Goal: Task Accomplishment & Management: Complete application form

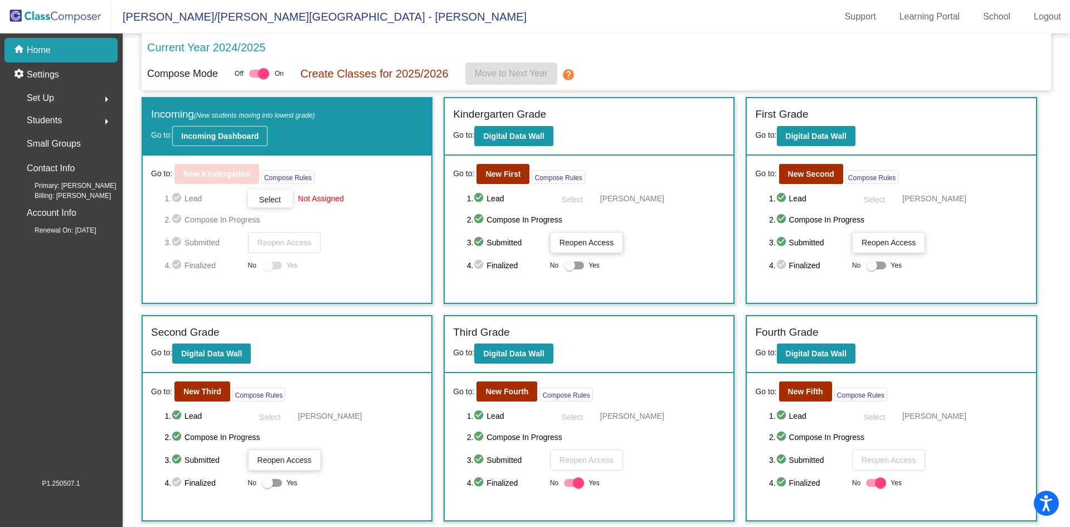
click at [205, 132] on b "Incoming Dashboard" at bounding box center [219, 136] width 77 height 9
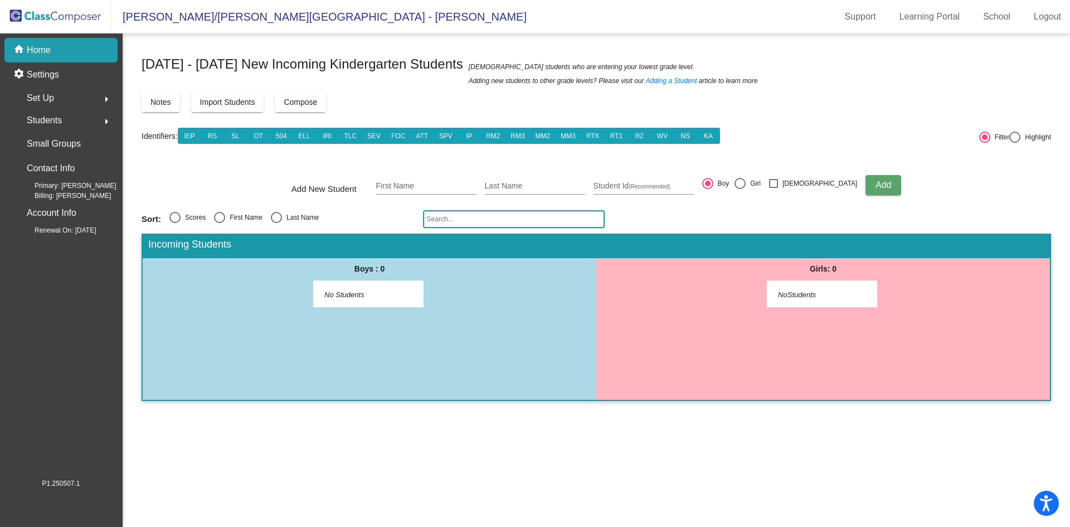
click at [876, 180] on span "Add" at bounding box center [884, 184] width 16 height 9
type input "[PERSON_NAME]"
click at [876, 187] on span "Add" at bounding box center [884, 184] width 16 height 9
click at [381, 289] on span "[PERSON_NAME]" at bounding box center [360, 287] width 56 height 11
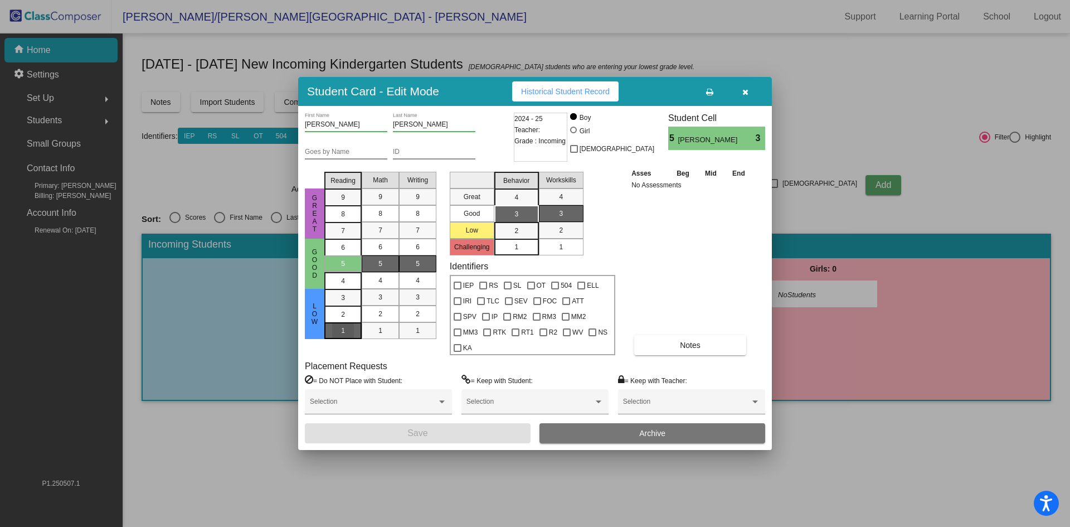
click at [341, 306] on div "1" at bounding box center [343, 297] width 22 height 17
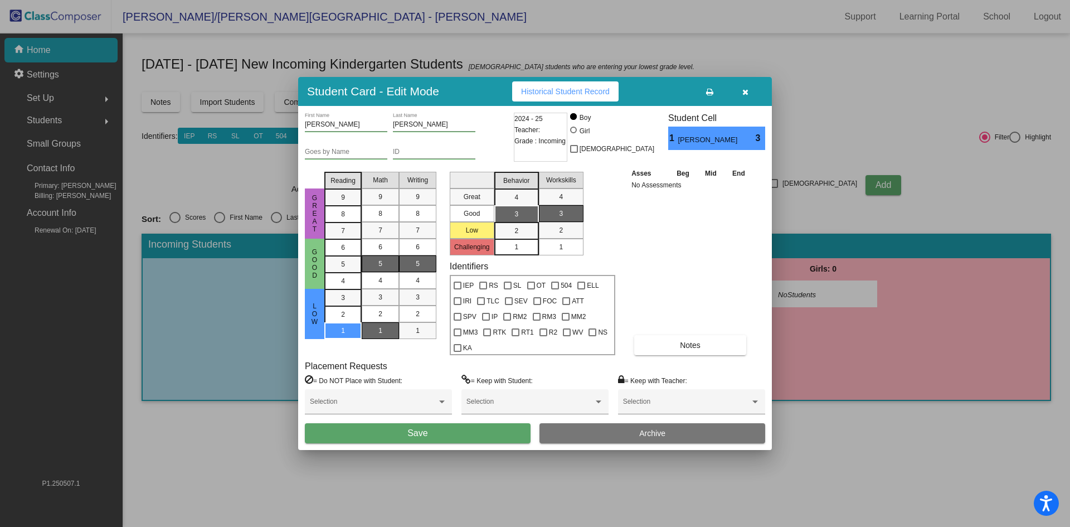
click at [387, 339] on div "1" at bounding box center [381, 330] width 22 height 17
click at [420, 337] on div "1" at bounding box center [418, 330] width 22 height 17
click at [518, 252] on span "1" at bounding box center [516, 247] width 4 height 10
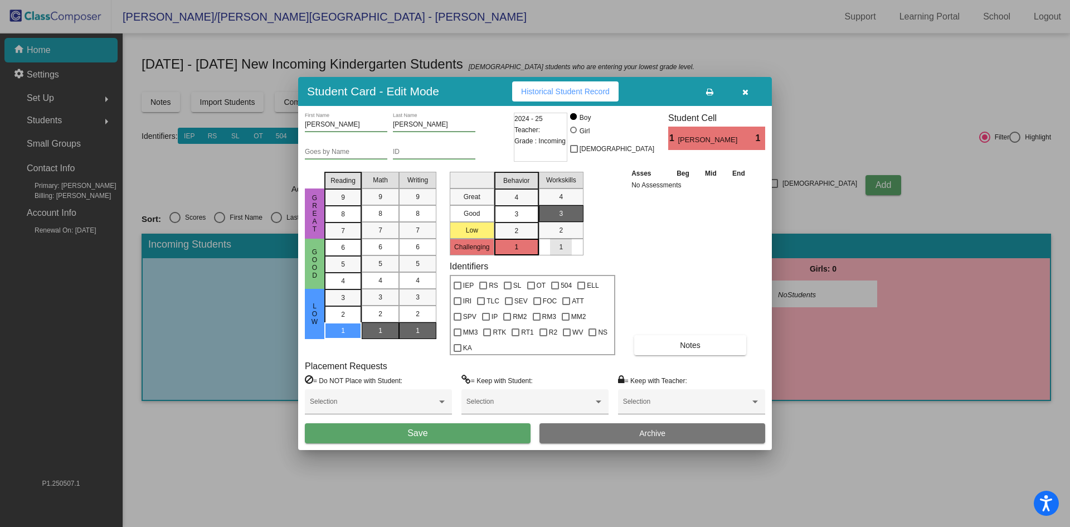
click at [550, 255] on mat-list-option "1" at bounding box center [561, 247] width 45 height 17
click at [398, 425] on button "Save" at bounding box center [418, 433] width 226 height 20
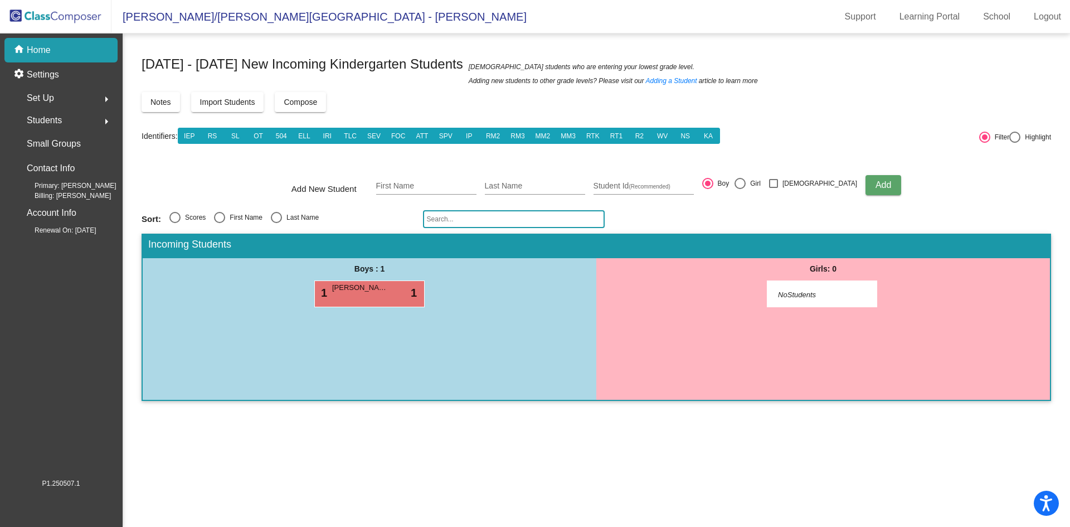
click at [440, 215] on input "text" at bounding box center [514, 219] width 182 height 18
click at [430, 179] on div "First Name" at bounding box center [426, 183] width 100 height 23
type input "[PERSON_NAME]"
click at [876, 181] on span "Add" at bounding box center [884, 184] width 16 height 9
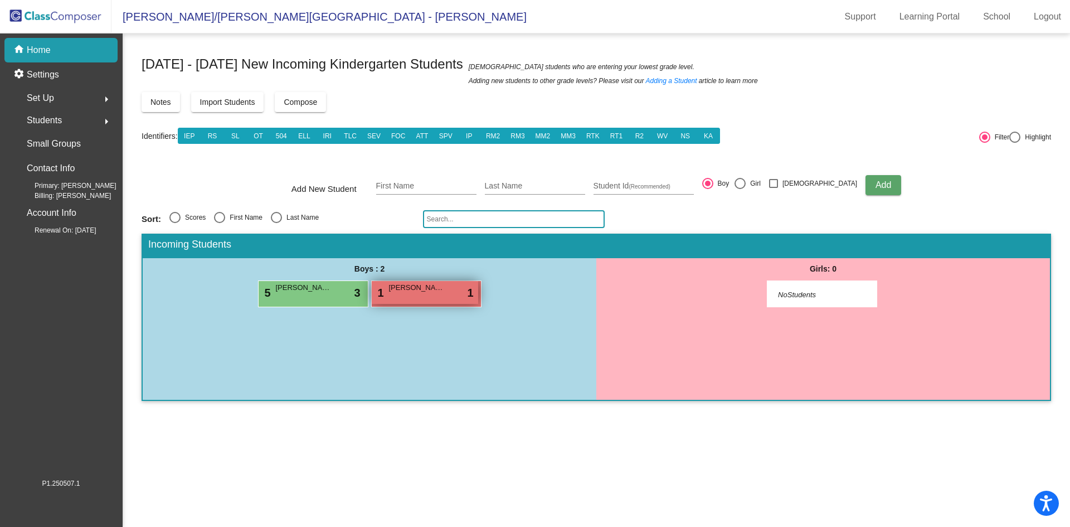
click at [416, 293] on span "[PERSON_NAME]" at bounding box center [417, 287] width 56 height 11
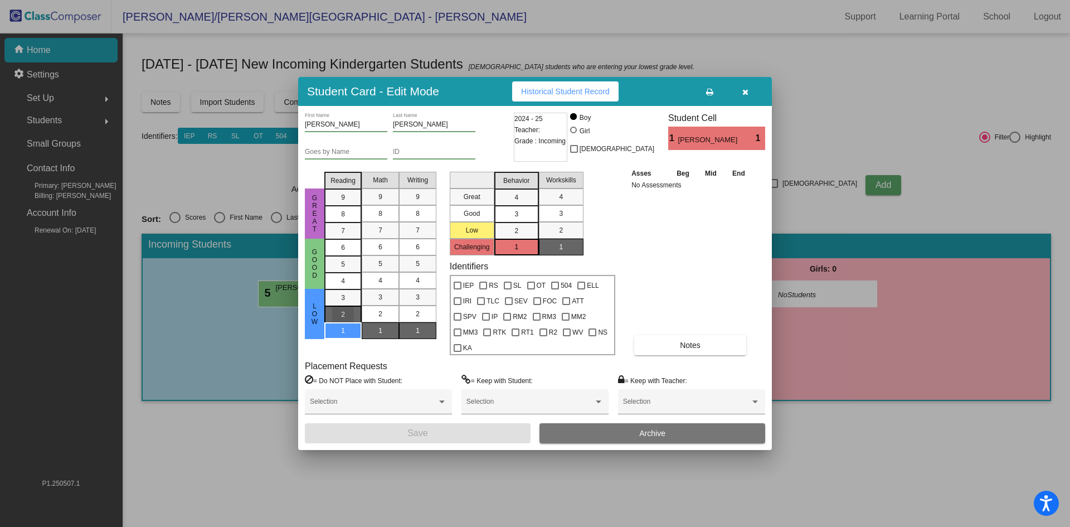
click at [341, 303] on span "2" at bounding box center [343, 298] width 4 height 10
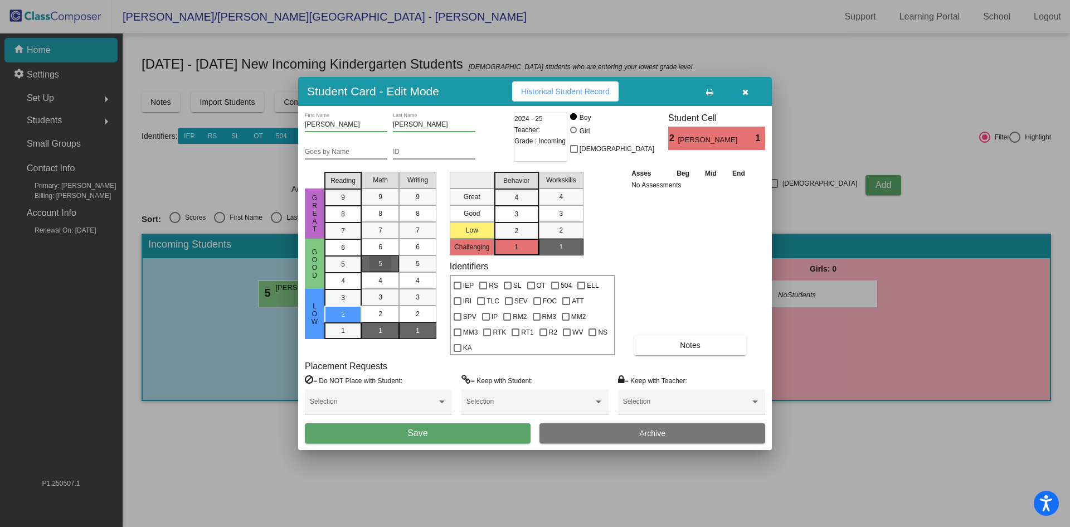
click at [377, 268] on div "5" at bounding box center [381, 263] width 22 height 17
click at [425, 269] on div "5" at bounding box center [418, 263] width 22 height 17
click at [518, 202] on span "3" at bounding box center [516, 197] width 4 height 10
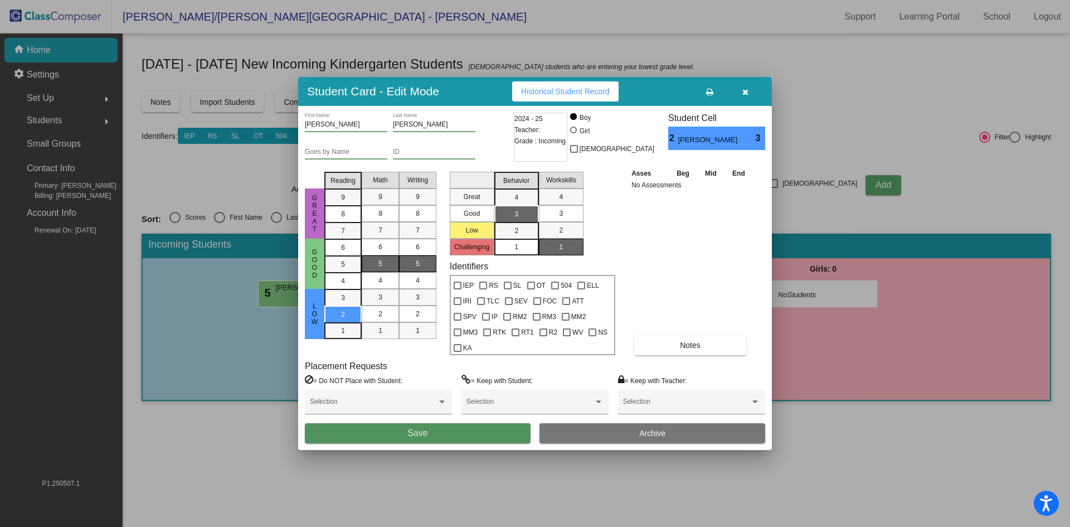
click at [462, 430] on button "Save" at bounding box center [418, 433] width 226 height 20
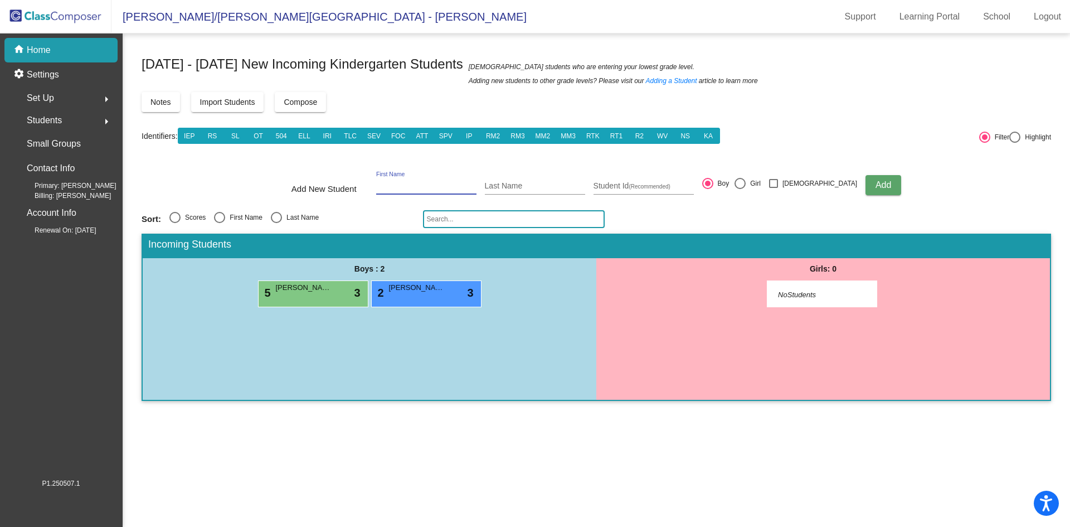
click at [441, 183] on input "First Name" at bounding box center [426, 186] width 100 height 9
type input "Scarlett"
type input "[PERSON_NAME]"
click at [746, 184] on div at bounding box center [740, 183] width 11 height 11
click at [740, 189] on input "Girl" at bounding box center [740, 189] width 1 height 1
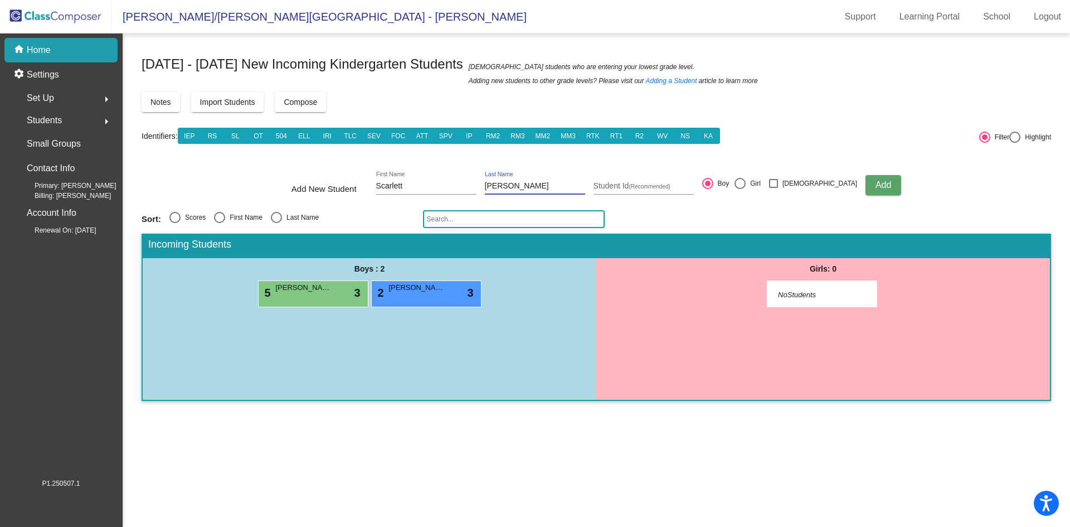
radio input "true"
click at [866, 181] on button "Add" at bounding box center [884, 185] width 36 height 20
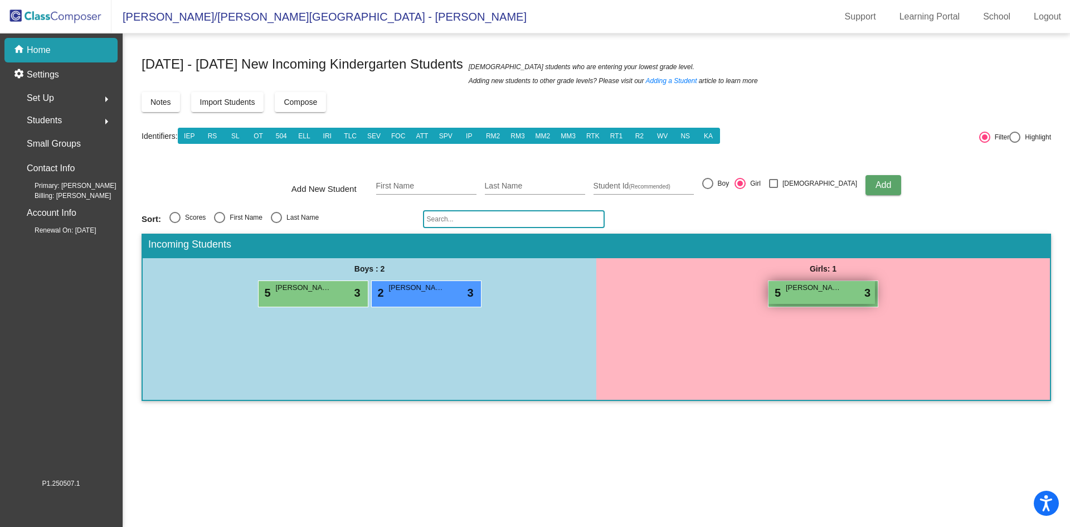
click at [832, 297] on div "5 [PERSON_NAME] lock do_not_disturb_alt 3" at bounding box center [822, 292] width 106 height 23
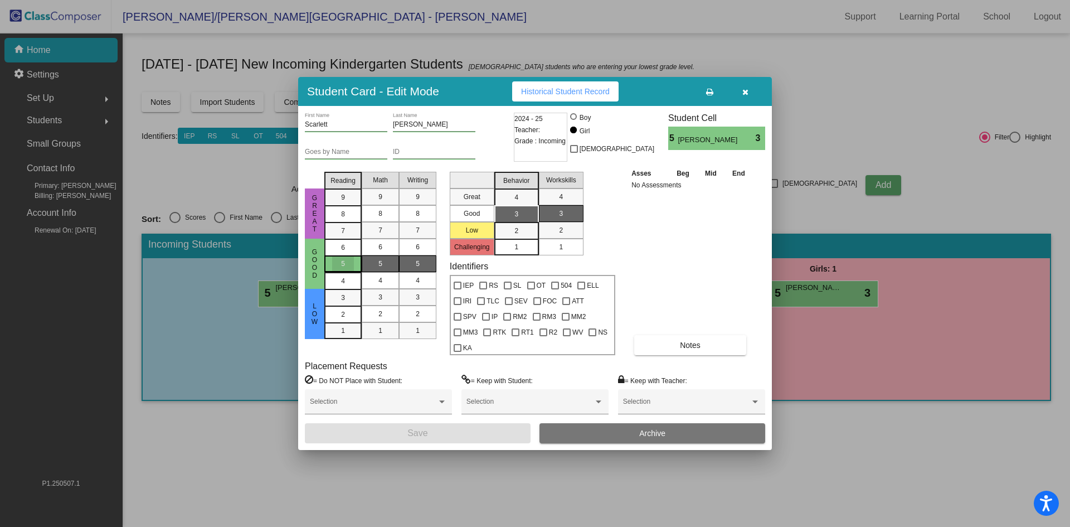
click at [350, 272] on div "5" at bounding box center [343, 263] width 22 height 17
click at [387, 239] on div "7" at bounding box center [381, 230] width 22 height 17
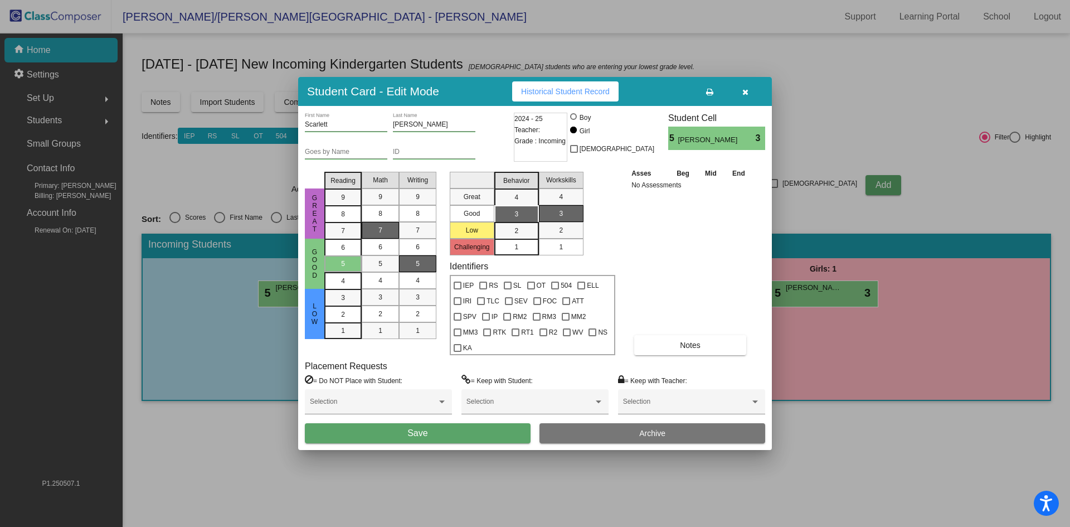
click at [419, 269] on span "5" at bounding box center [418, 264] width 4 height 10
click at [511, 221] on div "3" at bounding box center [517, 214] width 22 height 17
click at [513, 239] on div "2" at bounding box center [517, 230] width 22 height 17
click at [513, 206] on div "3" at bounding box center [517, 197] width 22 height 17
click at [438, 423] on button "Save" at bounding box center [418, 433] width 226 height 20
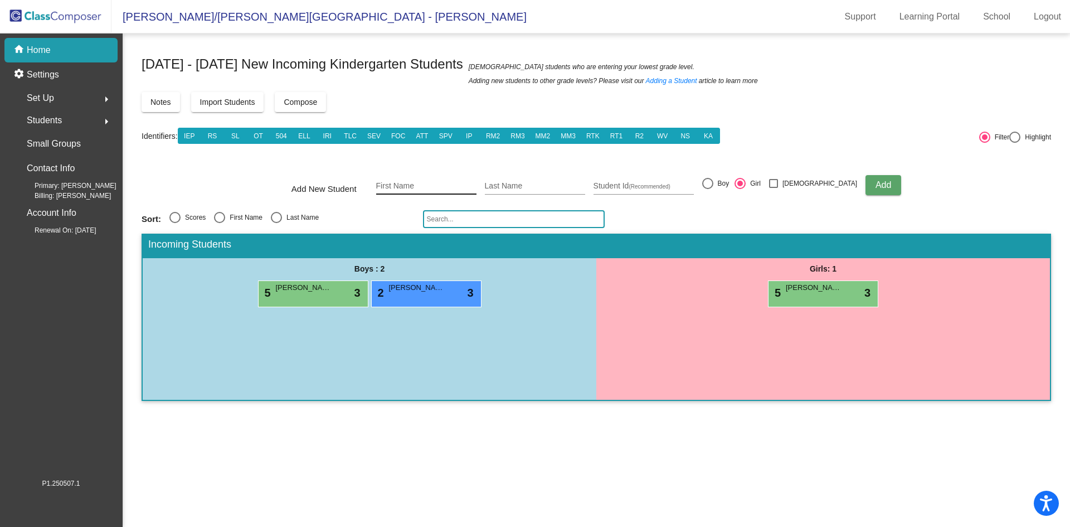
click at [419, 183] on input "First Name" at bounding box center [426, 186] width 100 height 9
type input "Ava"
type input "Gray"
click at [876, 181] on span "Add" at bounding box center [884, 184] width 16 height 9
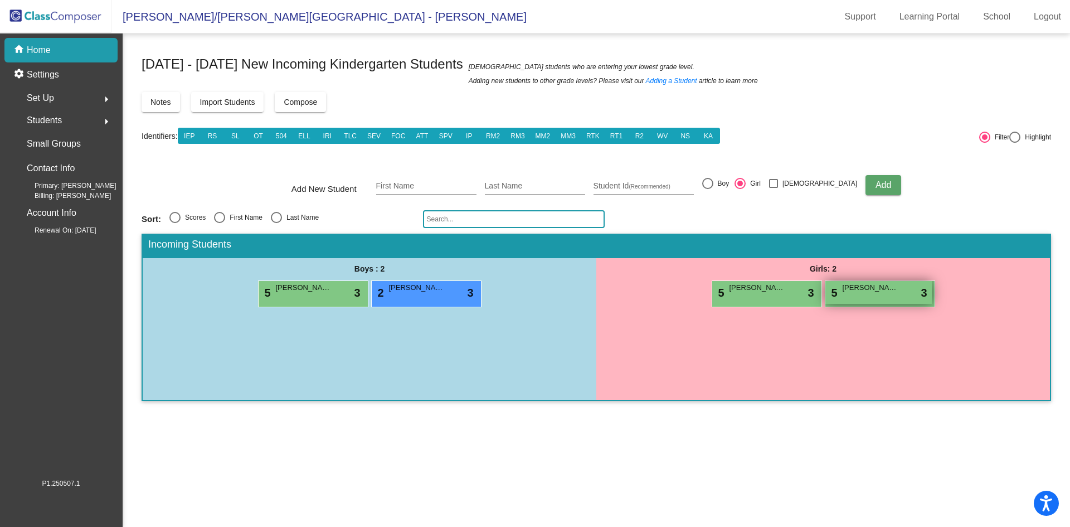
click at [895, 291] on span "[PERSON_NAME]" at bounding box center [871, 287] width 56 height 11
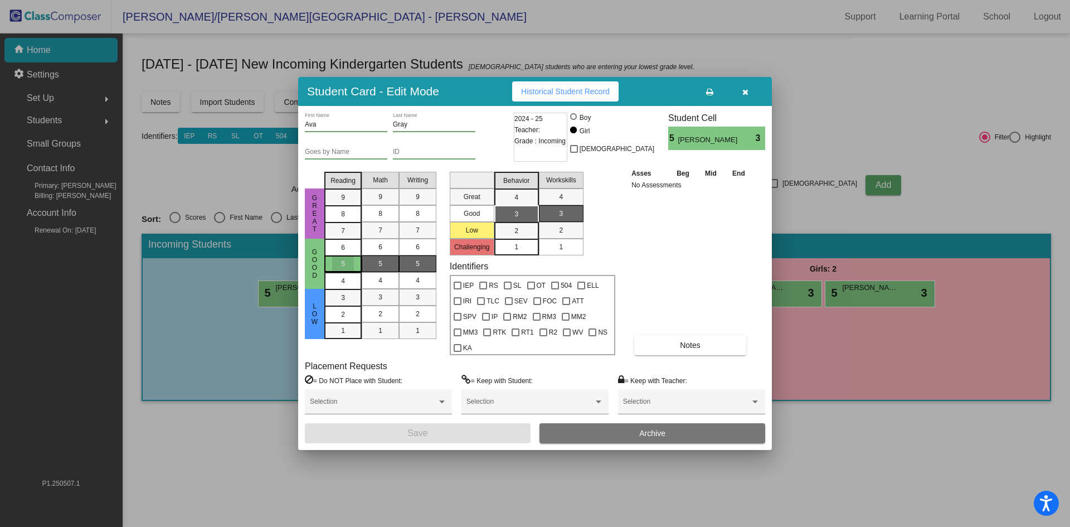
click at [347, 268] on div "5" at bounding box center [343, 263] width 22 height 17
click at [388, 271] on div "5" at bounding box center [381, 263] width 22 height 17
click at [416, 336] on span "1" at bounding box center [418, 331] width 4 height 10
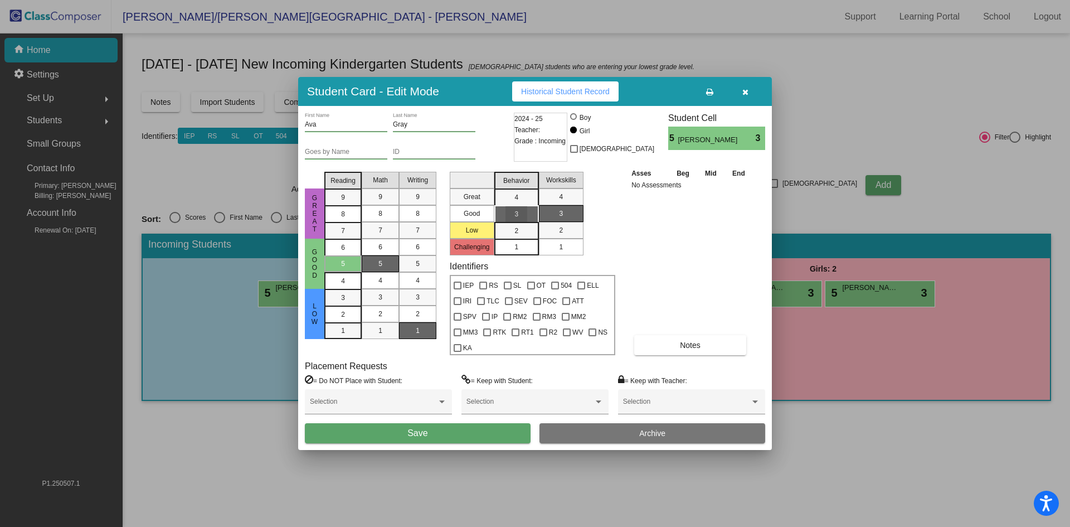
click at [525, 220] on div "3" at bounding box center [517, 214] width 22 height 17
click at [567, 253] on div "1" at bounding box center [561, 247] width 22 height 17
click at [469, 428] on button "Save" at bounding box center [418, 433] width 226 height 20
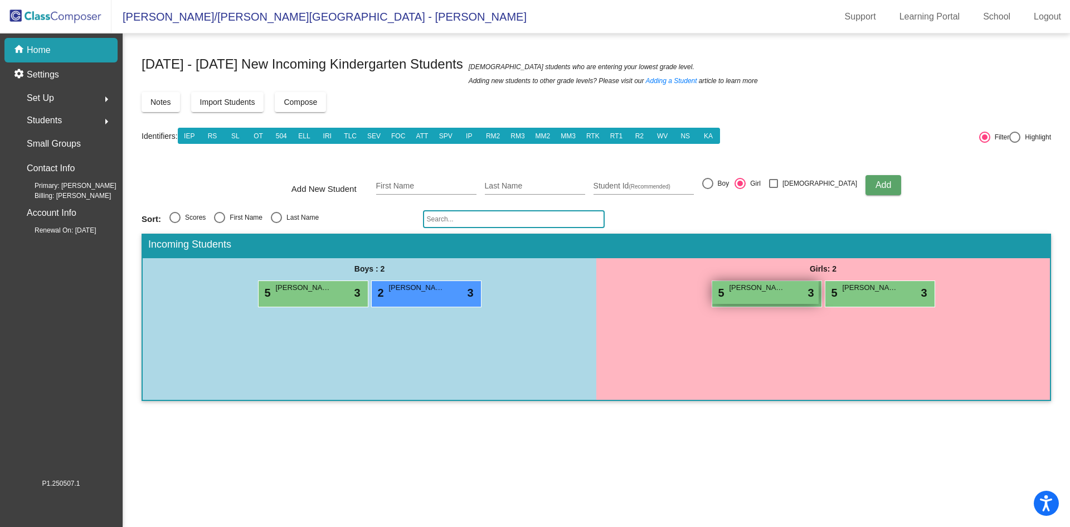
click at [766, 298] on div "5 [PERSON_NAME] lock do_not_disturb_alt 3" at bounding box center [765, 292] width 106 height 23
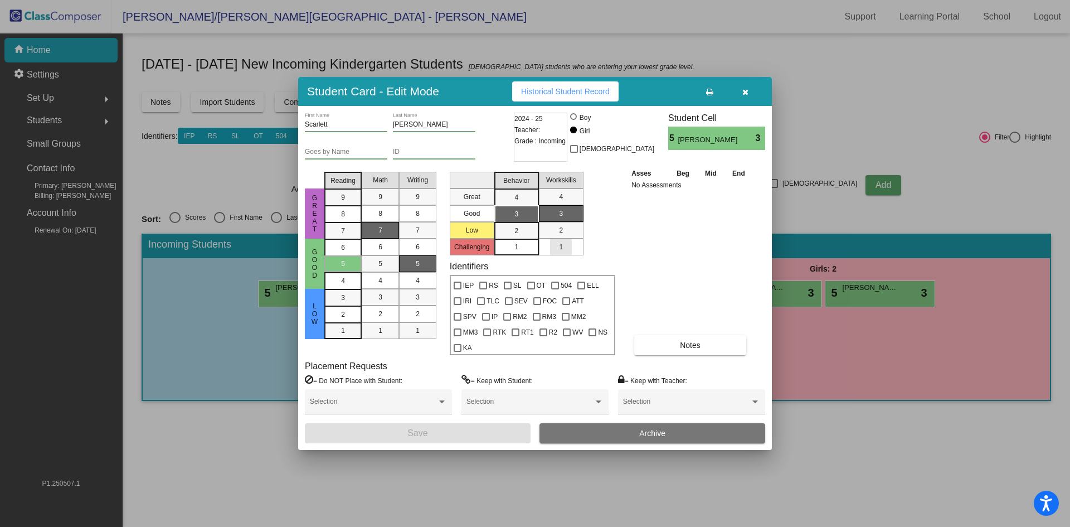
click at [566, 255] on div "1" at bounding box center [561, 247] width 22 height 17
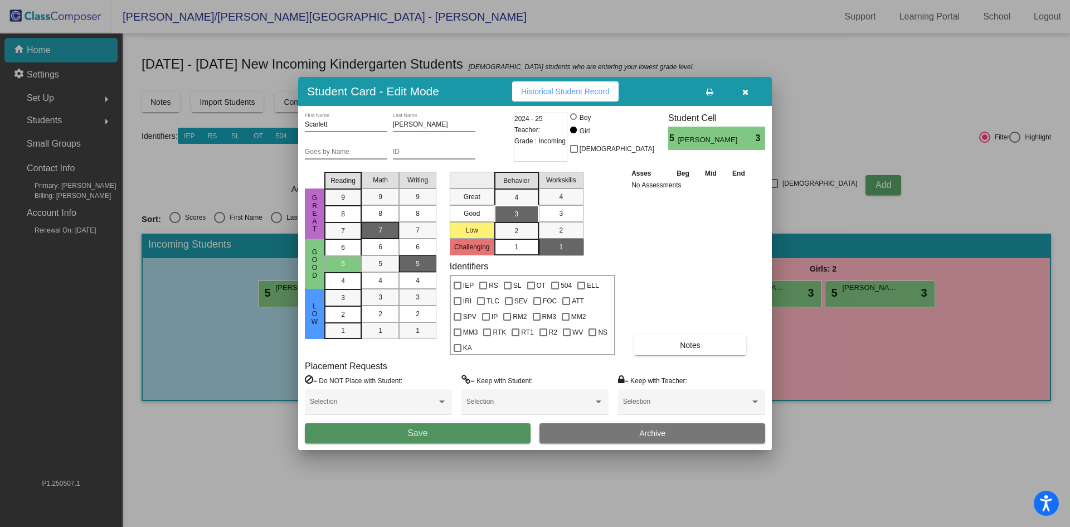
click at [445, 424] on button "Save" at bounding box center [418, 433] width 226 height 20
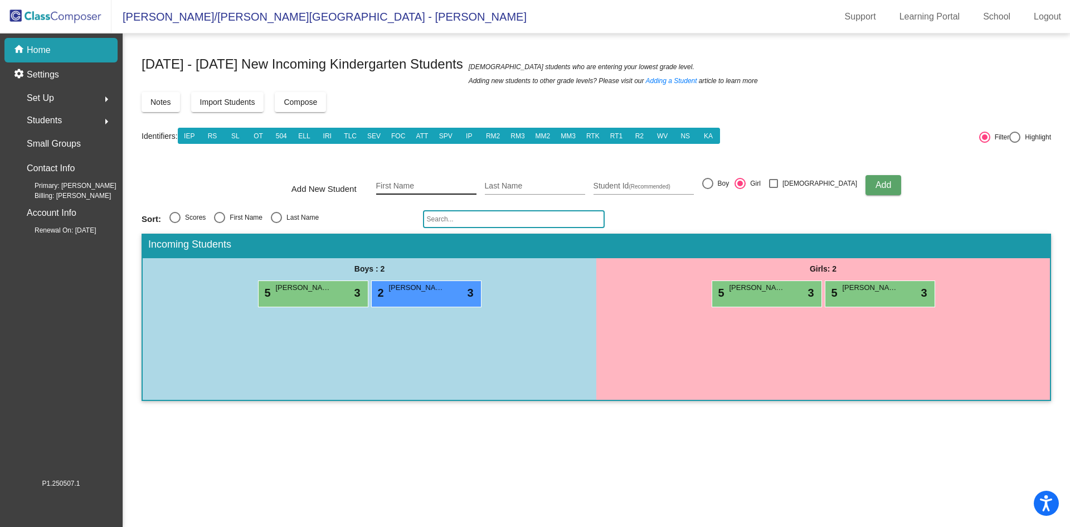
click at [449, 184] on input "First Name" at bounding box center [426, 186] width 100 height 9
type input "C"
type input "[PERSON_NAME]"
click at [713, 186] on div at bounding box center [707, 183] width 11 height 11
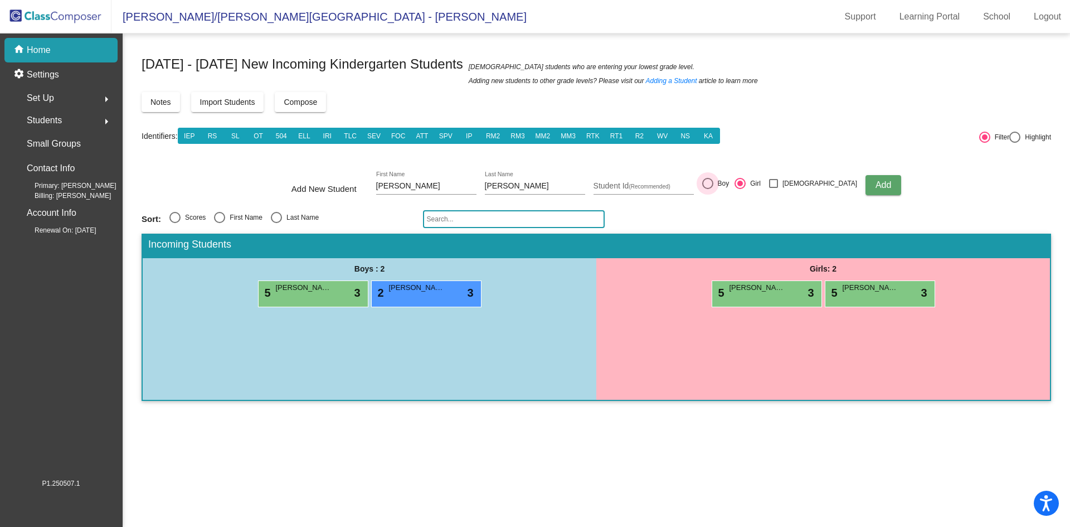
click at [708, 189] on input "Boy" at bounding box center [707, 189] width 1 height 1
radio input "true"
click at [876, 186] on span "Add" at bounding box center [884, 184] width 16 height 9
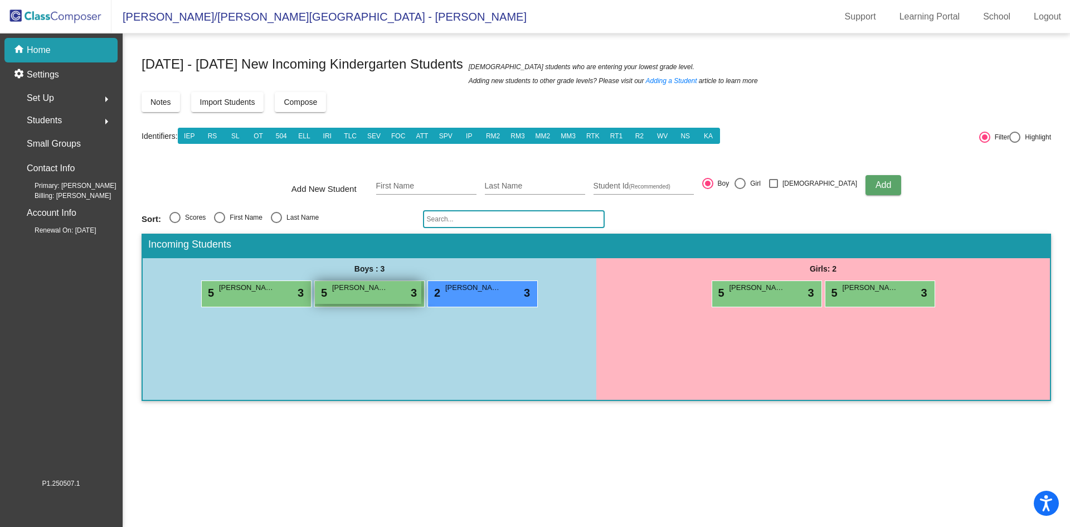
click at [368, 294] on div "5 [PERSON_NAME] lock do_not_disturb_alt 3" at bounding box center [368, 292] width 106 height 23
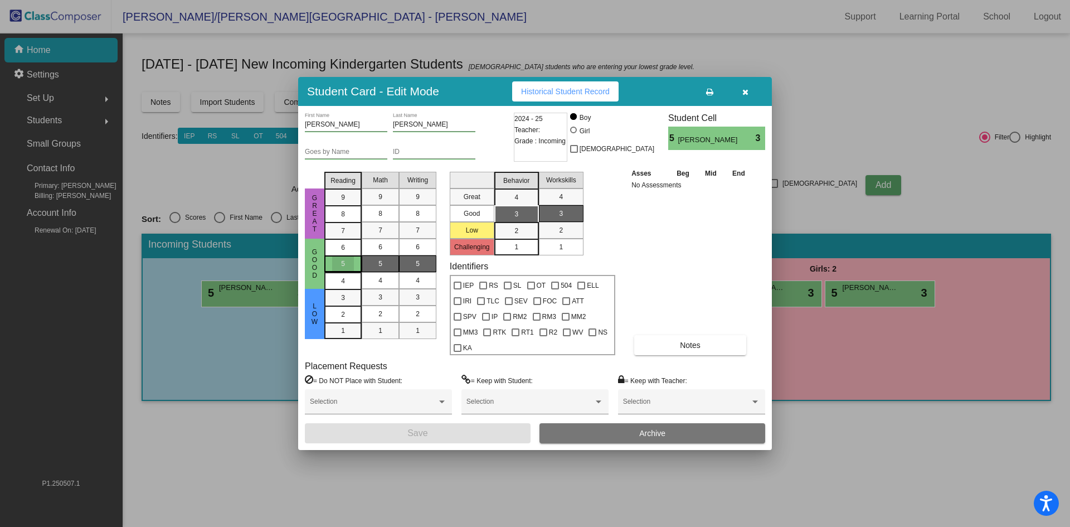
click at [338, 270] on div "5" at bounding box center [343, 263] width 22 height 17
click at [390, 237] on div "7" at bounding box center [381, 230] width 22 height 17
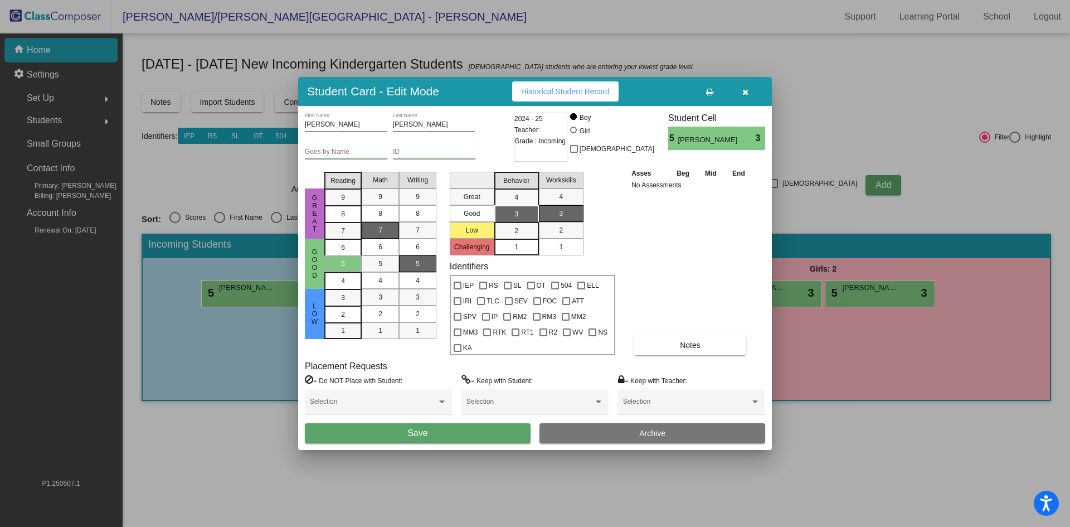
click at [423, 272] on div "5" at bounding box center [418, 263] width 22 height 17
click at [523, 222] on div "3" at bounding box center [517, 214] width 22 height 17
click at [561, 252] on span "1" at bounding box center [561, 247] width 4 height 10
click at [458, 424] on button "Save" at bounding box center [418, 433] width 226 height 20
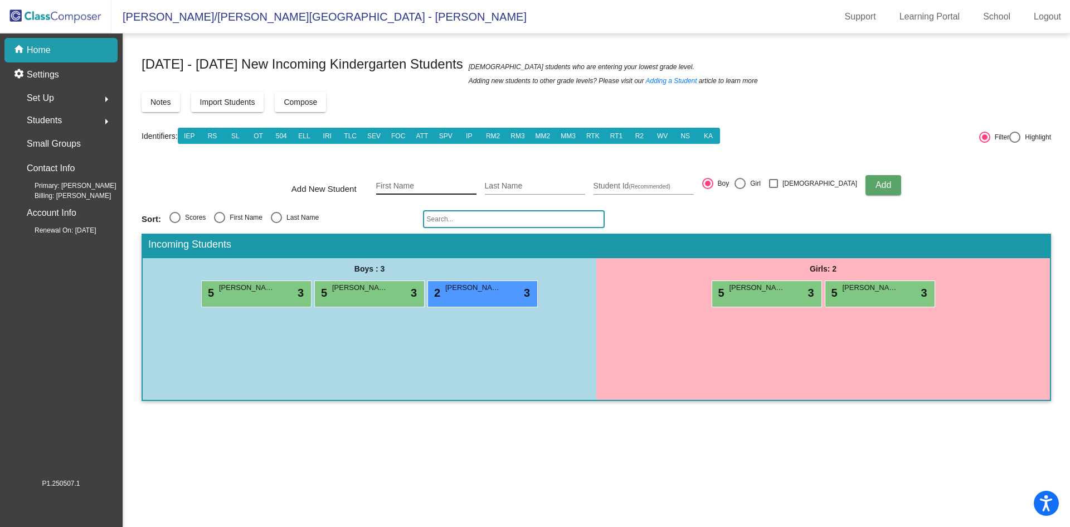
click at [439, 185] on input "First Name" at bounding box center [426, 186] width 100 height 9
type input "Brayden"
type input "[PERSON_NAME]"
click at [876, 180] on span "Add" at bounding box center [884, 184] width 16 height 9
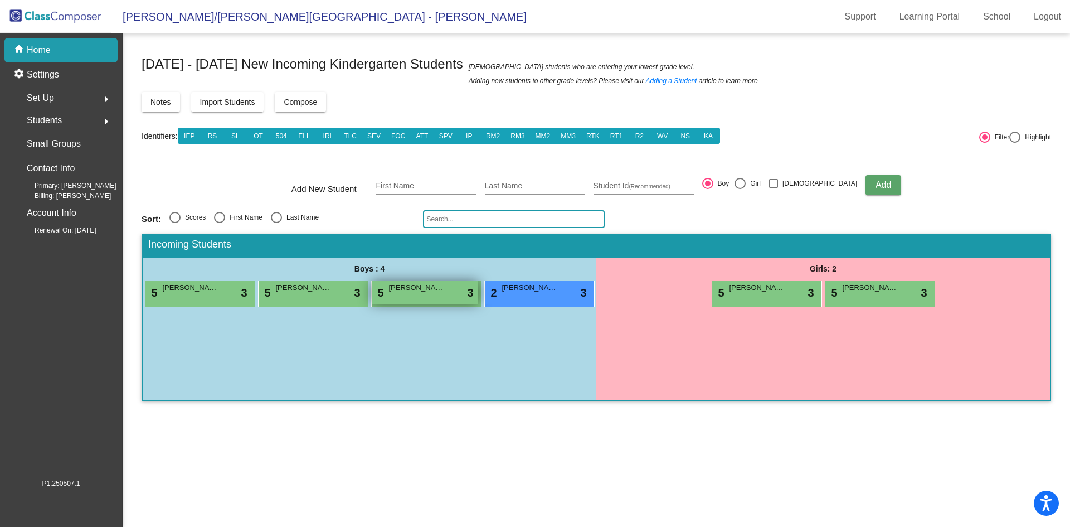
click at [412, 295] on div "5 [PERSON_NAME] lock do_not_disturb_alt 3" at bounding box center [425, 292] width 106 height 23
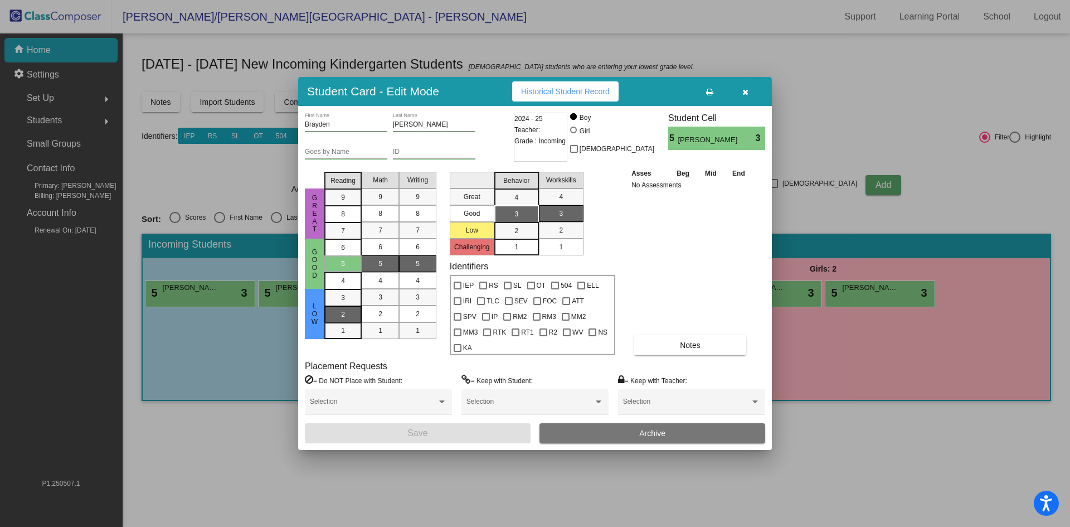
click at [342, 303] on span "2" at bounding box center [343, 298] width 4 height 10
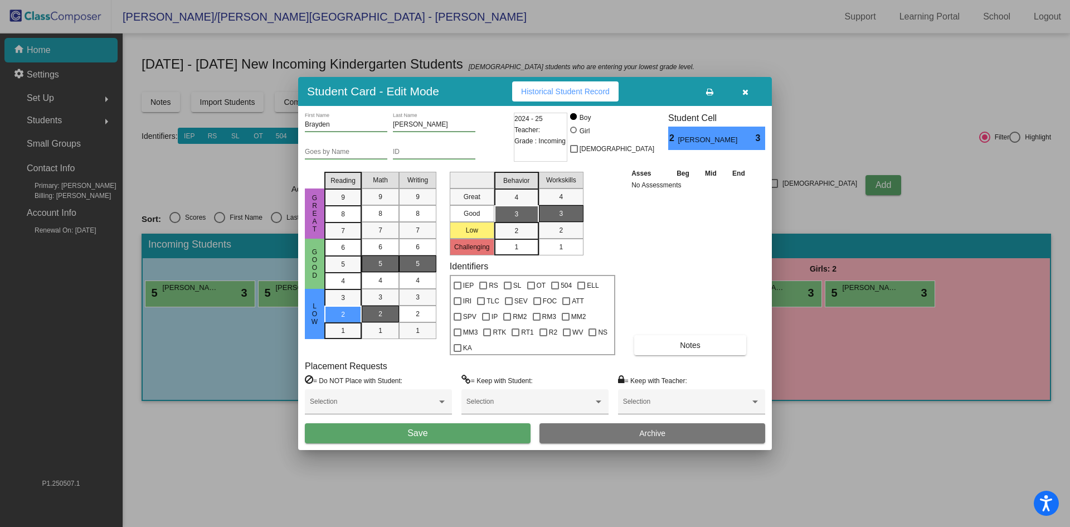
click at [373, 322] on div "2" at bounding box center [381, 313] width 22 height 17
click at [410, 305] on div "3" at bounding box center [418, 297] width 22 height 17
click at [520, 200] on div "4" at bounding box center [517, 197] width 22 height 17
click at [564, 255] on div "1" at bounding box center [561, 247] width 22 height 17
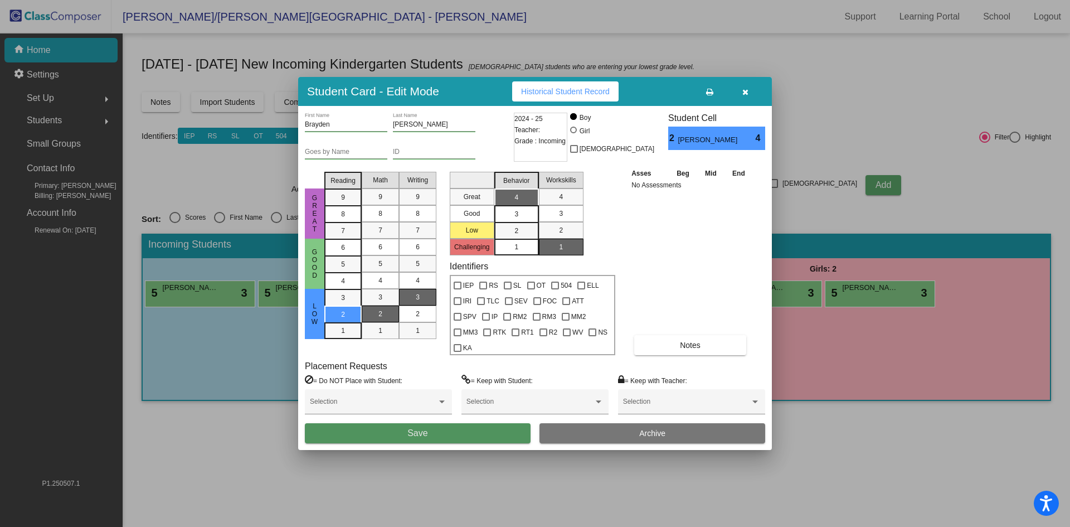
click at [458, 429] on button "Save" at bounding box center [418, 433] width 226 height 20
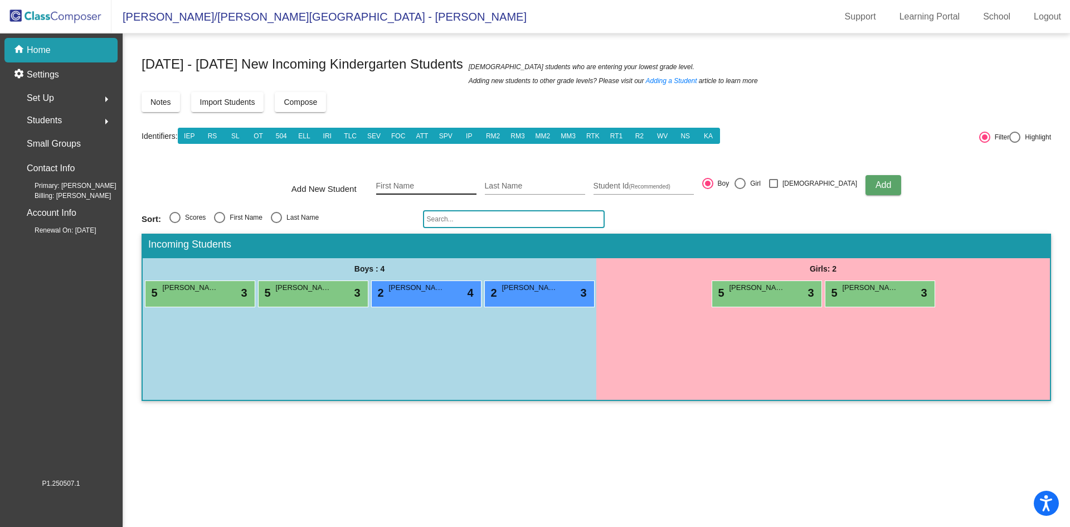
click at [422, 183] on input "First Name" at bounding box center [426, 186] width 100 height 9
type input "[PERSON_NAME]"
type input "Rulason"
click at [876, 180] on span "Add" at bounding box center [884, 184] width 16 height 9
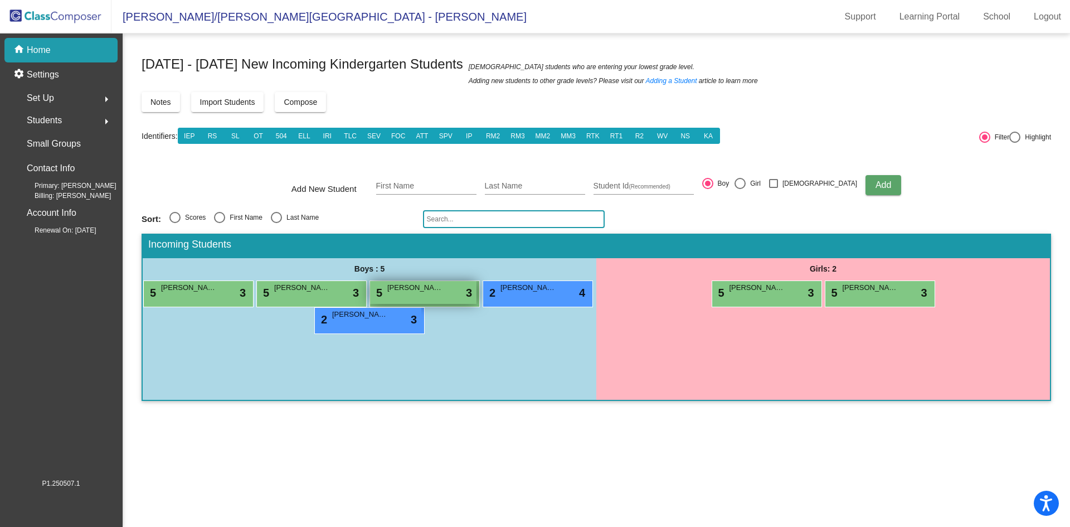
click at [403, 293] on span "[PERSON_NAME]" at bounding box center [415, 287] width 56 height 11
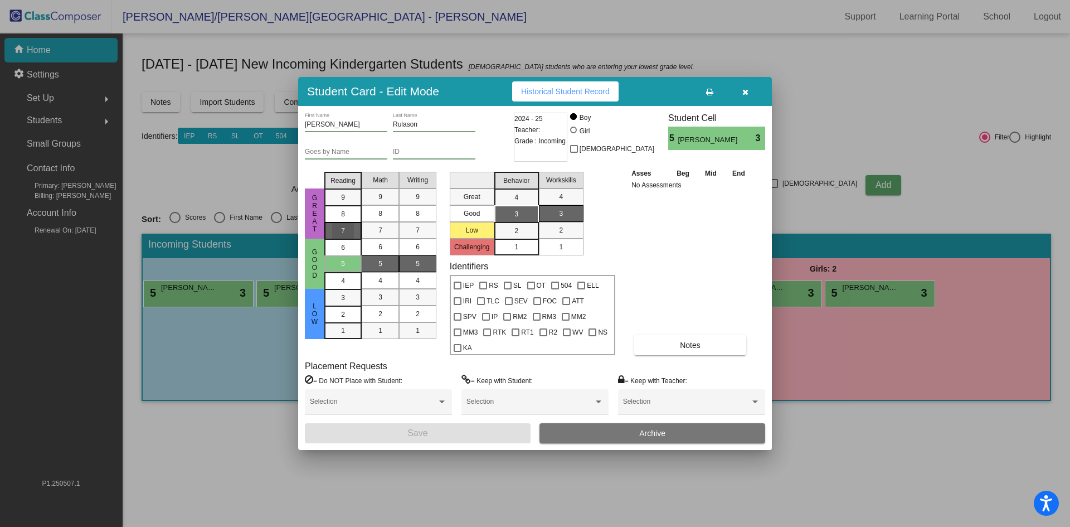
click at [339, 206] on div "7" at bounding box center [343, 197] width 22 height 17
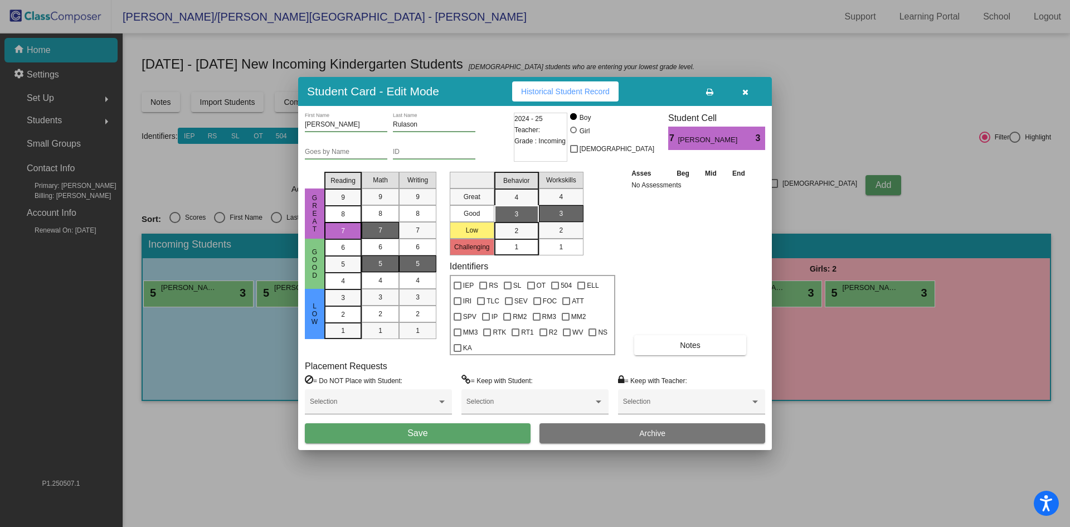
click at [383, 238] on div "7" at bounding box center [381, 230] width 22 height 17
click at [410, 269] on div "5" at bounding box center [418, 263] width 22 height 17
click at [514, 220] on div "3" at bounding box center [517, 214] width 22 height 17
click at [559, 255] on div "1" at bounding box center [561, 247] width 22 height 17
drag, startPoint x: 450, startPoint y: 421, endPoint x: 455, endPoint y: 424, distance: 5.7
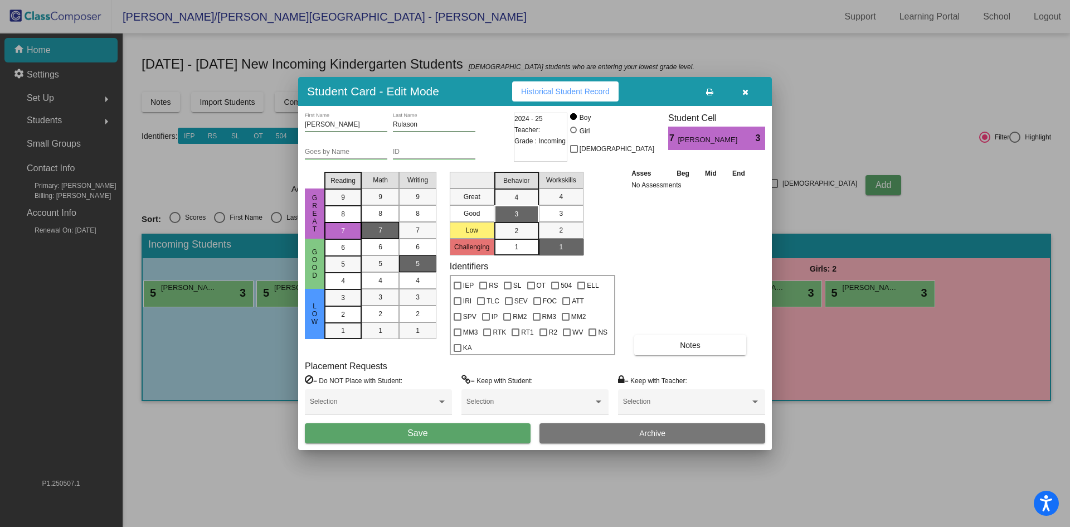
click at [452, 423] on button "Save" at bounding box center [418, 433] width 226 height 20
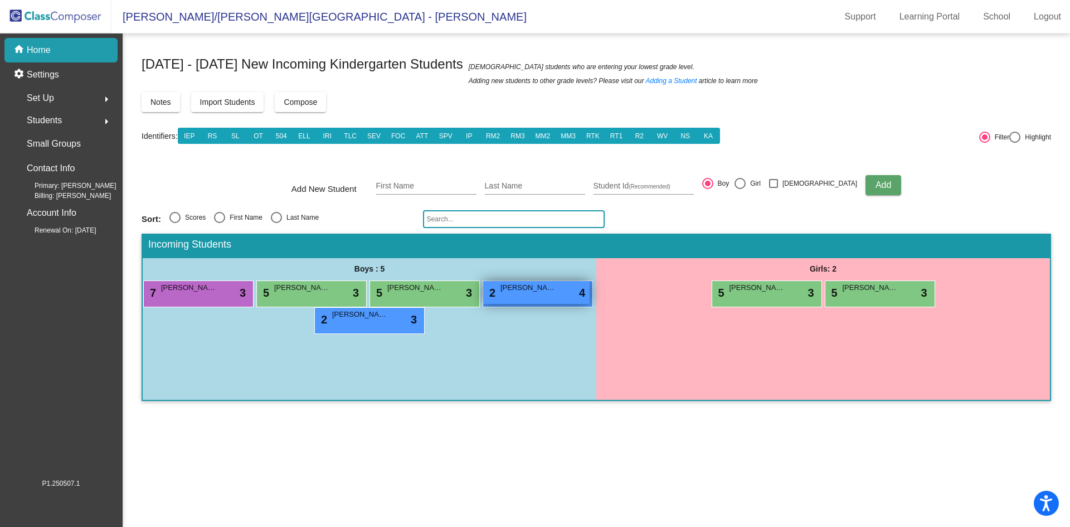
click at [547, 298] on div "2 [PERSON_NAME] lock do_not_disturb_alt 4" at bounding box center [536, 292] width 106 height 23
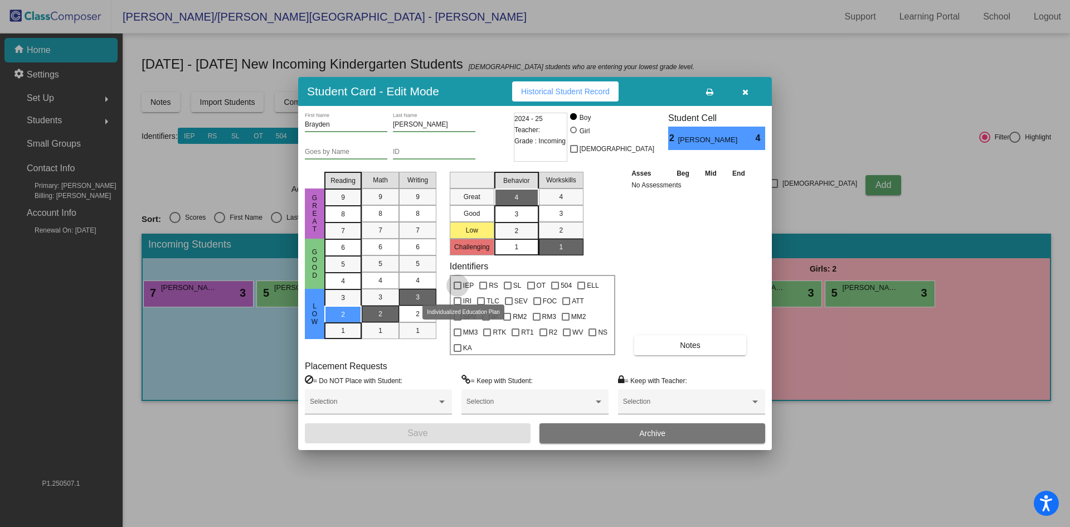
click at [461, 289] on div at bounding box center [458, 285] width 8 height 8
click at [458, 290] on input "IEP" at bounding box center [457, 289] width 1 height 1
checkbox input "true"
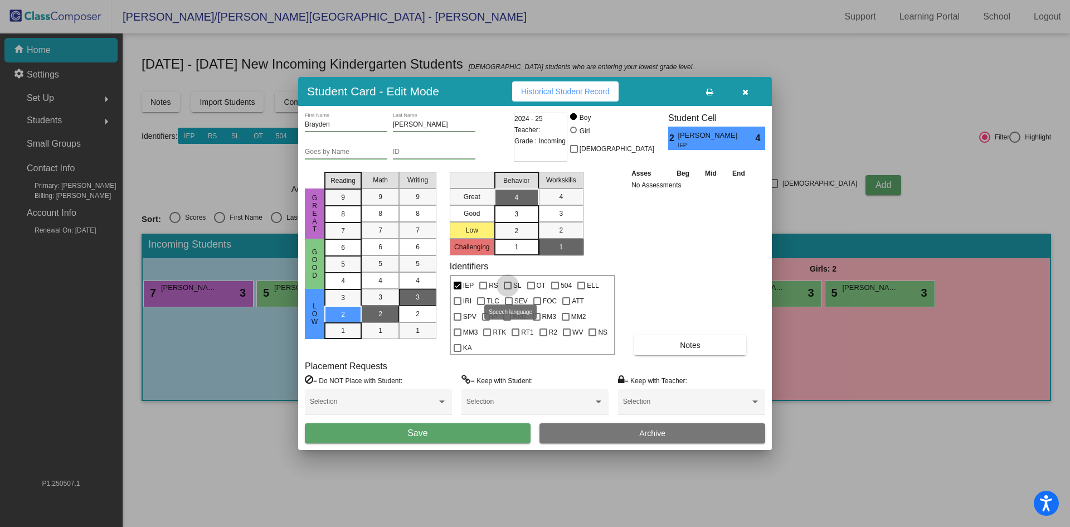
click at [505, 289] on div at bounding box center [508, 285] width 8 height 8
click at [507, 290] on input "SL" at bounding box center [507, 289] width 1 height 1
checkbox input "true"
click at [687, 341] on span "Notes" at bounding box center [690, 345] width 21 height 9
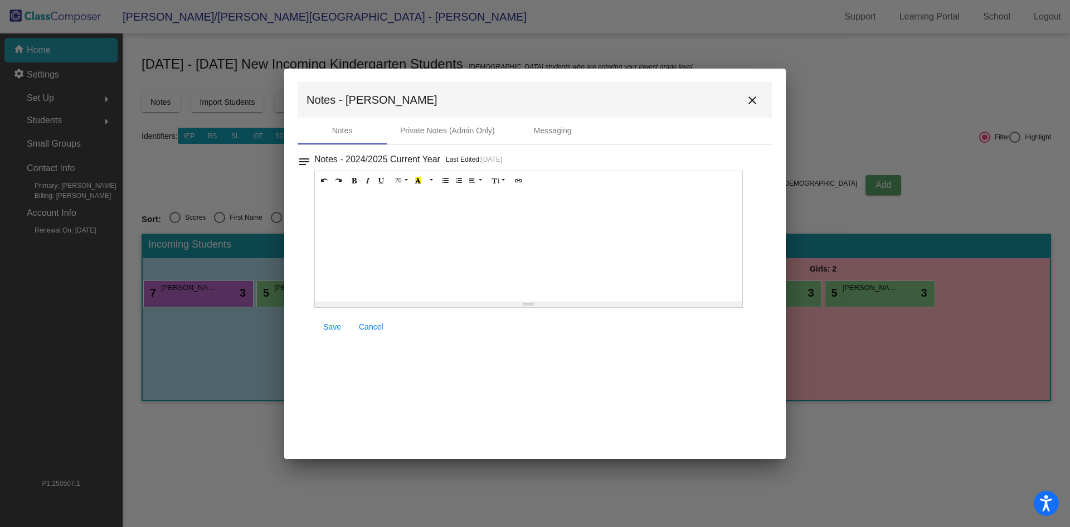
click at [356, 206] on div at bounding box center [529, 245] width 428 height 111
drag, startPoint x: 355, startPoint y: 198, endPoint x: 363, endPoint y: 195, distance: 9.5
click at [356, 197] on div "Speech - Tubes in ears" at bounding box center [529, 245] width 428 height 111
click at [337, 326] on span "Save" at bounding box center [332, 326] width 18 height 9
click at [756, 94] on mat-icon "close" at bounding box center [752, 100] width 13 height 13
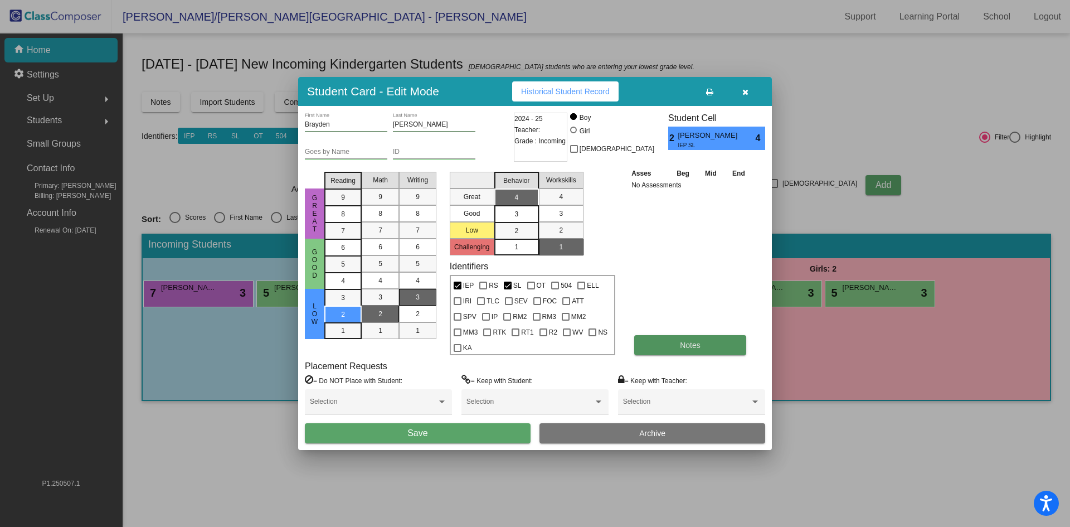
click at [679, 335] on button "Notes" at bounding box center [690, 345] width 112 height 20
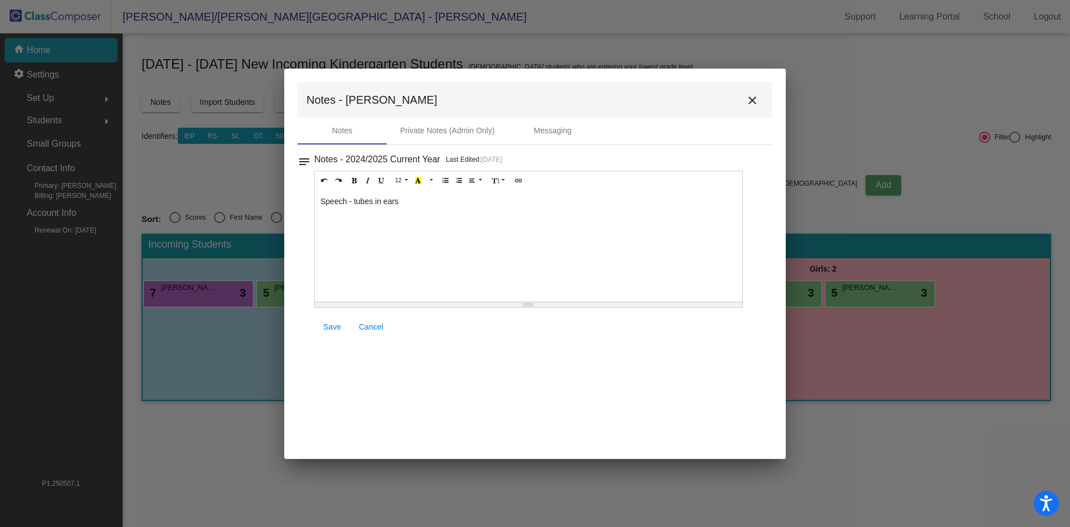
click at [331, 323] on span "Save" at bounding box center [332, 326] width 18 height 9
click at [751, 98] on mat-icon "close" at bounding box center [752, 100] width 13 height 13
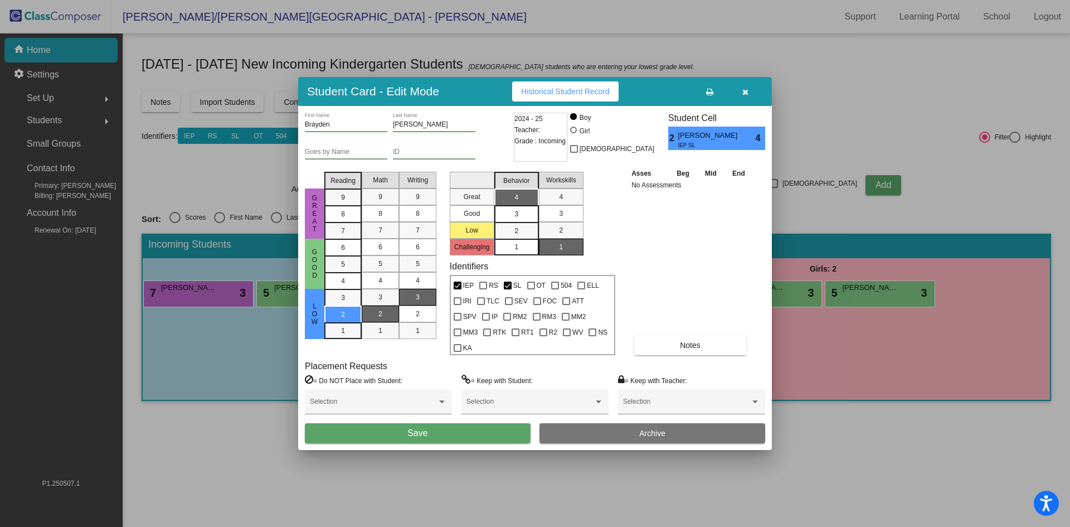
click at [418, 428] on span "Save" at bounding box center [417, 432] width 20 height 9
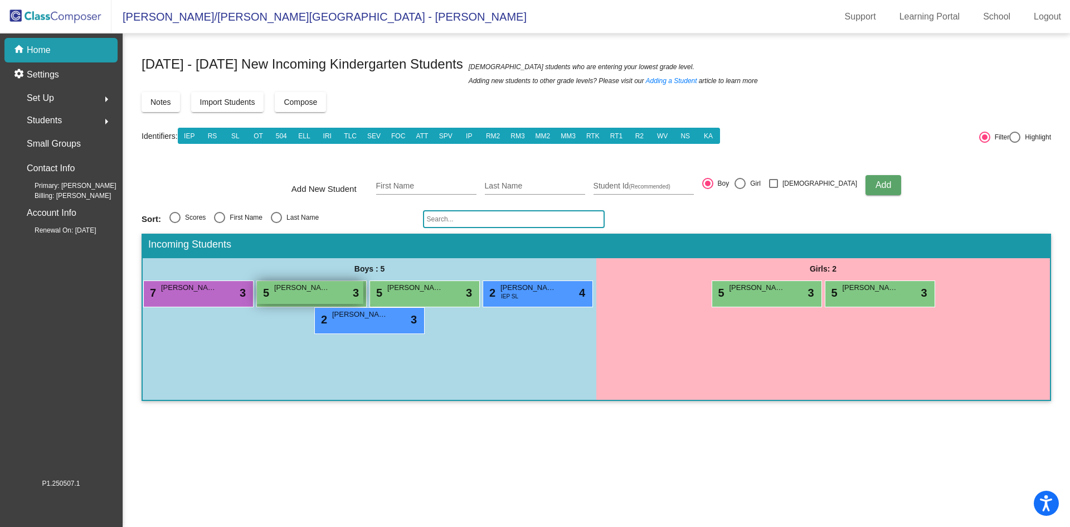
click at [280, 281] on div "5 [PERSON_NAME] lock do_not_disturb_alt 3" at bounding box center [310, 292] width 106 height 23
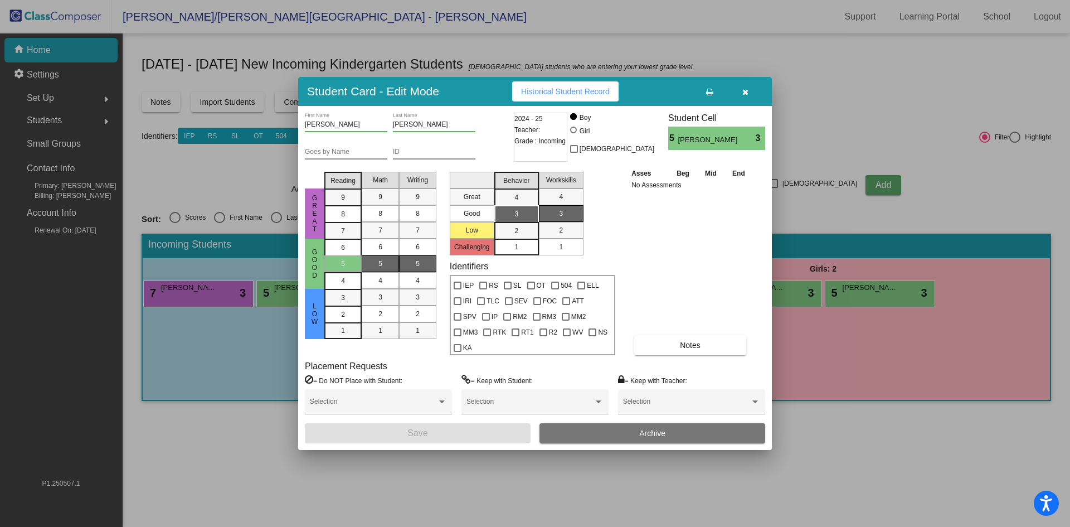
click at [570, 255] on div "1" at bounding box center [561, 247] width 22 height 17
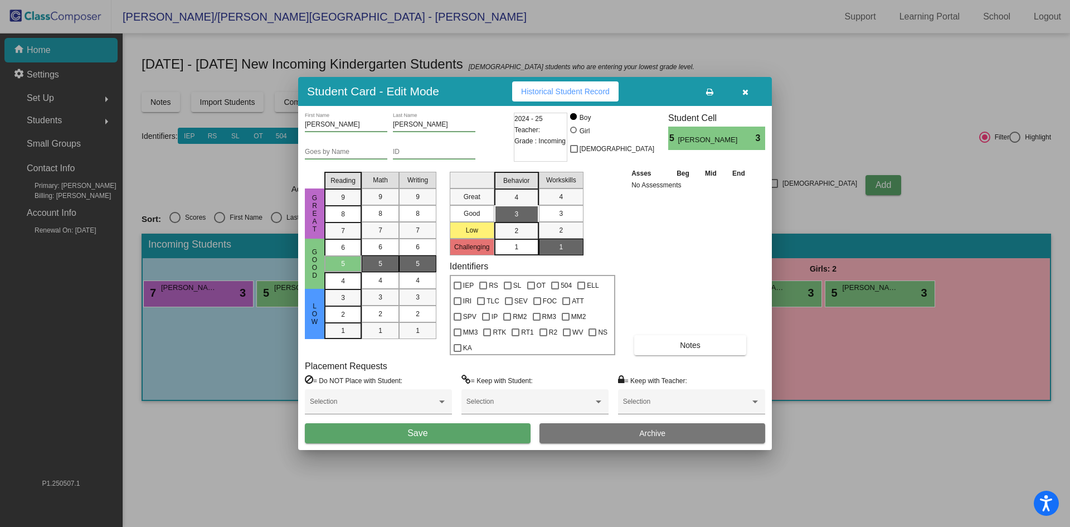
click at [498, 428] on button "Save" at bounding box center [418, 433] width 226 height 20
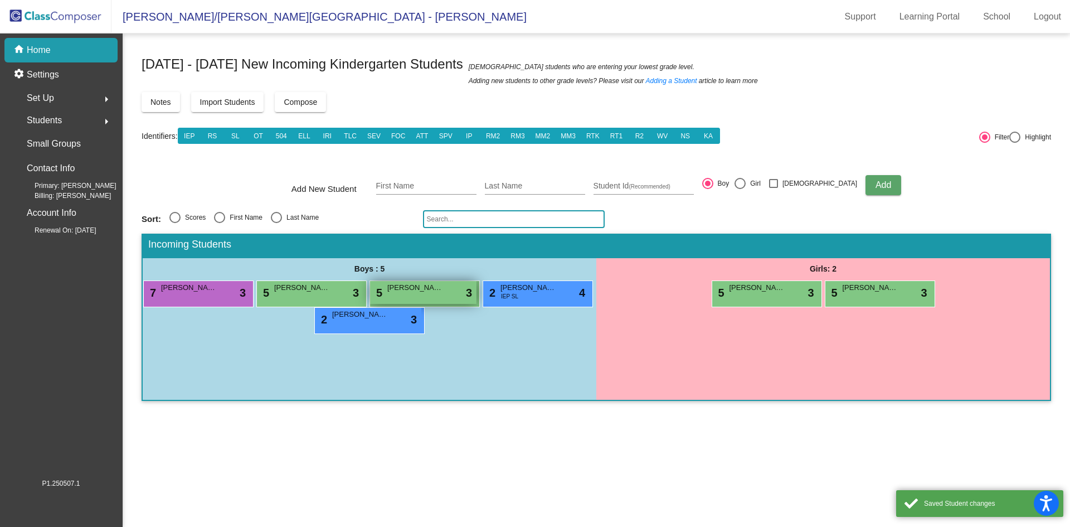
click at [425, 284] on span "[PERSON_NAME]" at bounding box center [415, 287] width 56 height 11
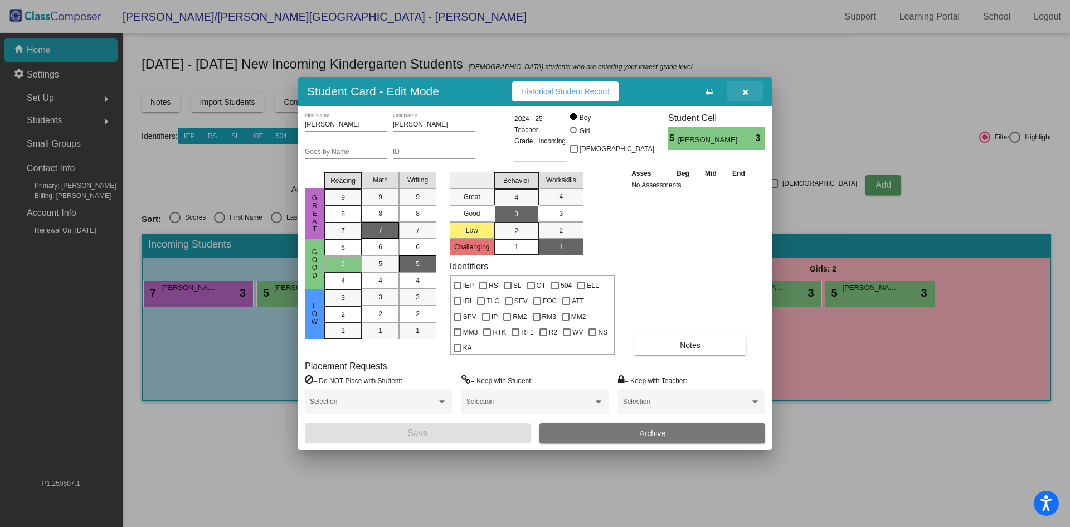
click at [751, 98] on button "button" at bounding box center [745, 91] width 36 height 20
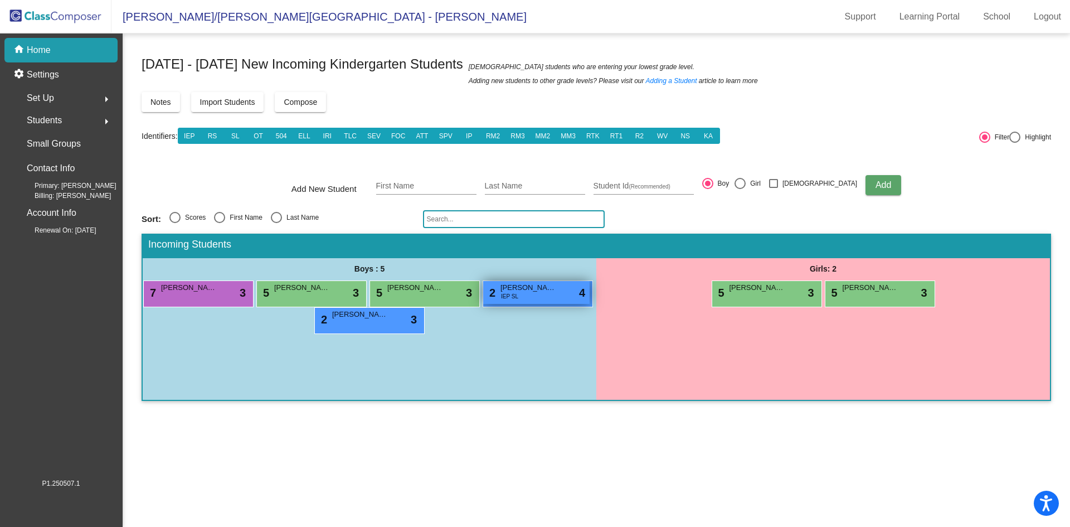
click at [526, 294] on div "2 [PERSON_NAME] IEP SL lock do_not_disturb_alt 4" at bounding box center [536, 292] width 106 height 23
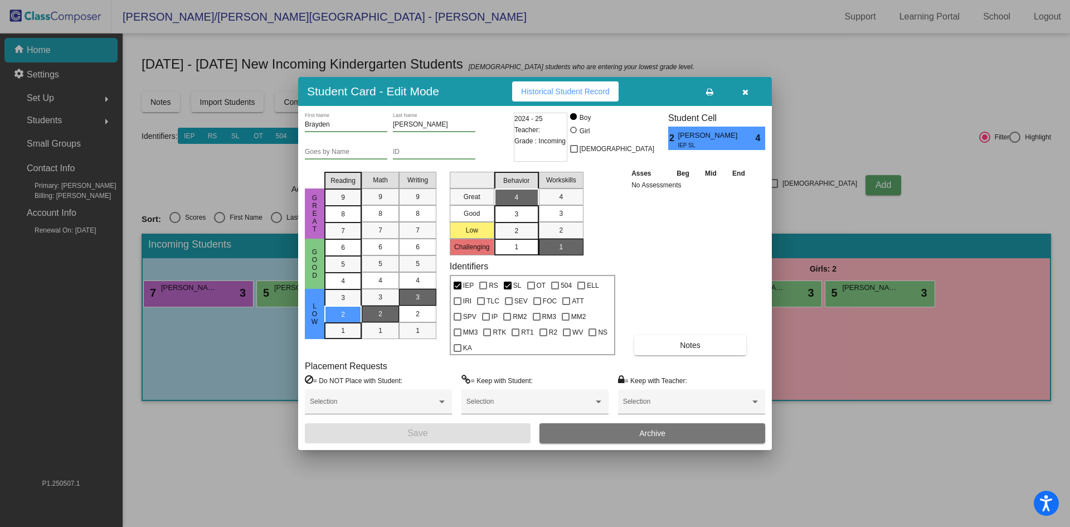
click at [749, 98] on button "button" at bounding box center [745, 91] width 36 height 20
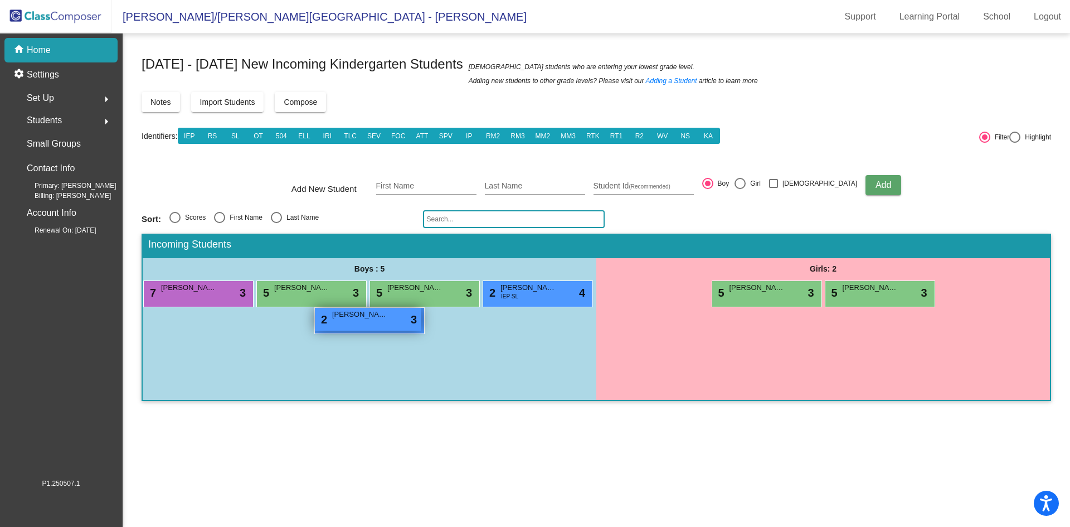
click at [382, 320] on div "2 [PERSON_NAME] lock do_not_disturb_alt 3" at bounding box center [368, 319] width 106 height 23
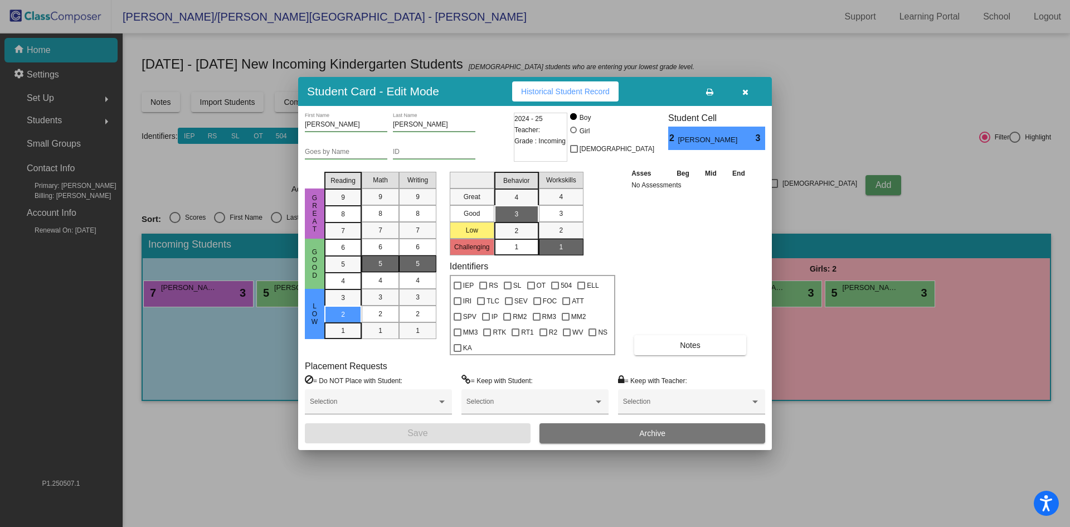
click at [748, 99] on button "button" at bounding box center [745, 91] width 36 height 20
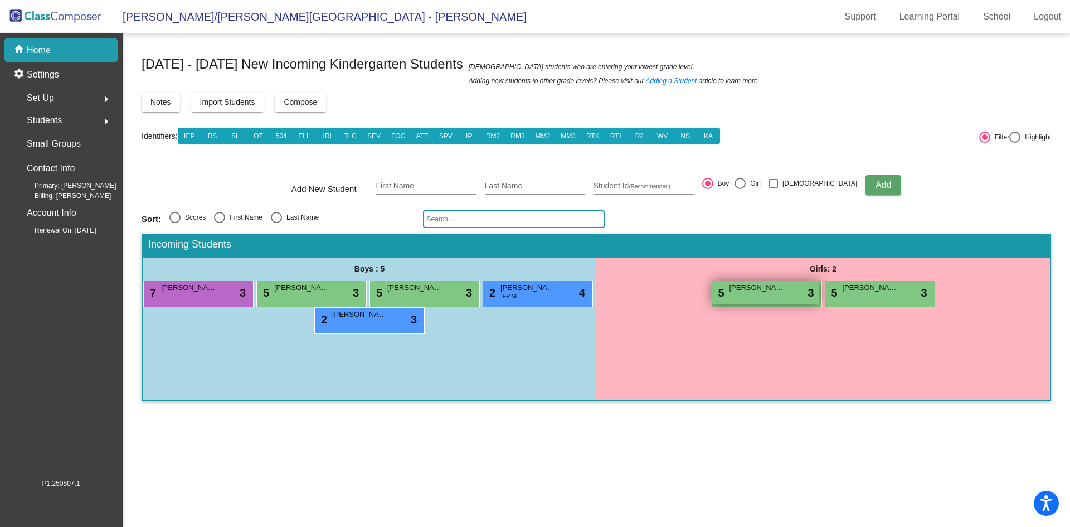
click at [759, 287] on span "[PERSON_NAME]" at bounding box center [758, 287] width 56 height 11
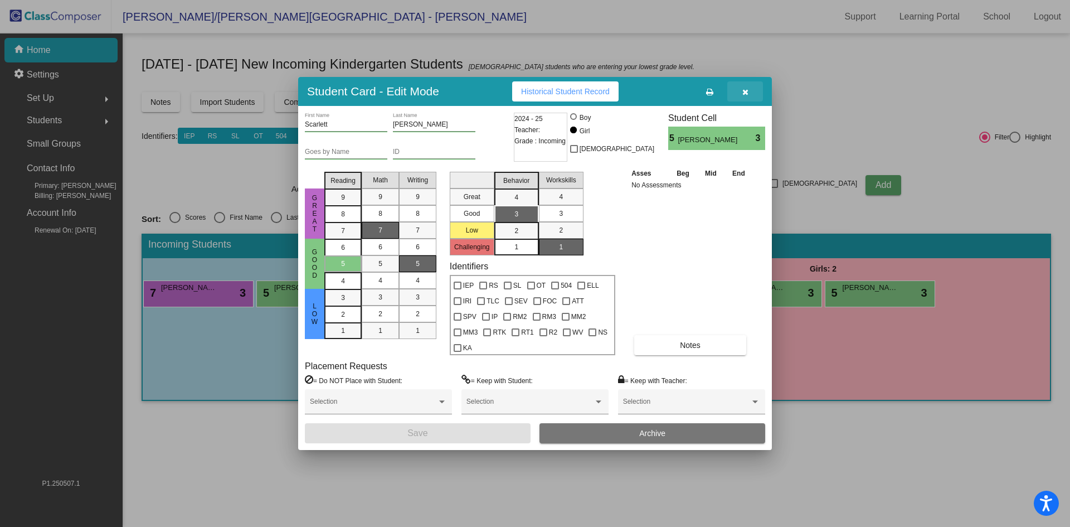
drag, startPoint x: 746, startPoint y: 98, endPoint x: 809, endPoint y: 168, distance: 94.3
click at [747, 96] on icon "button" at bounding box center [745, 92] width 6 height 8
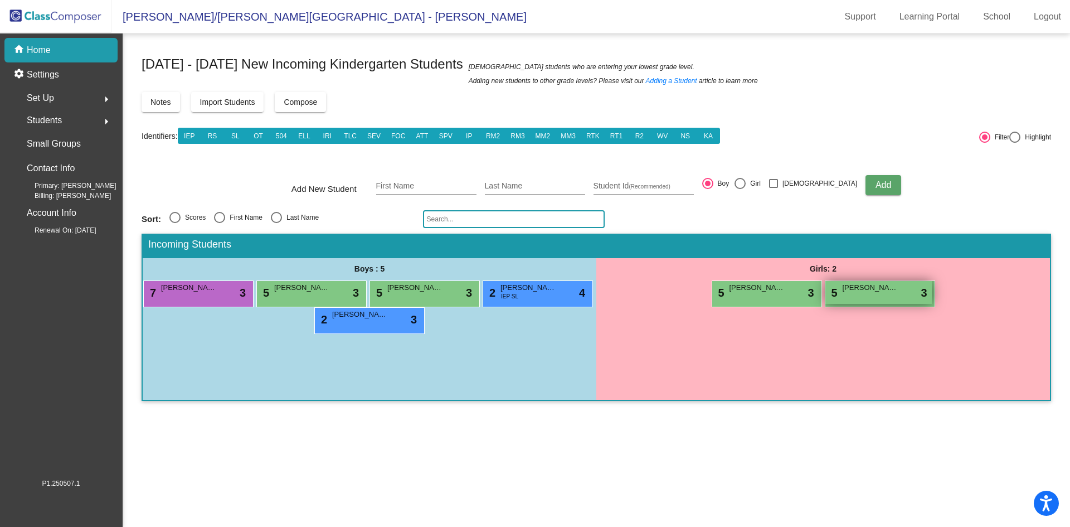
click at [867, 292] on span "[PERSON_NAME]" at bounding box center [871, 287] width 56 height 11
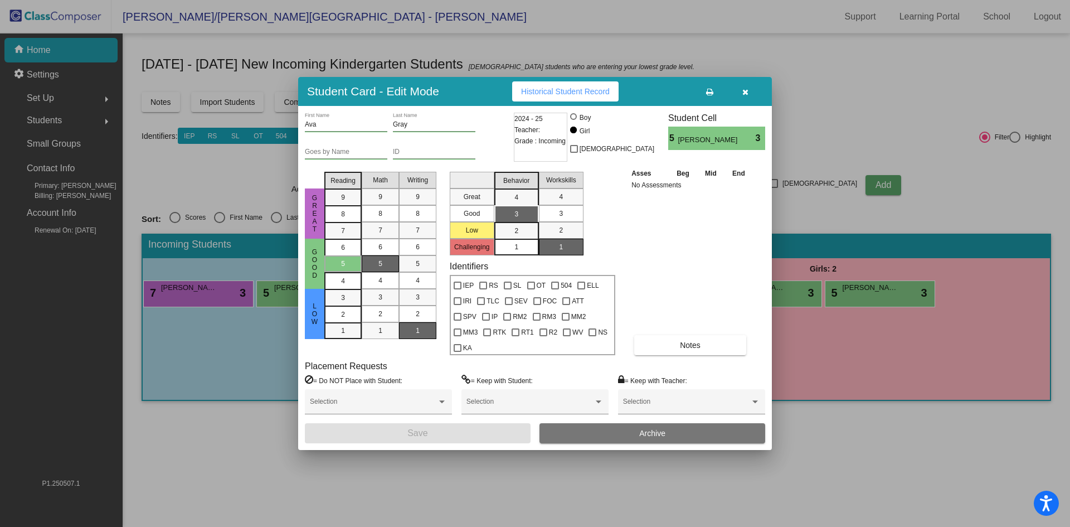
click at [744, 96] on icon "button" at bounding box center [745, 92] width 6 height 8
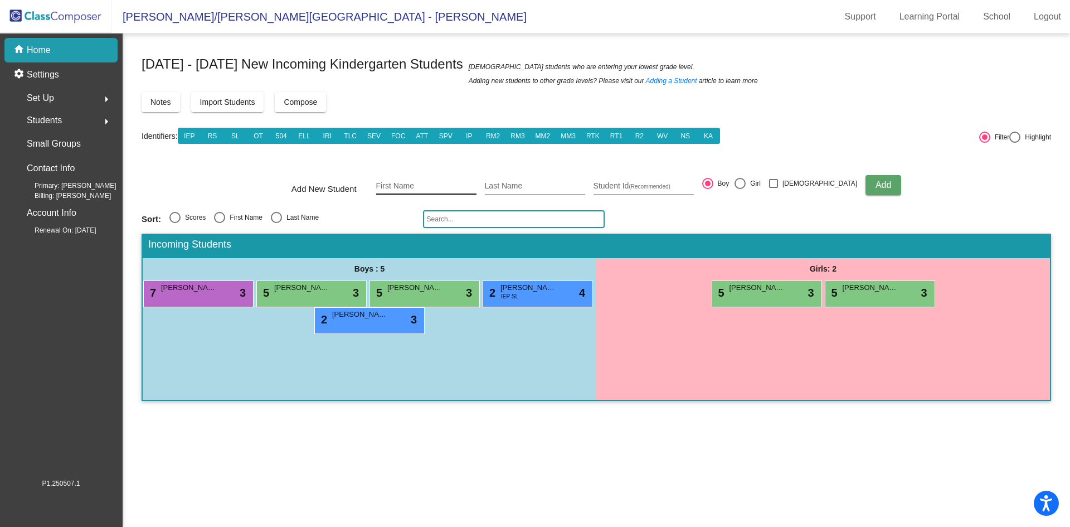
click at [452, 182] on input "First Name" at bounding box center [426, 186] width 100 height 9
type input "Mezuzah"
type input "[PERSON_NAME]"
click at [876, 181] on span "Add" at bounding box center [884, 184] width 16 height 9
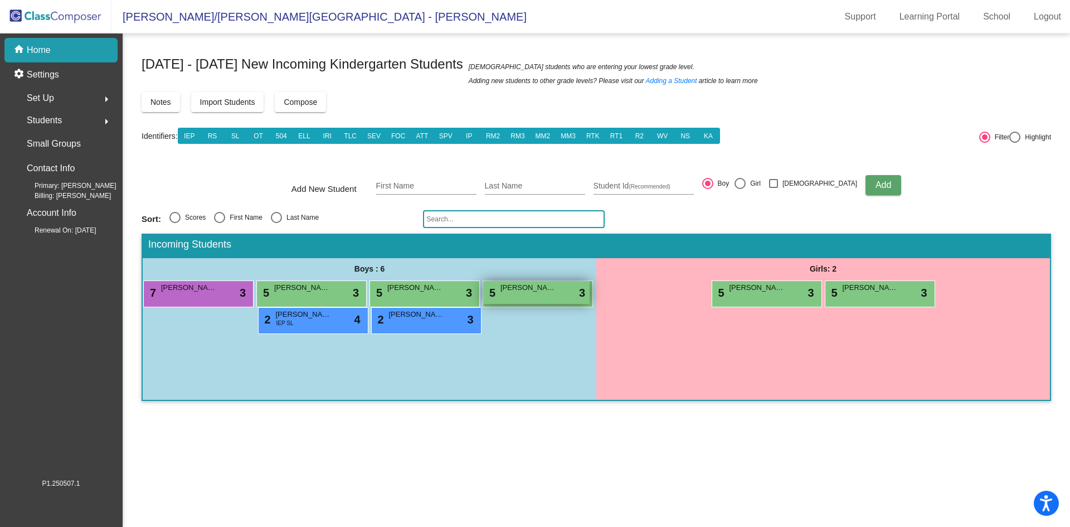
click at [530, 292] on span "[PERSON_NAME]" at bounding box center [529, 287] width 56 height 11
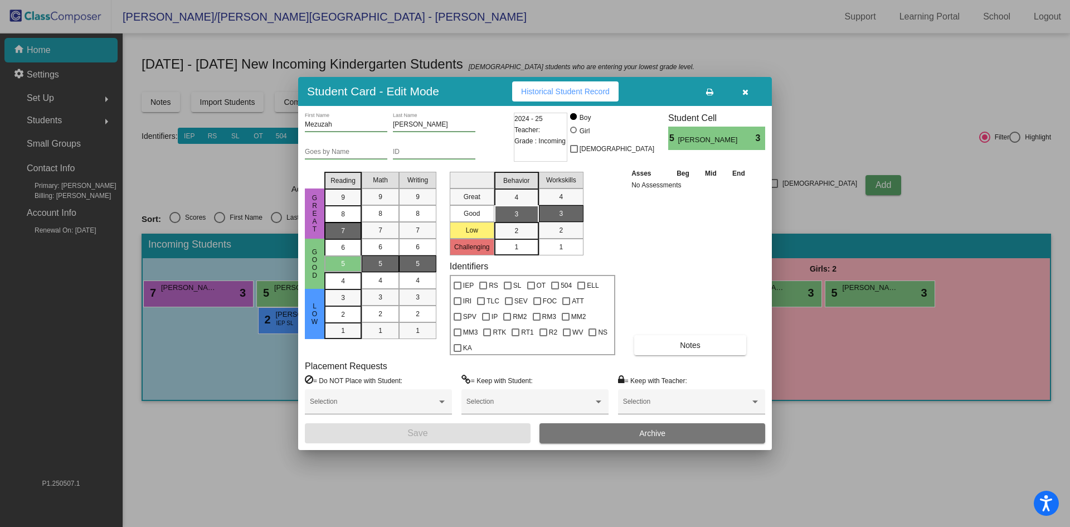
click at [350, 206] on div "7" at bounding box center [343, 197] width 22 height 17
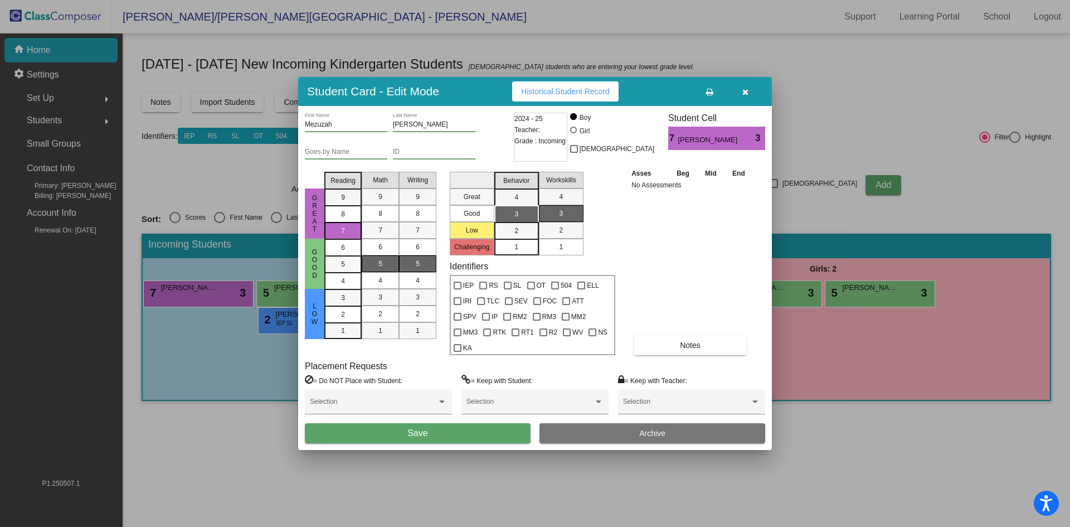
click at [380, 269] on span "5" at bounding box center [380, 264] width 4 height 10
click at [411, 270] on div "5" at bounding box center [418, 263] width 22 height 17
click at [531, 221] on mat-list-option "3" at bounding box center [516, 213] width 45 height 17
click at [560, 252] on span "1" at bounding box center [561, 247] width 4 height 10
click at [501, 425] on button "Save" at bounding box center [418, 433] width 226 height 20
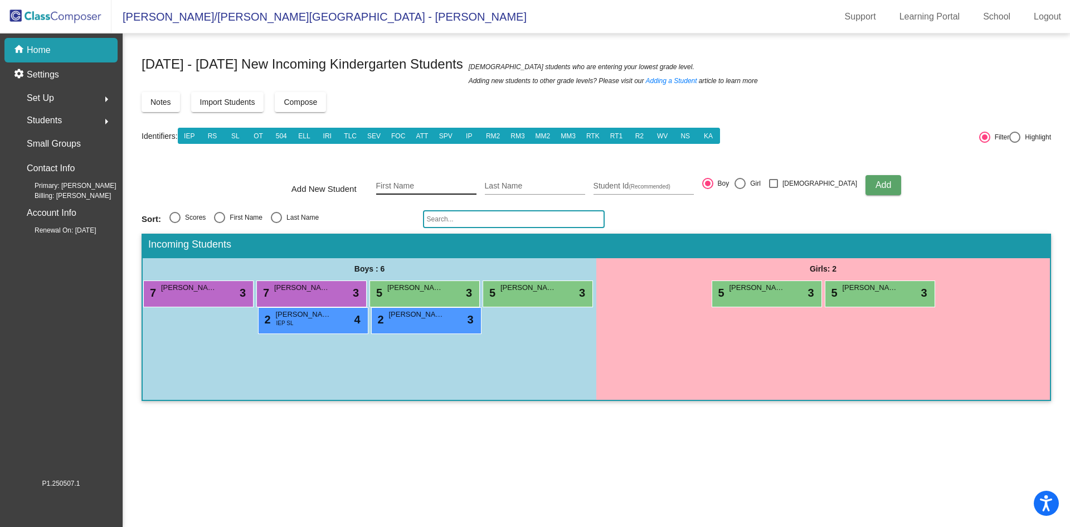
click at [412, 184] on input "First Name" at bounding box center [426, 186] width 100 height 9
type input "Austin"
type input "[PERSON_NAME]"
click at [873, 182] on button "Add" at bounding box center [884, 185] width 36 height 20
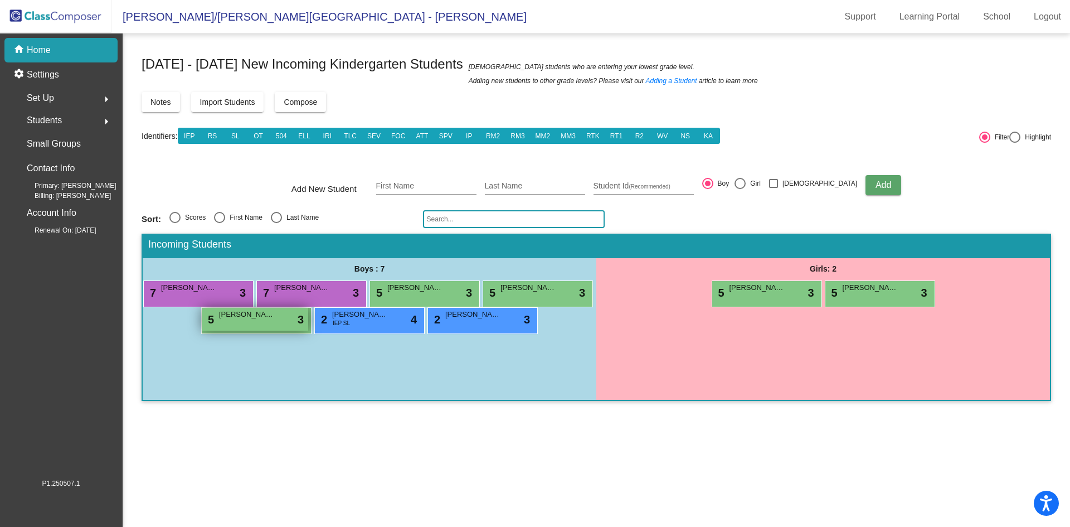
click at [274, 322] on div "5 [PERSON_NAME] lock do_not_disturb_alt 3" at bounding box center [255, 319] width 106 height 23
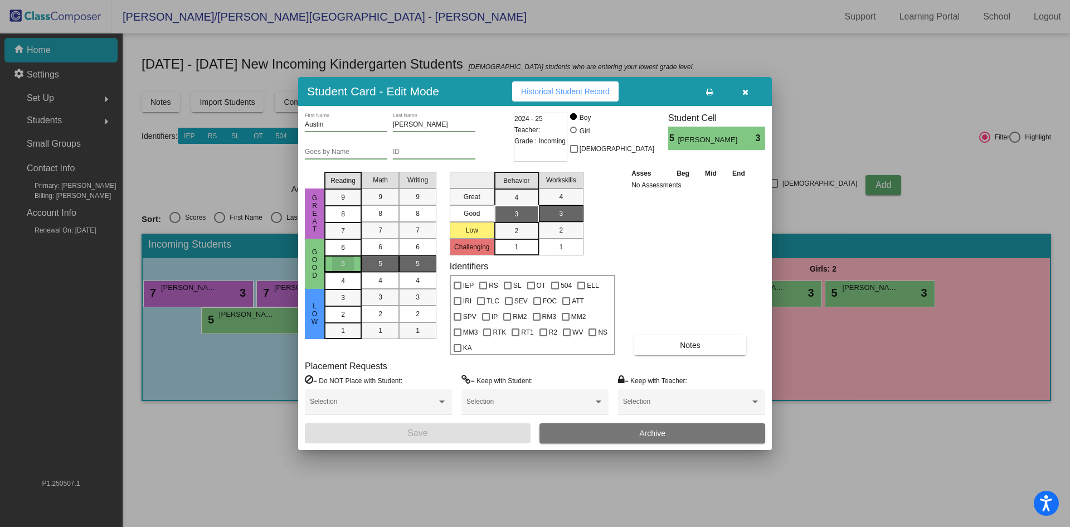
click at [347, 272] on div "5" at bounding box center [343, 263] width 22 height 17
click at [382, 336] on span "1" at bounding box center [380, 331] width 4 height 10
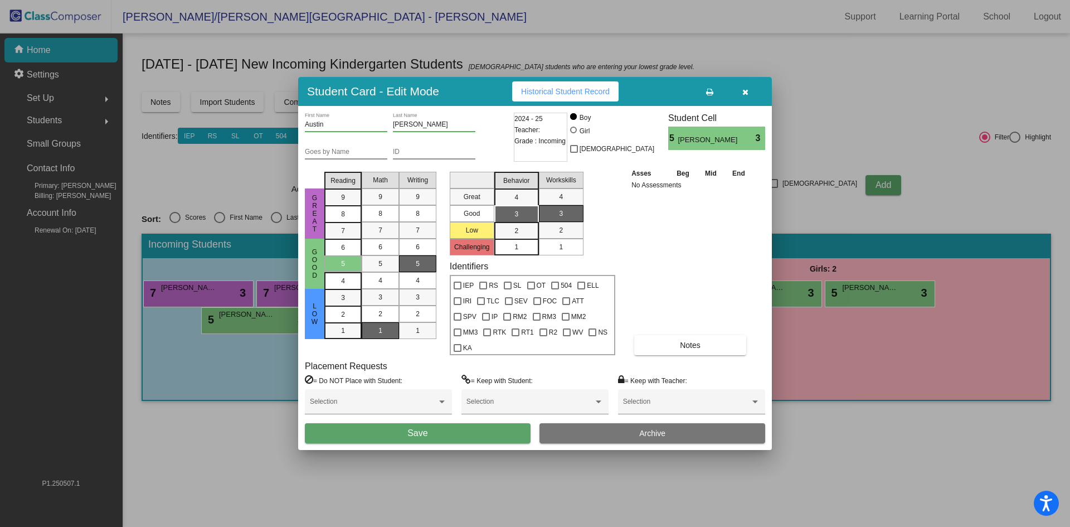
click at [423, 272] on div "5" at bounding box center [418, 263] width 22 height 17
click at [507, 219] on div "3" at bounding box center [517, 214] width 22 height 17
click at [565, 255] on div "1" at bounding box center [561, 247] width 22 height 17
click at [450, 430] on button "Save" at bounding box center [418, 433] width 226 height 20
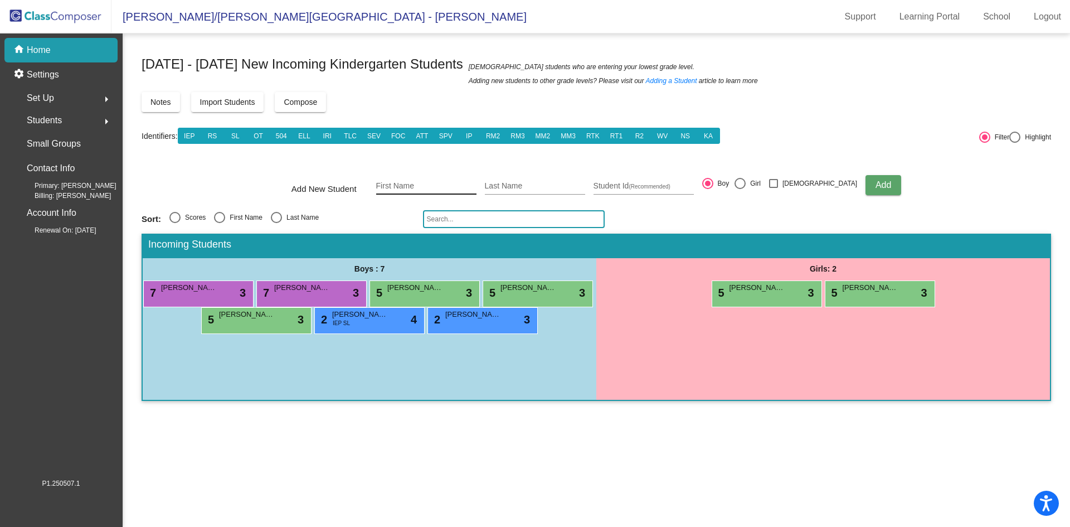
click at [465, 186] on input "First Name" at bounding box center [426, 186] width 100 height 9
type input "[PERSON_NAME]"
click at [760, 177] on div "Add New Student [PERSON_NAME] First Name [PERSON_NAME] Last Name Student Id (Re…" at bounding box center [597, 185] width 610 height 39
click at [746, 185] on div at bounding box center [740, 183] width 11 height 11
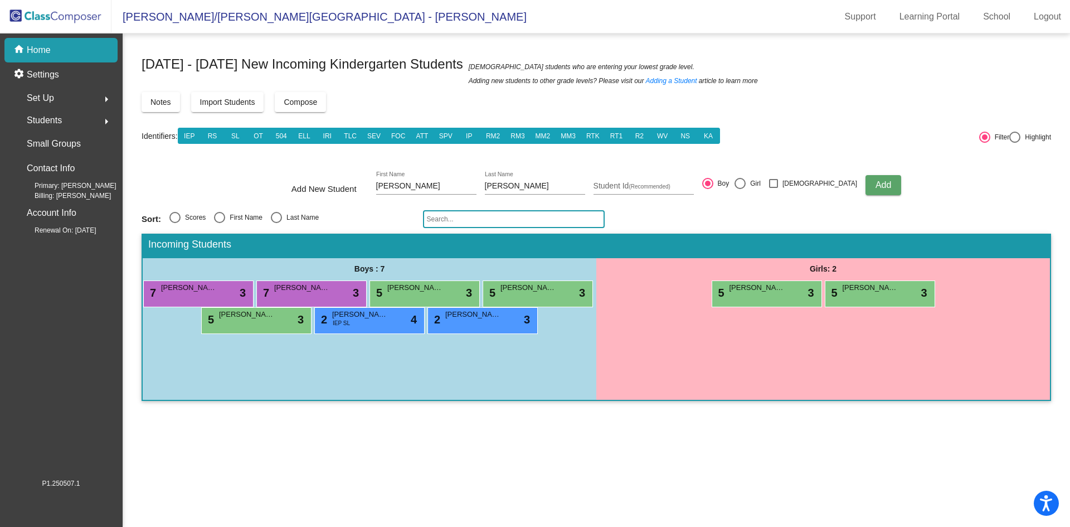
click at [740, 189] on input "Girl" at bounding box center [740, 189] width 1 height 1
radio input "true"
click at [876, 184] on span "Add" at bounding box center [884, 184] width 16 height 9
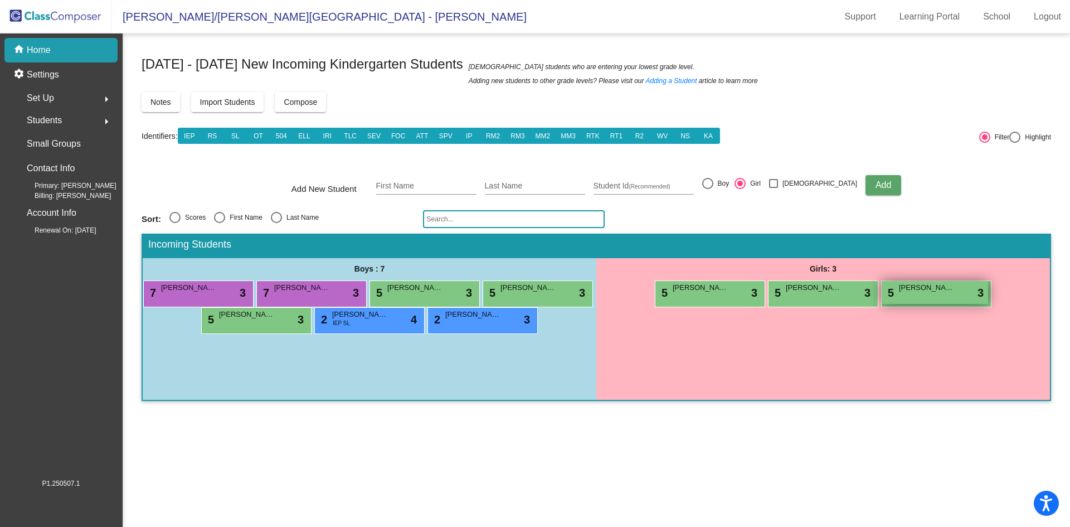
click at [921, 297] on div "5 [PERSON_NAME] lock do_not_disturb_alt 3" at bounding box center [935, 292] width 106 height 23
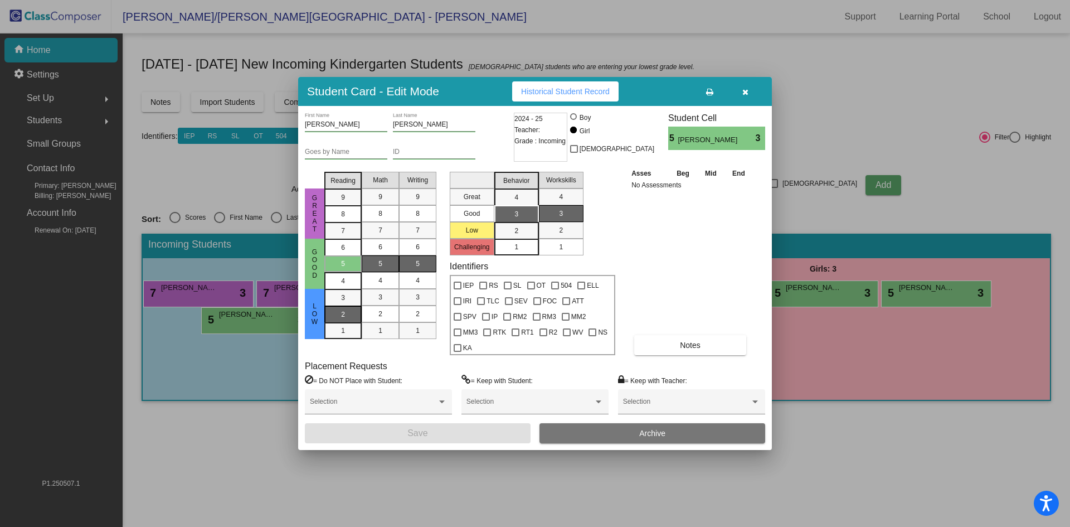
click at [347, 306] on div "2" at bounding box center [343, 297] width 22 height 17
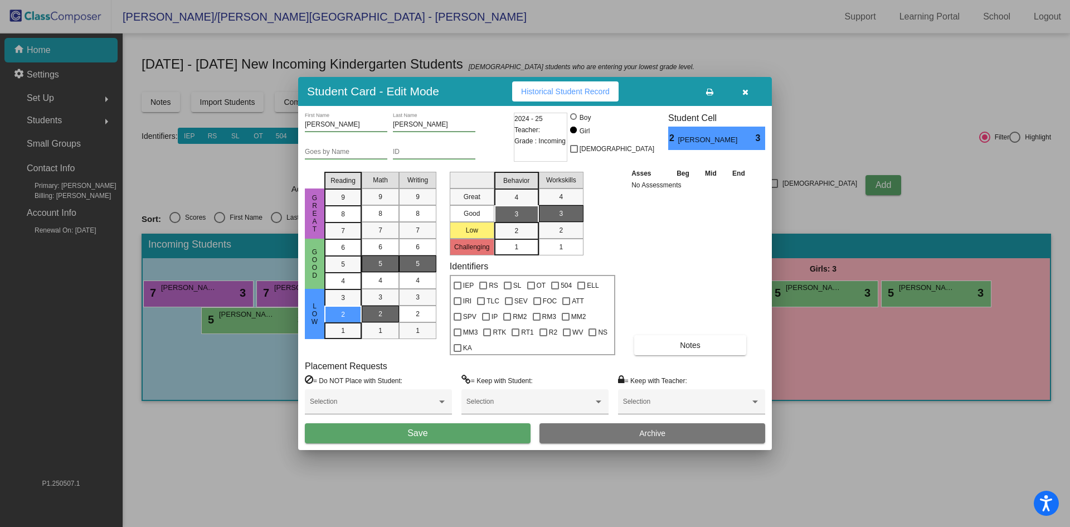
click at [375, 321] on div "2" at bounding box center [381, 313] width 22 height 17
click at [413, 321] on div "2" at bounding box center [418, 313] width 22 height 17
click at [519, 236] on div "2" at bounding box center [517, 230] width 22 height 17
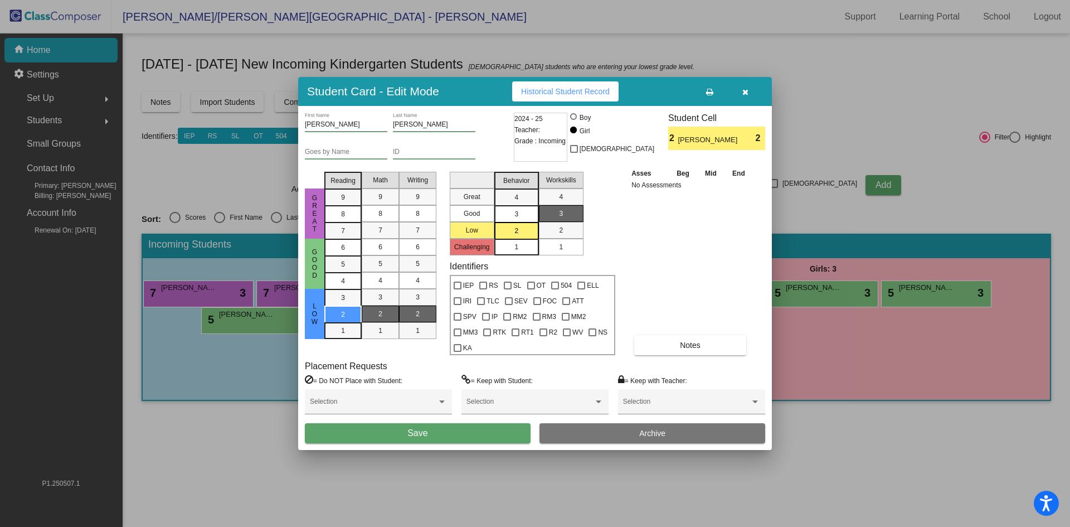
click at [556, 255] on div "1" at bounding box center [561, 247] width 22 height 17
click at [560, 252] on span "1" at bounding box center [561, 247] width 4 height 10
click at [467, 423] on button "Save" at bounding box center [418, 433] width 226 height 20
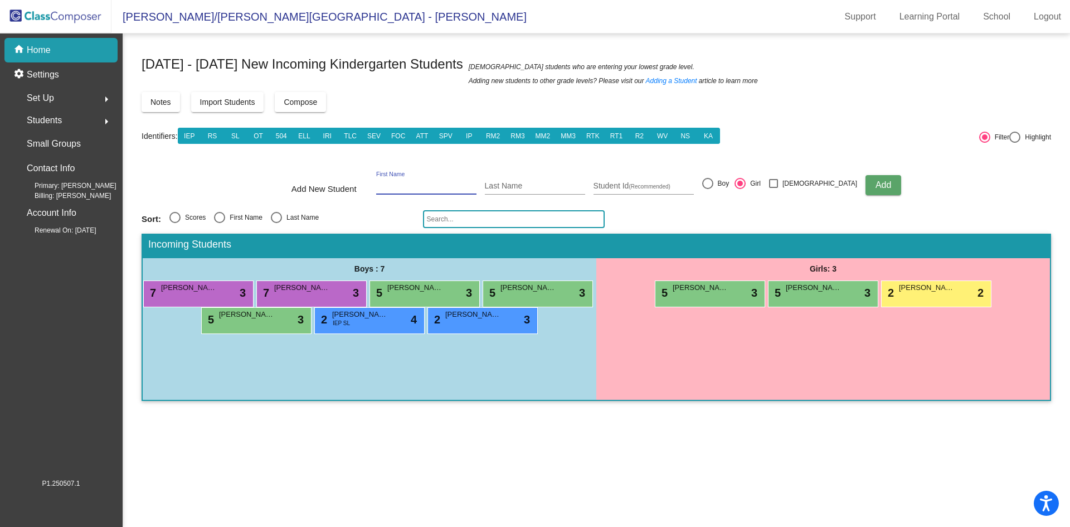
click at [445, 187] on input "First Name" at bounding box center [426, 186] width 100 height 9
type input "[PERSON_NAME]"
click at [713, 183] on div at bounding box center [707, 183] width 11 height 11
click at [708, 189] on input "Boy" at bounding box center [707, 189] width 1 height 1
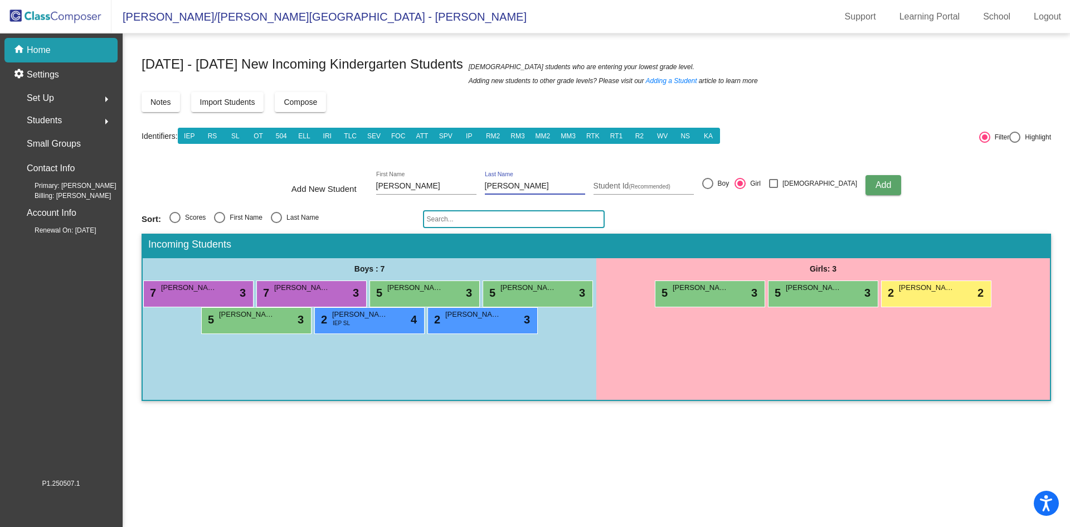
radio input "true"
click at [876, 184] on span "Add" at bounding box center [884, 184] width 16 height 9
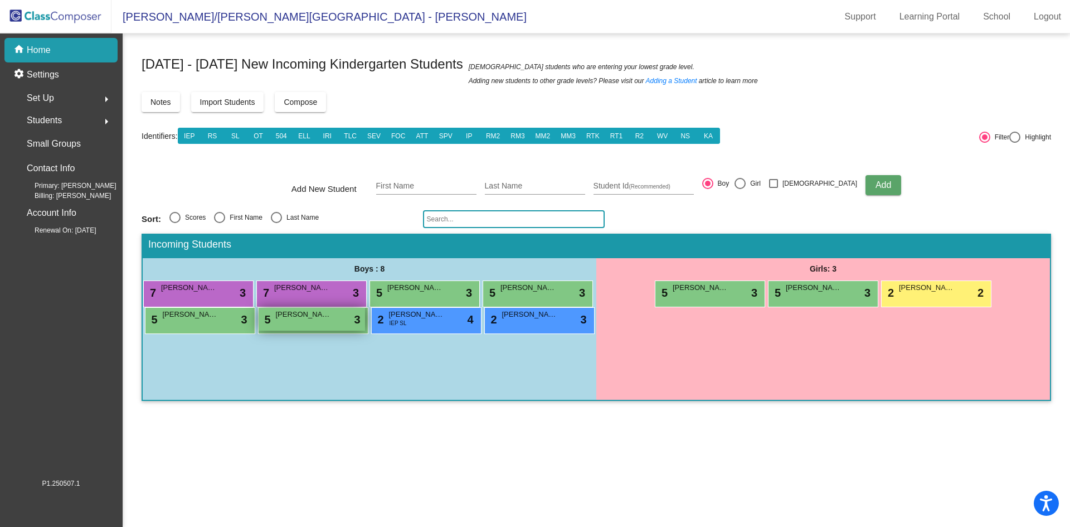
click at [312, 325] on div "5 [PERSON_NAME] lock do_not_disturb_alt 3" at bounding box center [312, 319] width 106 height 23
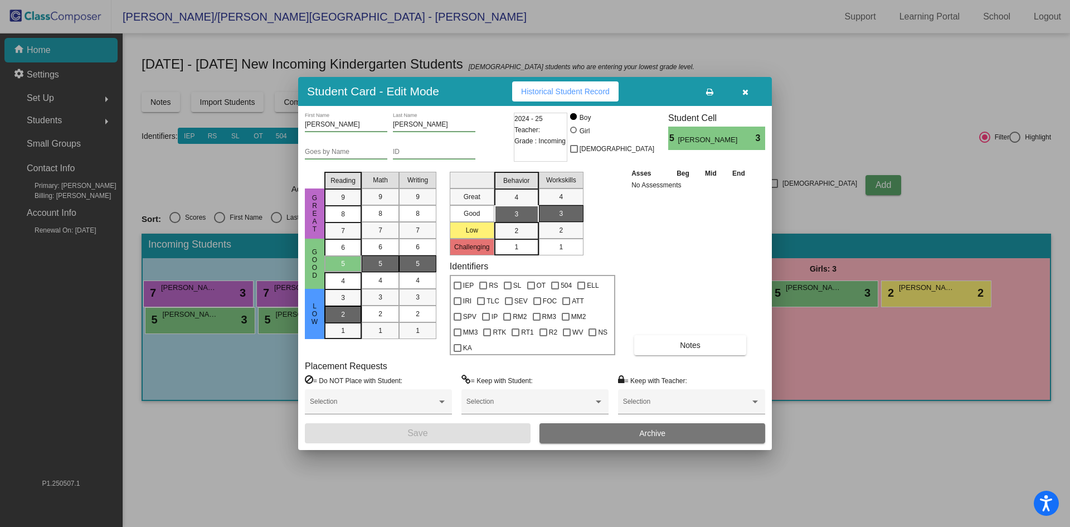
click at [342, 303] on span "2" at bounding box center [343, 298] width 4 height 10
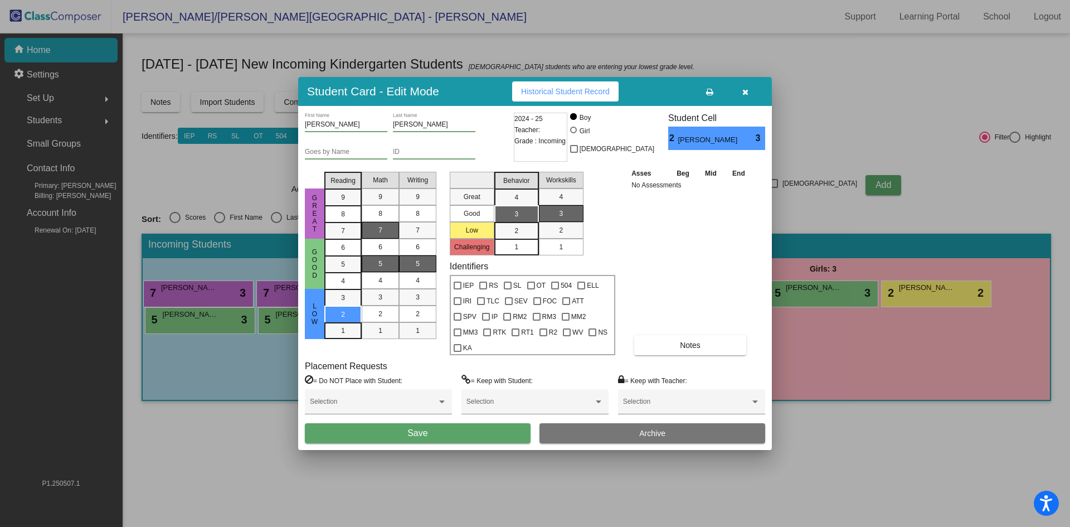
click at [382, 235] on span "7" at bounding box center [380, 230] width 4 height 10
click at [412, 272] on div "5" at bounding box center [418, 263] width 22 height 17
click at [523, 221] on div "3" at bounding box center [517, 214] width 22 height 17
click at [561, 255] on div "1" at bounding box center [561, 247] width 22 height 17
click at [668, 338] on button "Notes" at bounding box center [690, 345] width 112 height 20
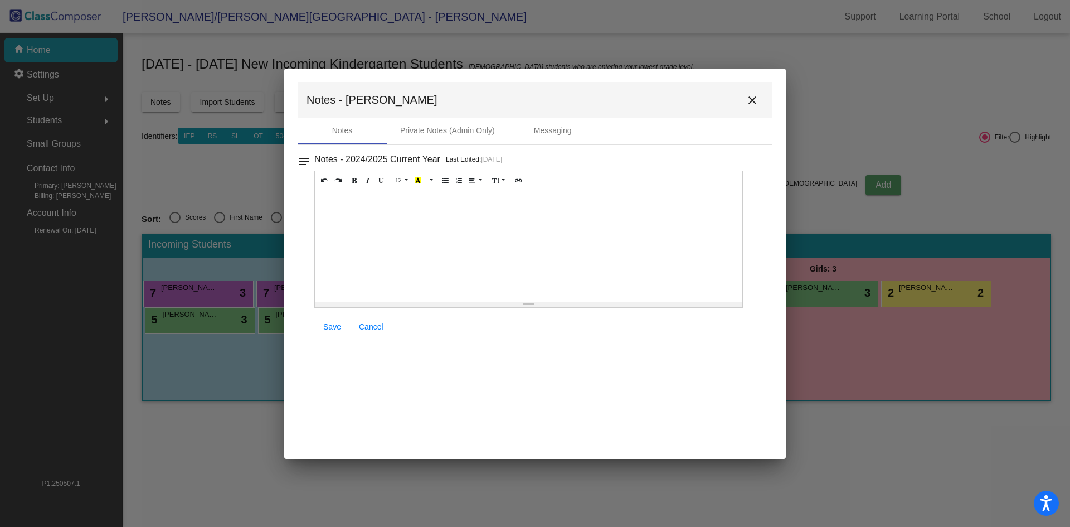
click at [378, 206] on div at bounding box center [529, 245] width 428 height 111
click at [338, 322] on span "Save" at bounding box center [332, 326] width 18 height 9
click at [752, 97] on mat-icon "close" at bounding box center [752, 100] width 13 height 13
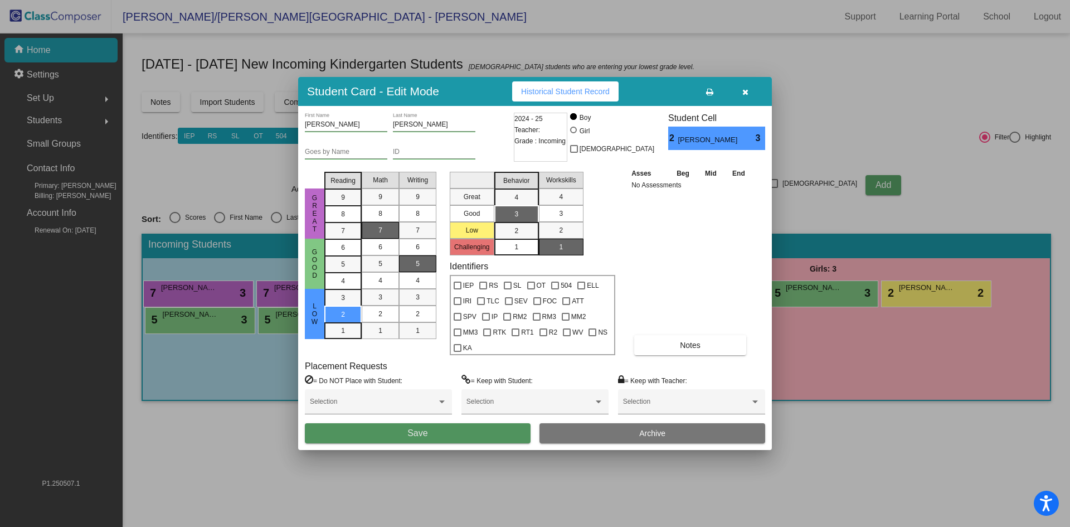
click at [417, 428] on span "Save" at bounding box center [417, 432] width 20 height 9
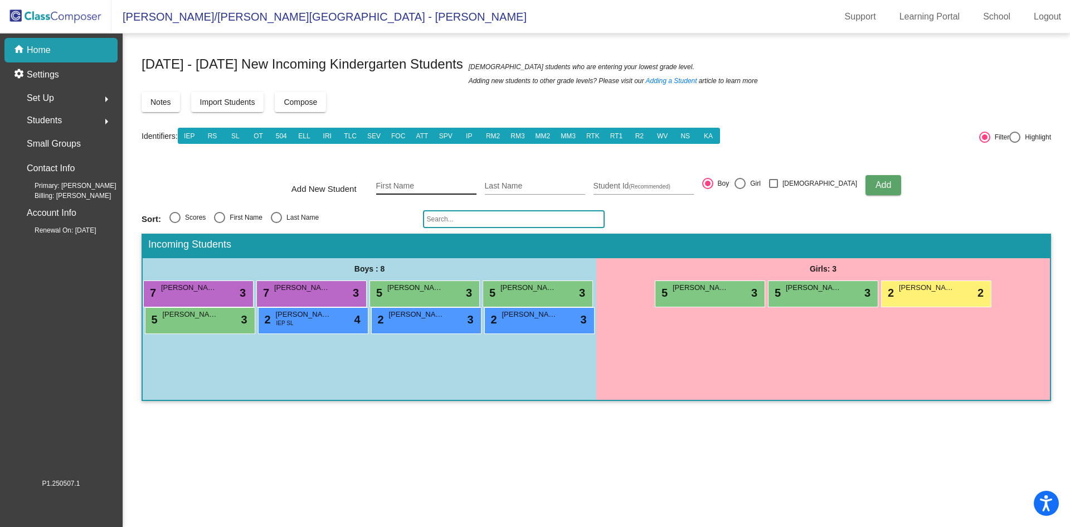
click at [443, 183] on input "First Name" at bounding box center [426, 186] width 100 height 9
type input "B"
type input "[PERSON_NAME]"
type input "Bollwahn"
click at [872, 180] on button "Add" at bounding box center [884, 185] width 36 height 20
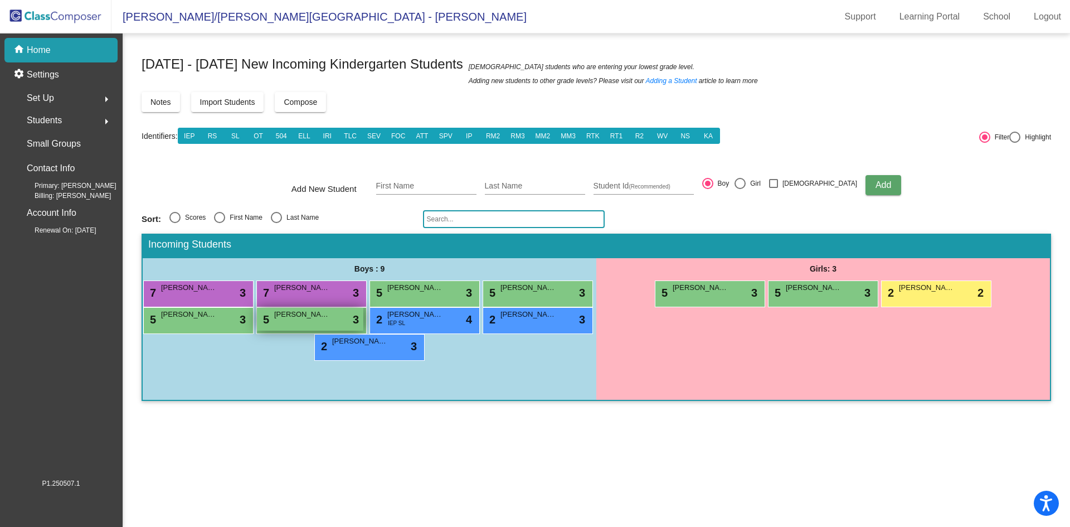
click at [300, 322] on div "5 [PERSON_NAME] lock do_not_disturb_alt 3" at bounding box center [310, 319] width 106 height 23
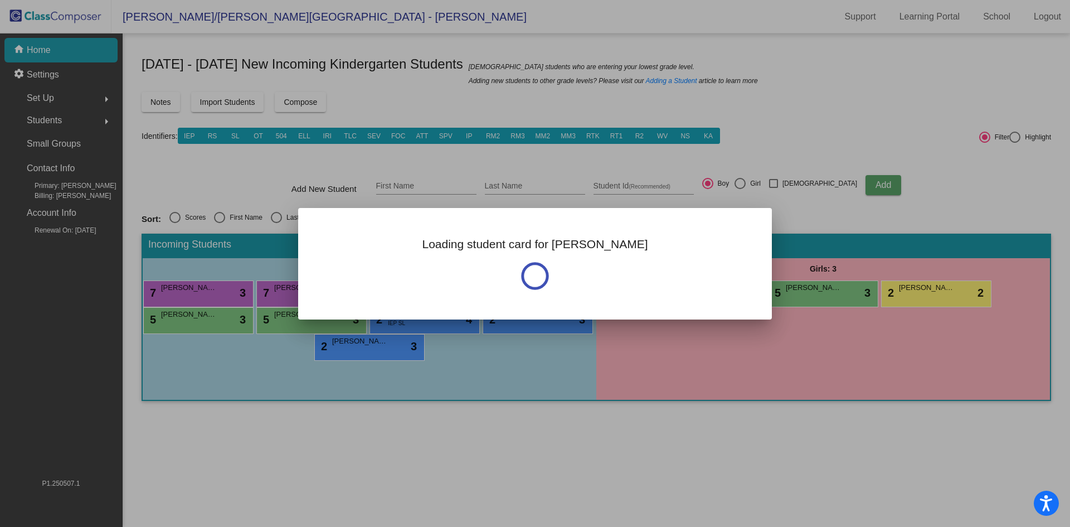
click at [300, 322] on div at bounding box center [535, 263] width 1070 height 527
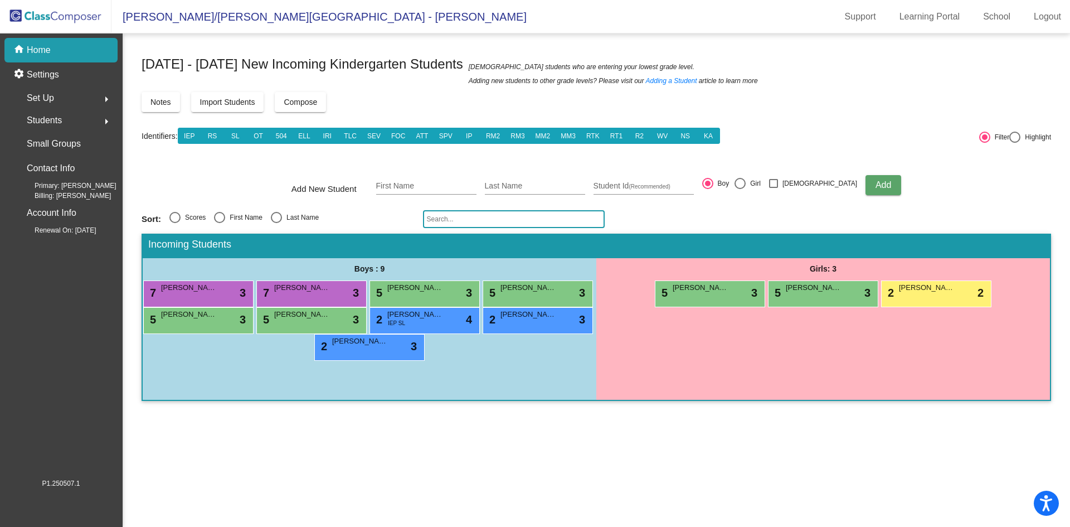
click at [300, 322] on div "5 [PERSON_NAME] lock do_not_disturb_alt 3" at bounding box center [310, 319] width 106 height 23
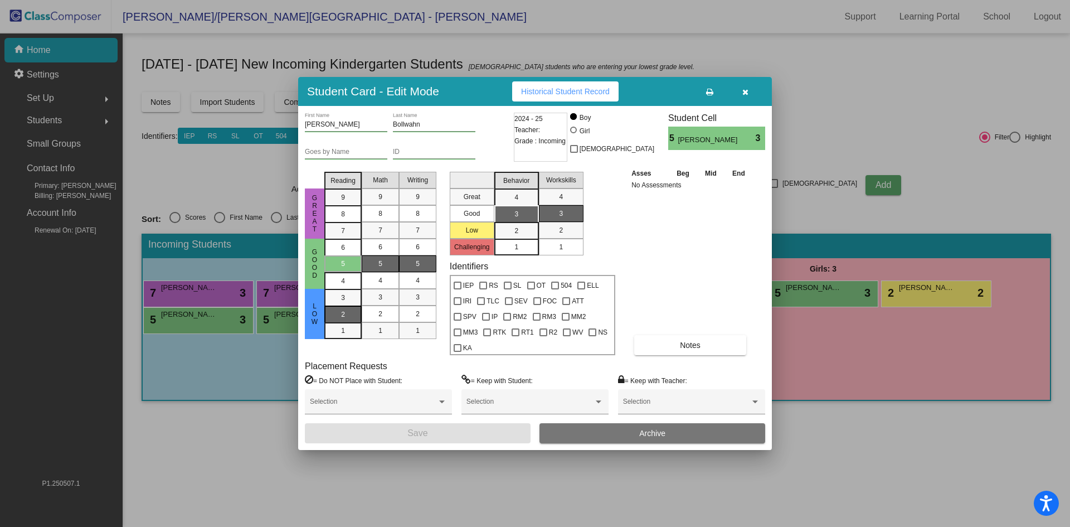
click at [347, 306] on div "2" at bounding box center [343, 297] width 22 height 17
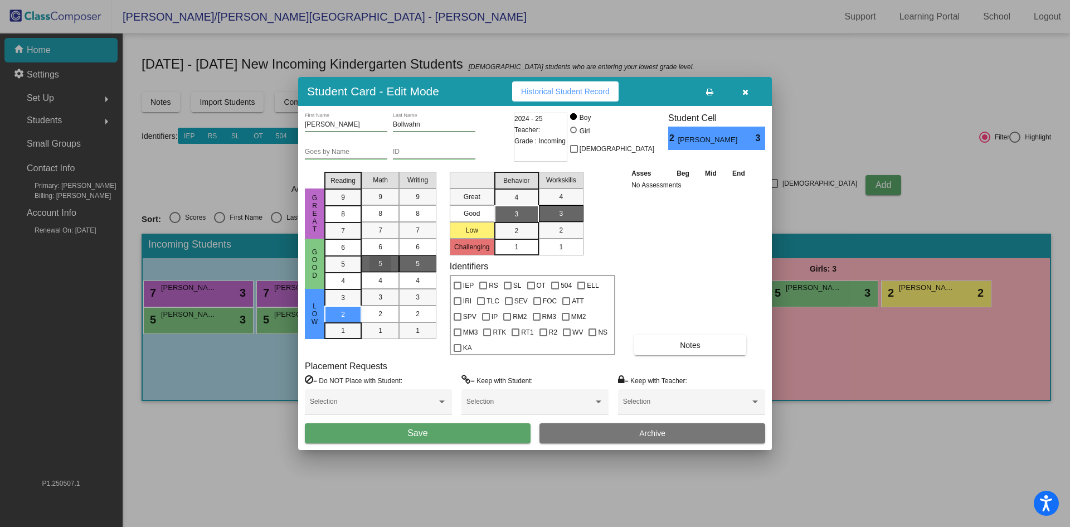
click at [389, 272] on div "5" at bounding box center [381, 263] width 22 height 17
click at [414, 272] on div "5" at bounding box center [418, 263] width 22 height 17
click at [518, 219] on span "3" at bounding box center [516, 214] width 4 height 10
click at [568, 255] on div "1" at bounding box center [561, 247] width 22 height 17
click at [449, 426] on button "Save" at bounding box center [418, 433] width 226 height 20
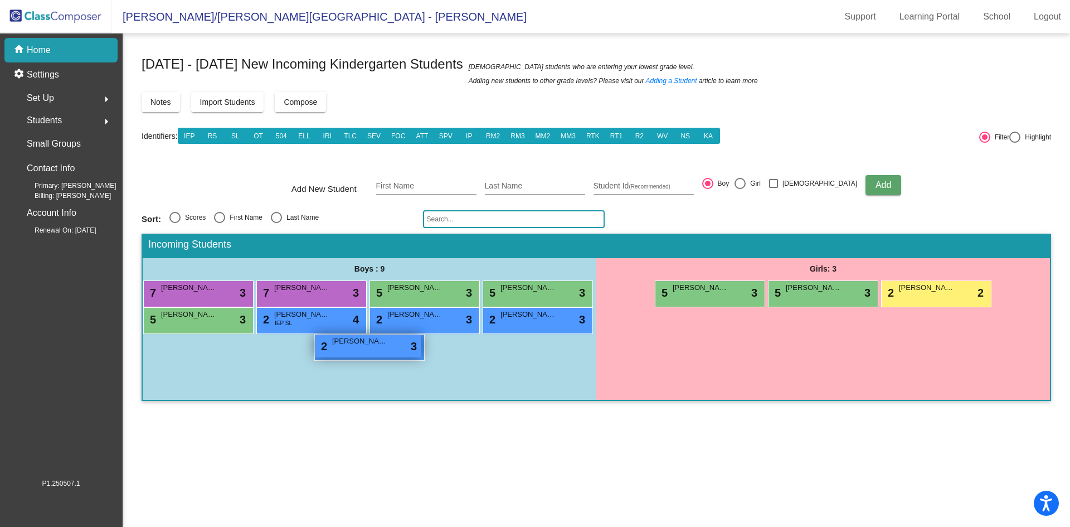
click at [370, 352] on div "2 [PERSON_NAME] lock do_not_disturb_alt 3" at bounding box center [368, 345] width 106 height 23
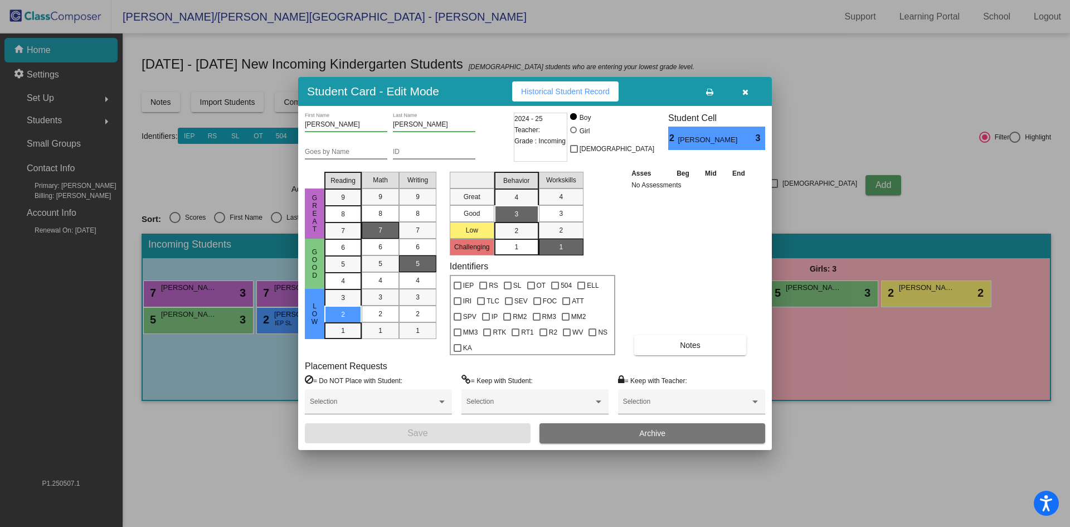
click at [745, 96] on icon "button" at bounding box center [745, 92] width 6 height 8
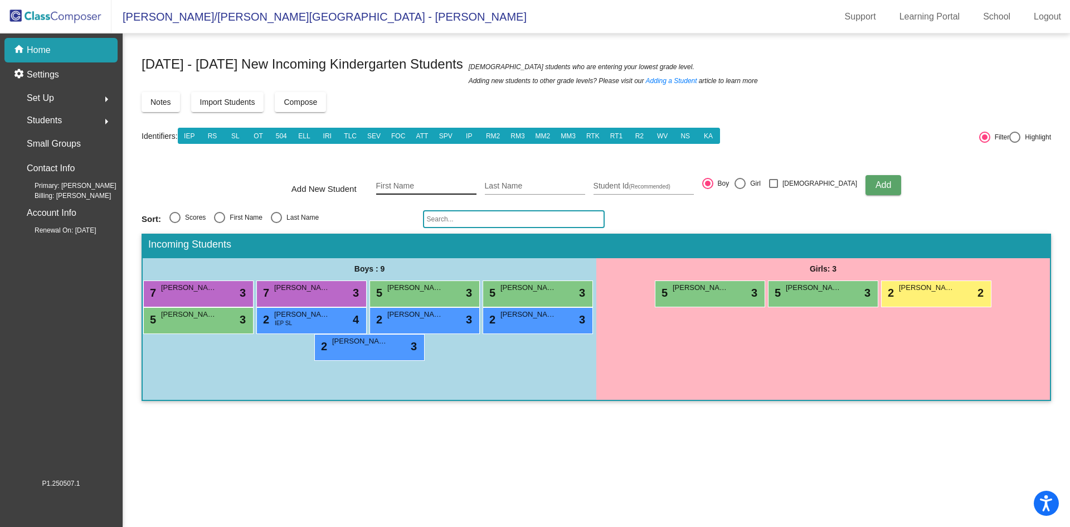
click at [425, 183] on input "First Name" at bounding box center [426, 186] width 100 height 9
click at [393, 496] on mat-sidenav-content "[DATE] - [DATE] New Incoming Kindergarten Students New students who are enterin…" at bounding box center [597, 279] width 948 height 493
click at [415, 183] on input "First Name" at bounding box center [426, 186] width 100 height 9
type input "La"
drag, startPoint x: 414, startPoint y: 186, endPoint x: 390, endPoint y: 177, distance: 25.4
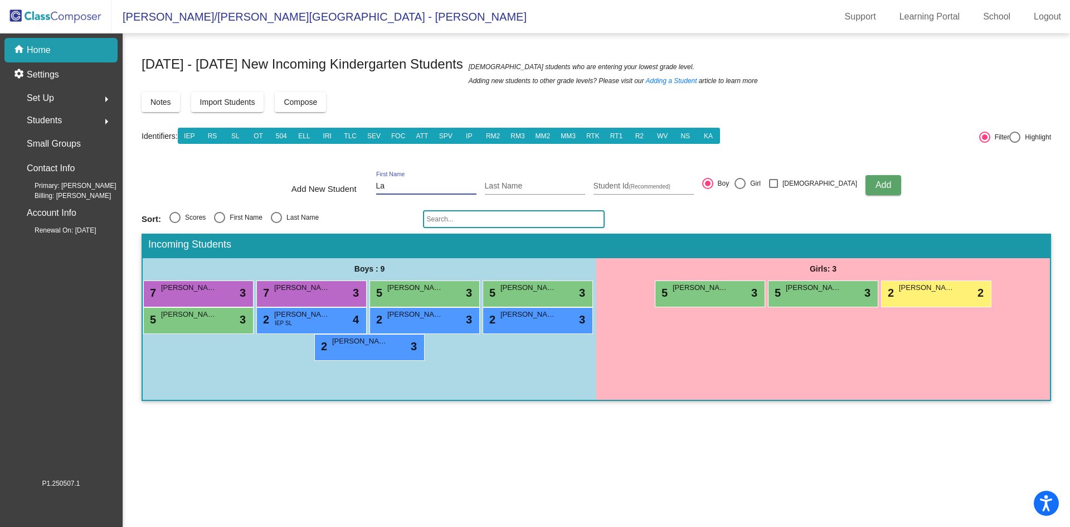
click at [391, 182] on div "Add New Student La First Name Last Name Student Id (Recommended) Boy Girl [DEMO…" at bounding box center [597, 185] width 610 height 39
click at [517, 320] on div "2 [PERSON_NAME] lock do_not_disturb_alt 3" at bounding box center [536, 319] width 106 height 23
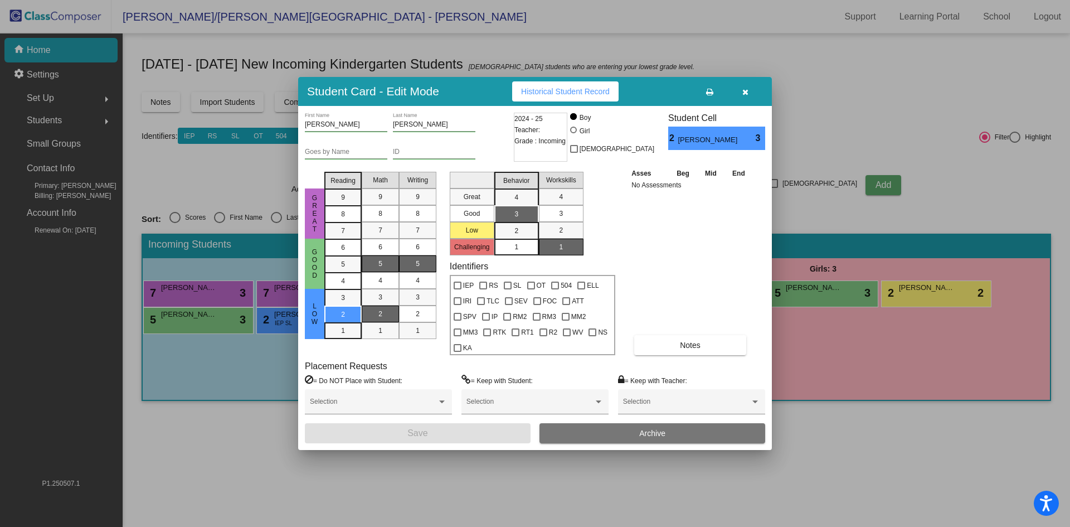
click at [383, 316] on div "2" at bounding box center [381, 313] width 22 height 17
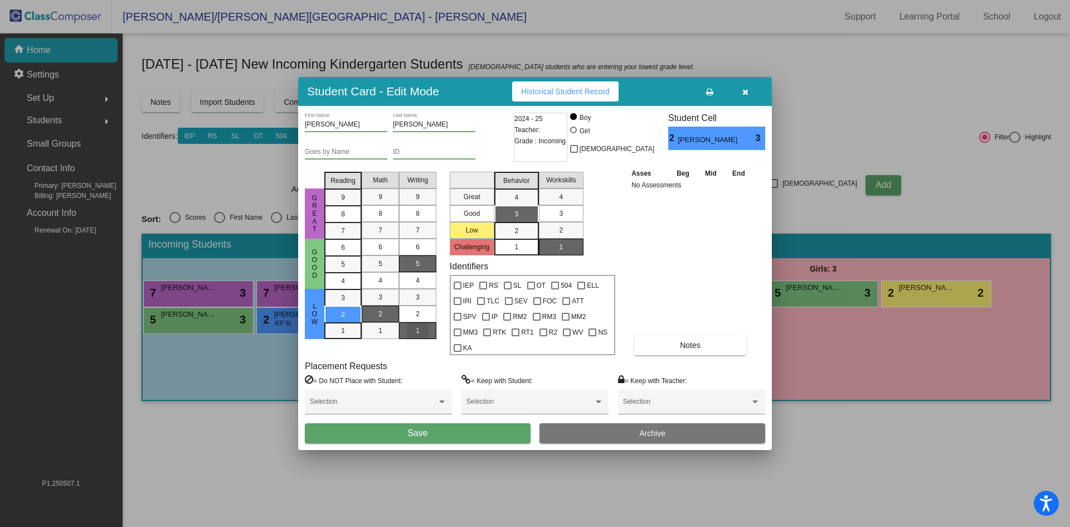
click at [413, 337] on div "1" at bounding box center [418, 330] width 22 height 17
click at [517, 236] on span "2" at bounding box center [516, 231] width 4 height 10
click at [557, 255] on div "1" at bounding box center [561, 247] width 22 height 17
click at [453, 427] on button "Save" at bounding box center [418, 433] width 226 height 20
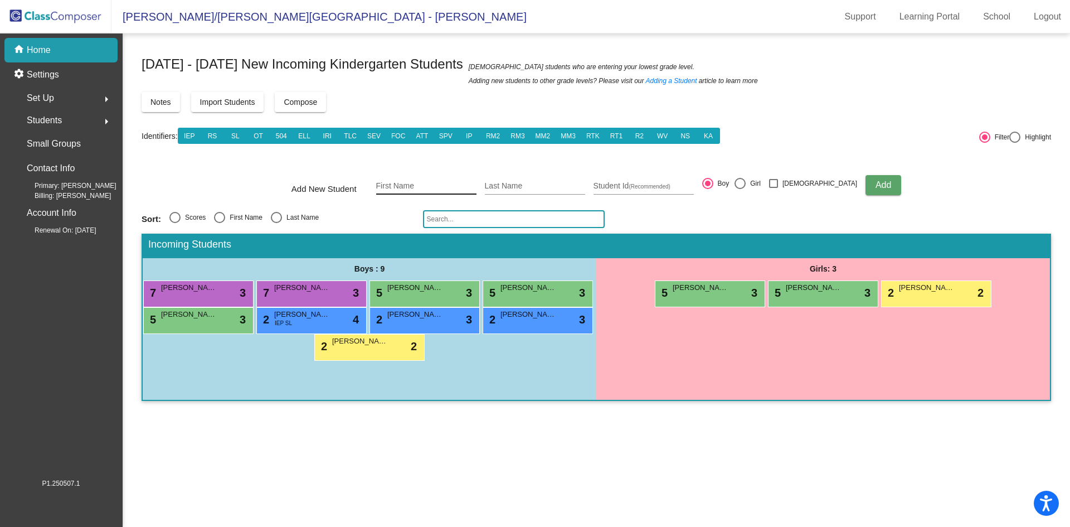
click at [433, 181] on div "First Name" at bounding box center [426, 183] width 100 height 23
type input "D"
type input "Vinny"
type input "E"
click at [432, 196] on div "[PERSON_NAME] First Name" at bounding box center [426, 185] width 100 height 39
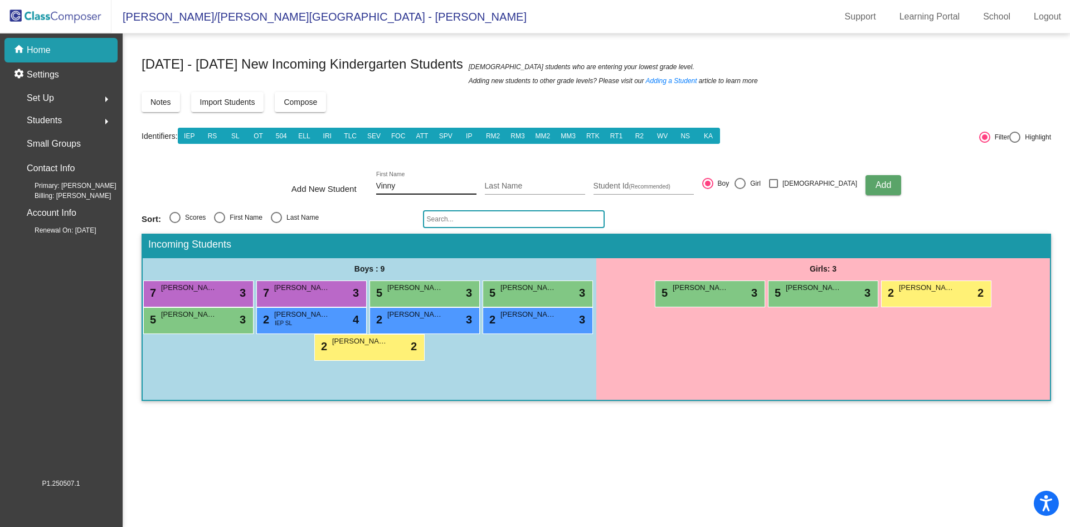
click at [432, 180] on div "[PERSON_NAME] First Name" at bounding box center [426, 183] width 100 height 23
type input "[PERSON_NAME]"
click at [871, 183] on button "Add" at bounding box center [884, 185] width 36 height 20
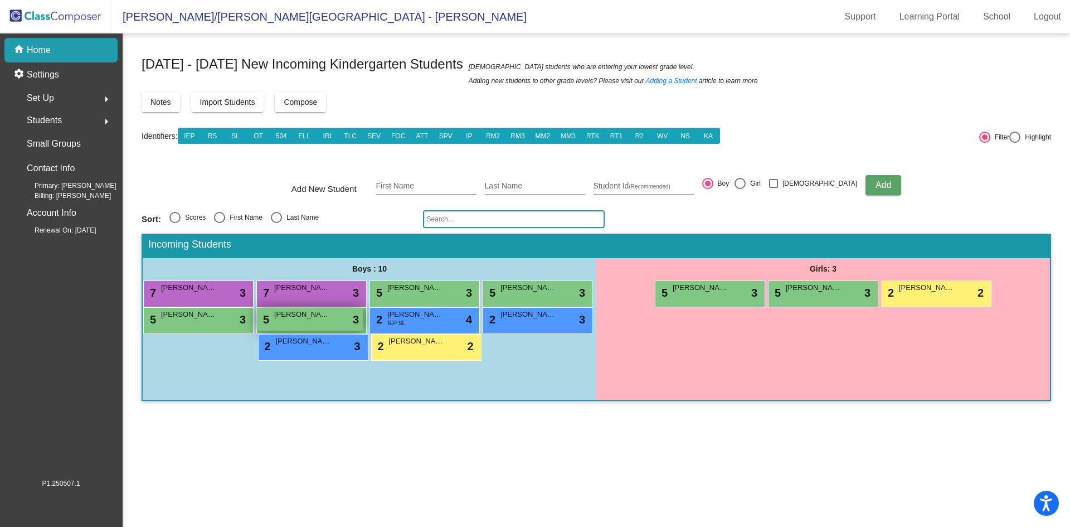
click at [305, 319] on span "[PERSON_NAME]" at bounding box center [302, 314] width 56 height 11
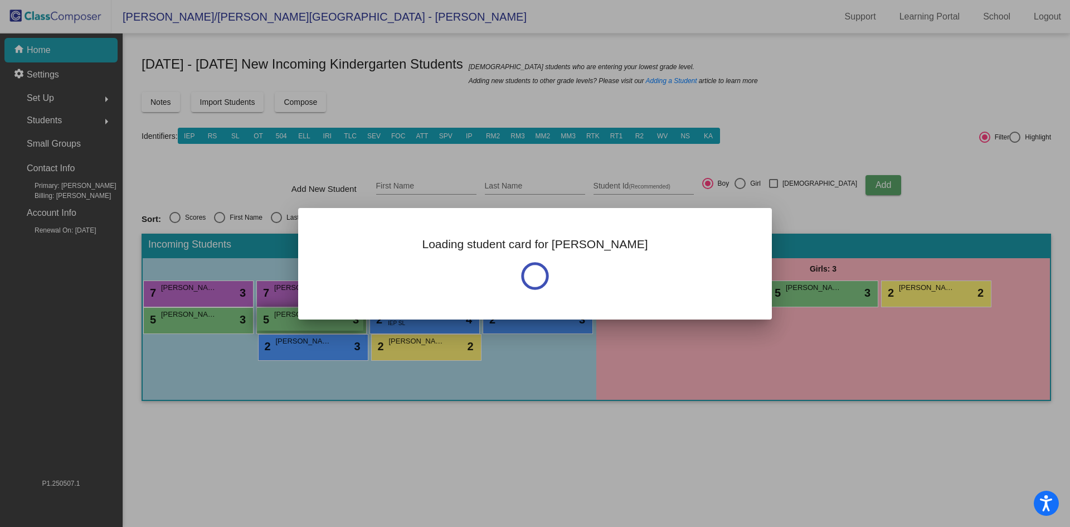
click at [305, 319] on div at bounding box center [535, 263] width 1070 height 527
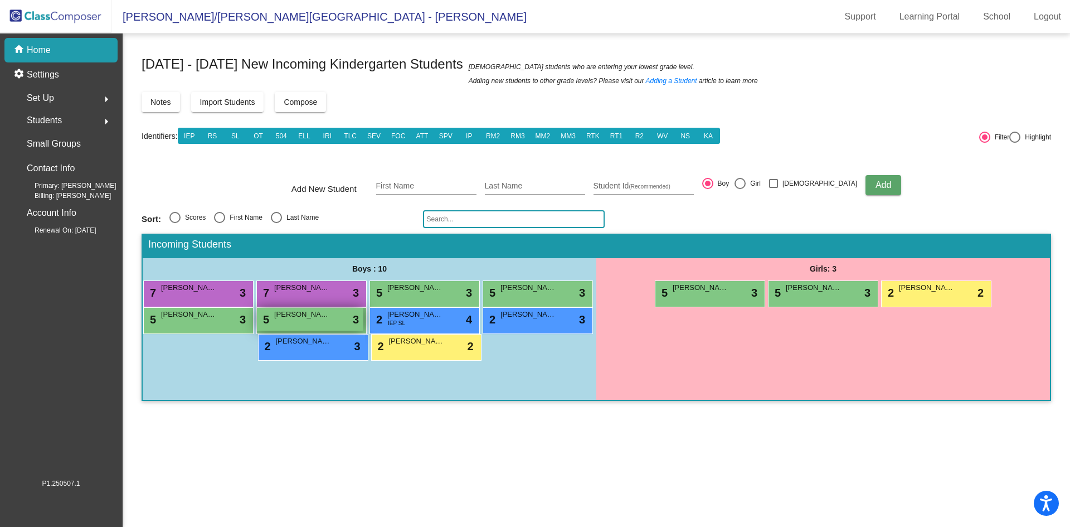
click at [306, 319] on span "[PERSON_NAME]" at bounding box center [302, 314] width 56 height 11
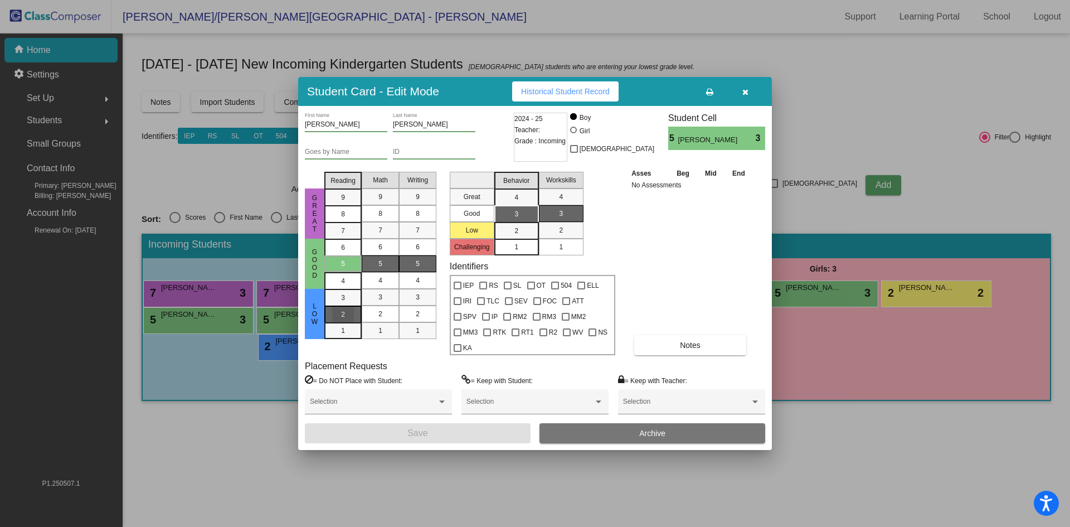
click at [346, 306] on div "2" at bounding box center [343, 297] width 22 height 17
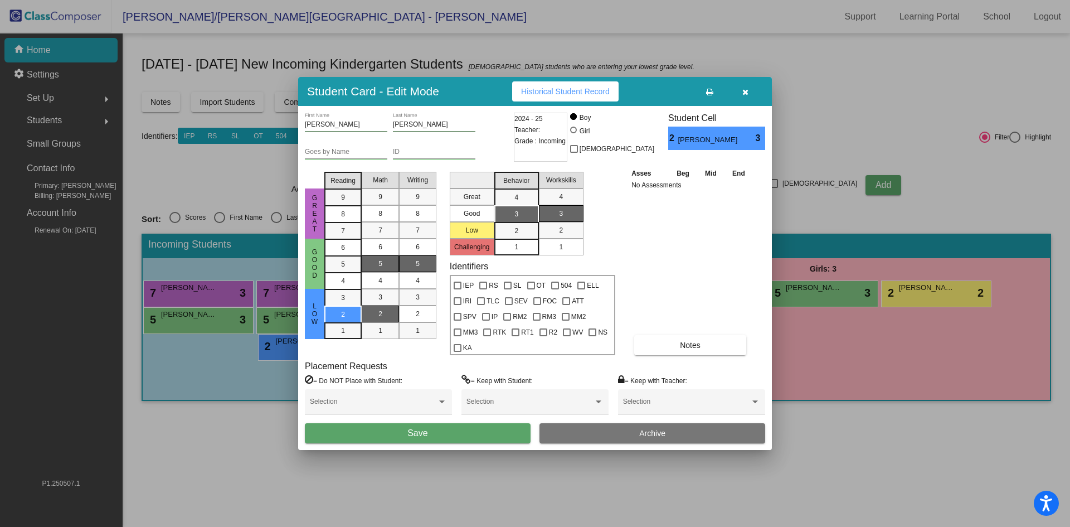
click at [386, 321] on div "2" at bounding box center [381, 313] width 22 height 17
click at [416, 302] on span "3" at bounding box center [418, 297] width 4 height 10
click at [379, 336] on span "1" at bounding box center [380, 331] width 4 height 10
click at [420, 322] on div "2" at bounding box center [418, 313] width 22 height 17
click at [514, 219] on span "3" at bounding box center [516, 214] width 4 height 10
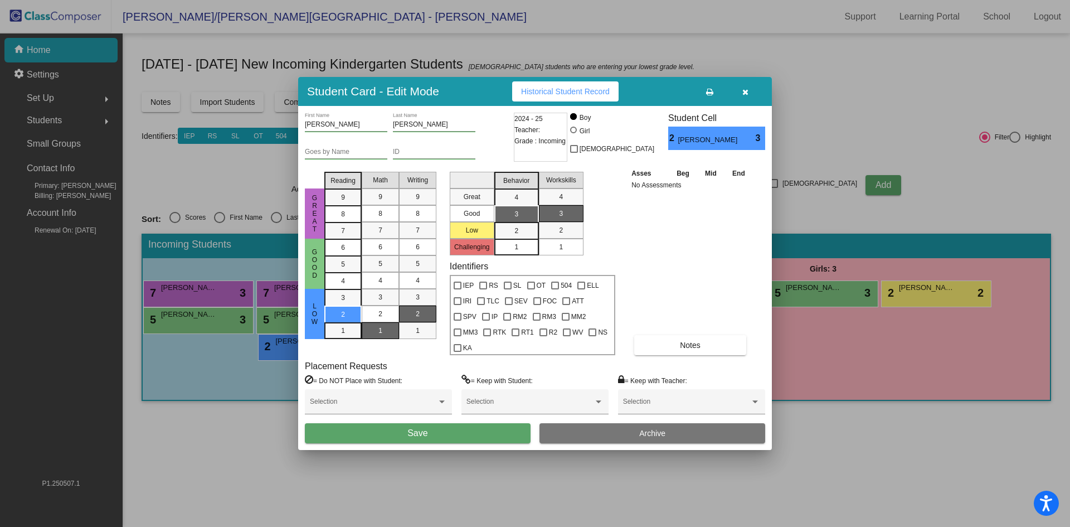
click at [556, 255] on div "1" at bounding box center [561, 247] width 22 height 17
click at [461, 289] on div at bounding box center [458, 285] width 8 height 8
click at [458, 290] on input "IEP" at bounding box center [457, 289] width 1 height 1
checkbox input "true"
click at [440, 428] on button "Save" at bounding box center [418, 433] width 226 height 20
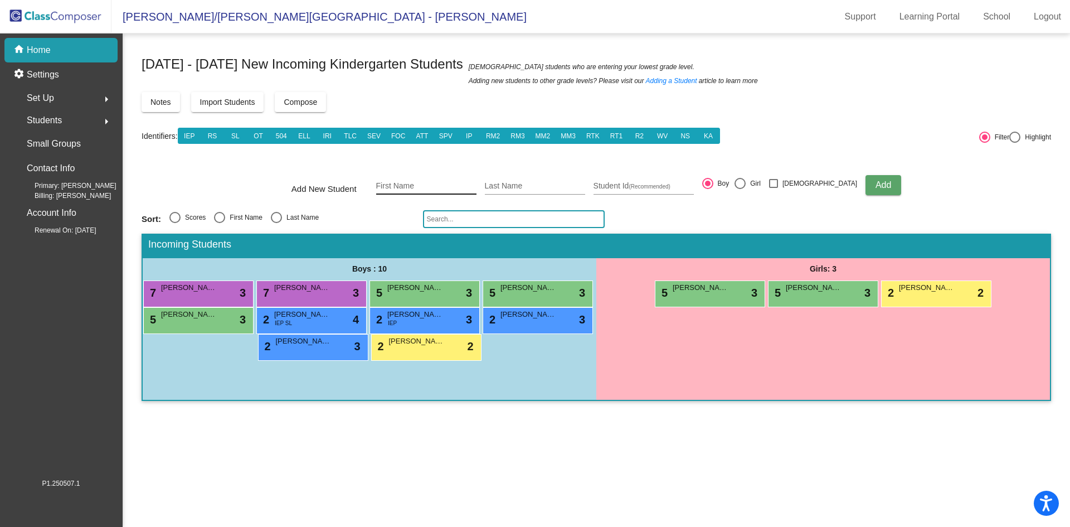
click at [411, 180] on div "First Name" at bounding box center [426, 183] width 100 height 23
type input "Gabriella"
type input "Y"
type input "[PERSON_NAME]"
click at [746, 186] on div at bounding box center [740, 183] width 11 height 11
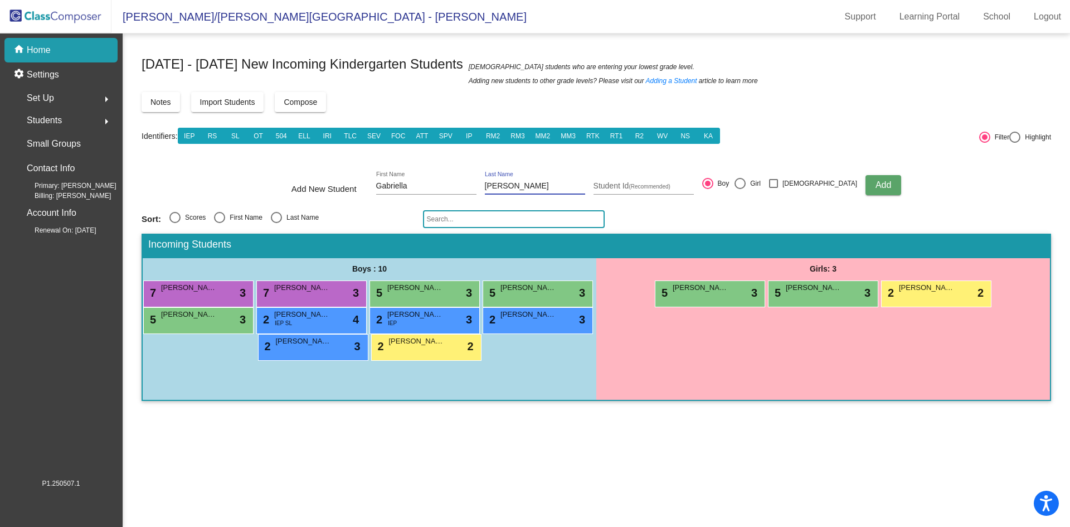
click at [740, 189] on input "Girl" at bounding box center [740, 189] width 1 height 1
radio input "true"
click at [866, 182] on button "Add" at bounding box center [884, 185] width 36 height 20
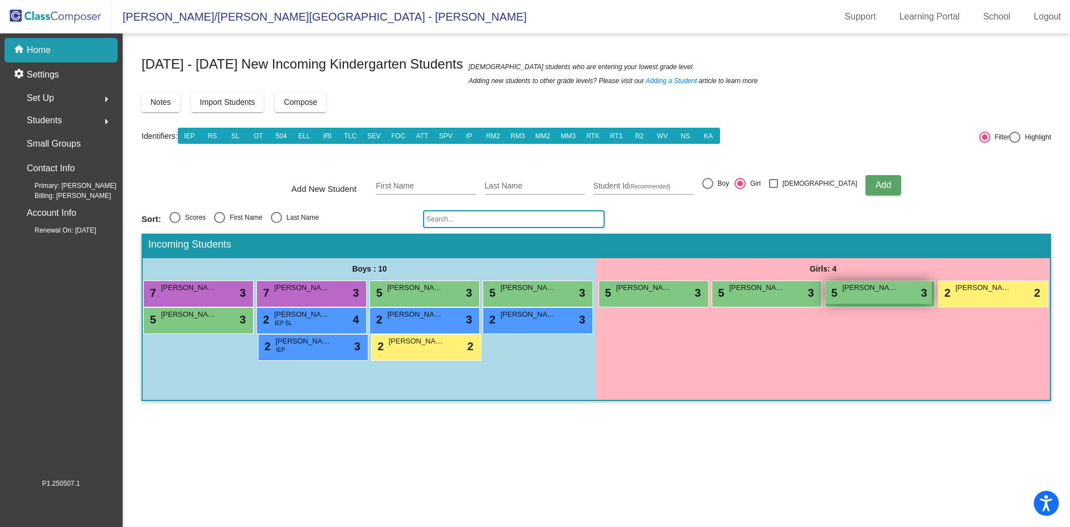
click at [873, 292] on span "[PERSON_NAME]" at bounding box center [871, 287] width 56 height 11
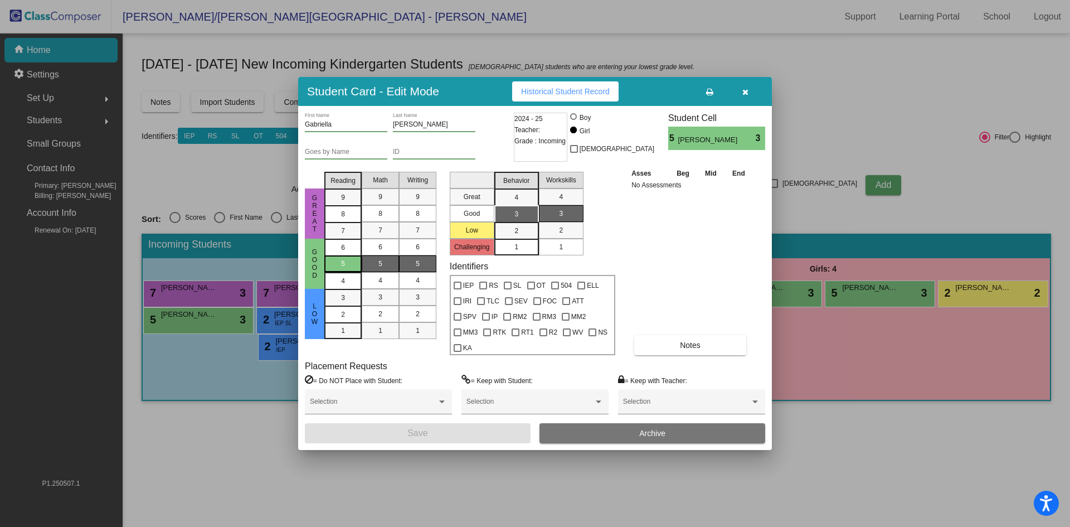
click at [349, 271] on div "5" at bounding box center [343, 263] width 22 height 17
click at [387, 322] on div "2" at bounding box center [381, 313] width 22 height 17
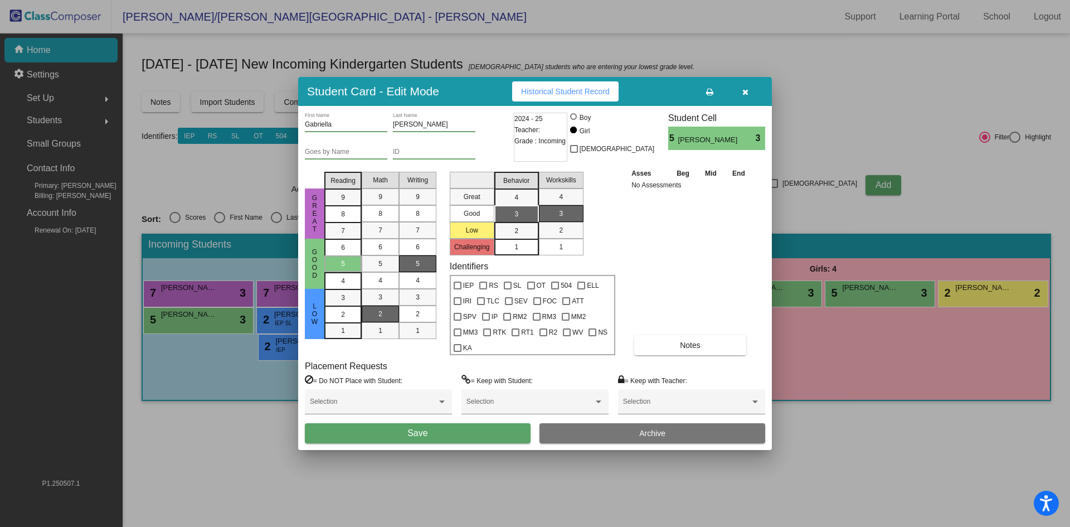
click at [419, 269] on span "5" at bounding box center [418, 264] width 4 height 10
click at [525, 221] on div "3" at bounding box center [517, 214] width 22 height 17
click at [559, 255] on div "1" at bounding box center [561, 247] width 22 height 17
click at [439, 429] on button "Save" at bounding box center [418, 433] width 226 height 20
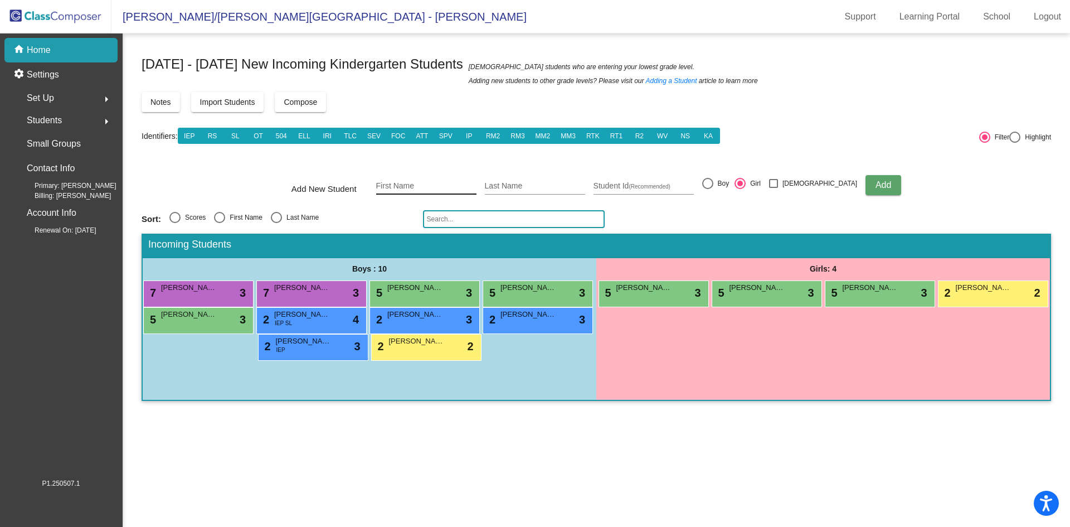
click at [409, 186] on input "First Name" at bounding box center [426, 186] width 100 height 9
type input "[PERSON_NAME]"
drag, startPoint x: 727, startPoint y: 185, endPoint x: 822, endPoint y: 176, distance: 95.2
click at [713, 185] on div at bounding box center [707, 183] width 11 height 11
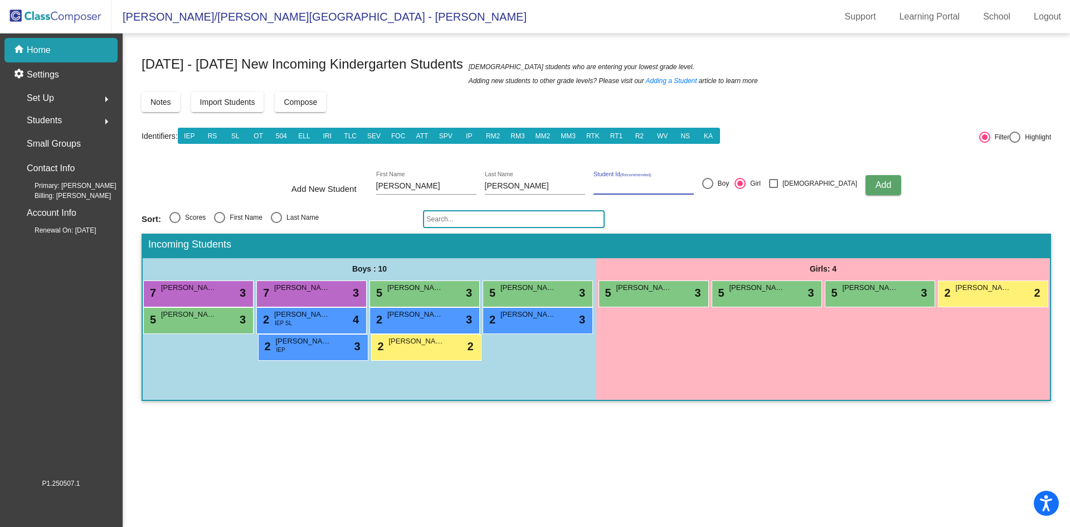
click at [708, 189] on input "Boy" at bounding box center [707, 189] width 1 height 1
radio input "true"
click at [876, 184] on span "Add" at bounding box center [884, 184] width 16 height 9
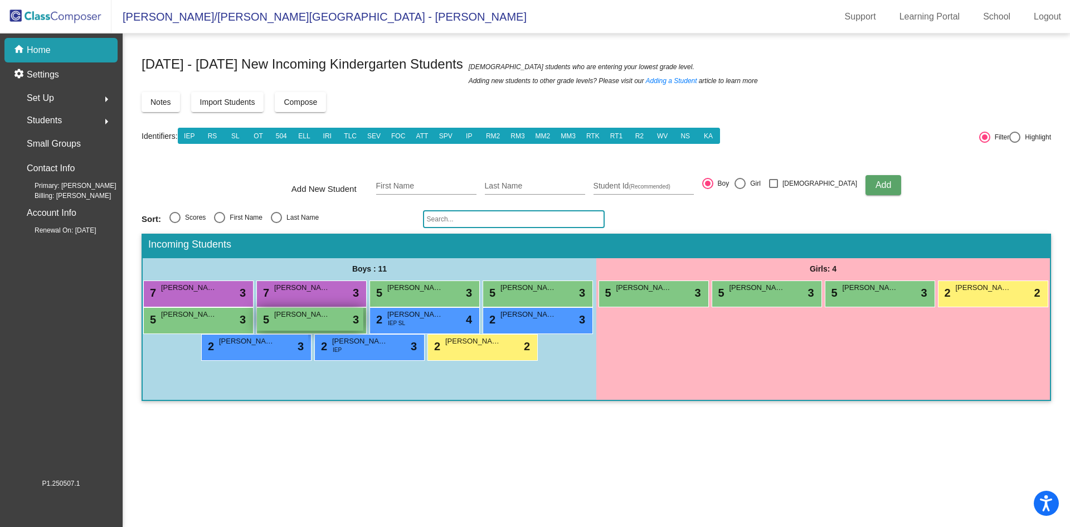
click at [312, 326] on div "5 [PERSON_NAME] lock do_not_disturb_alt 3" at bounding box center [310, 319] width 106 height 23
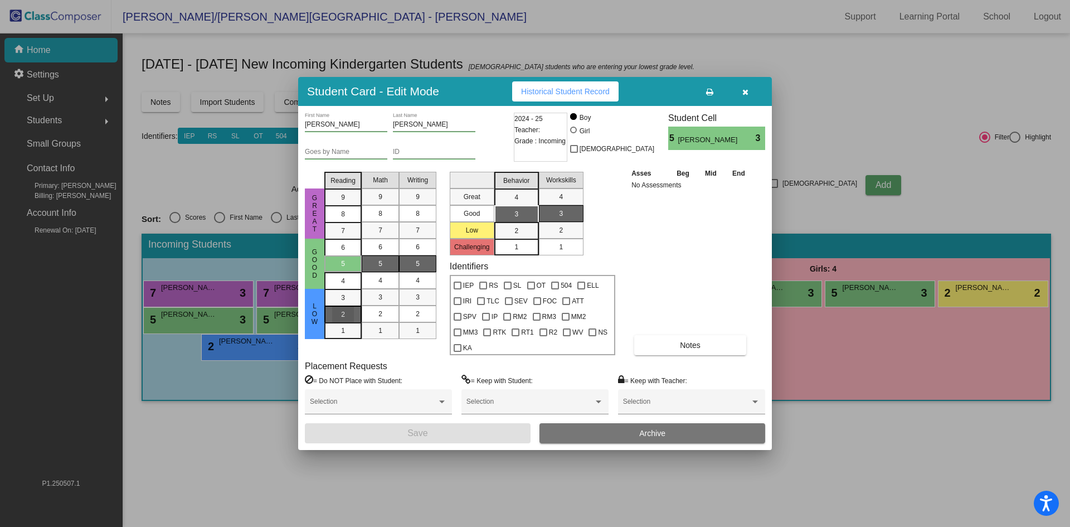
click at [356, 322] on mat-list-option "2" at bounding box center [342, 313] width 37 height 17
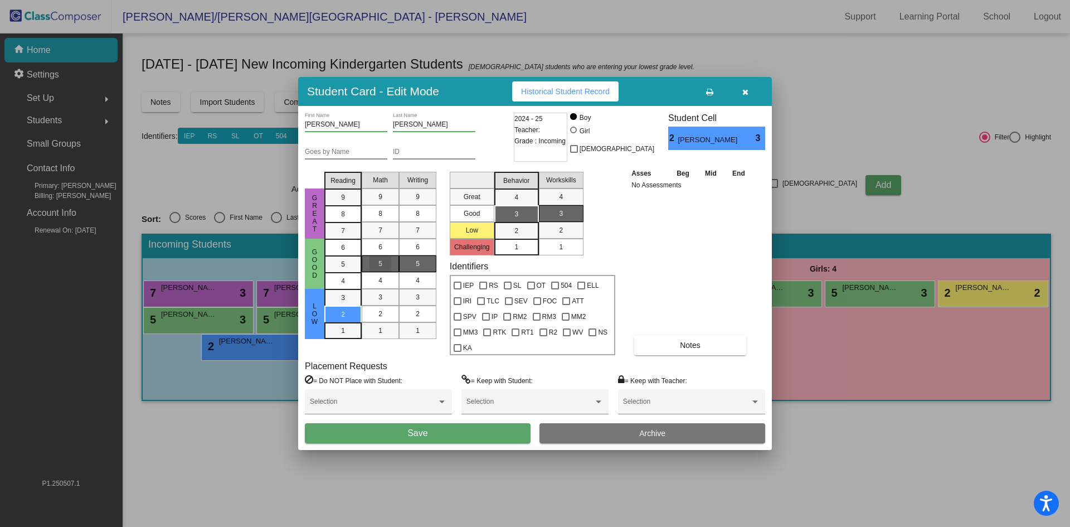
click at [378, 269] on div "5" at bounding box center [381, 263] width 22 height 17
click at [420, 305] on div "3" at bounding box center [418, 297] width 22 height 17
click at [414, 337] on div "1" at bounding box center [418, 330] width 22 height 17
click at [514, 221] on div "3" at bounding box center [517, 214] width 22 height 17
click at [556, 253] on div "1" at bounding box center [561, 247] width 22 height 17
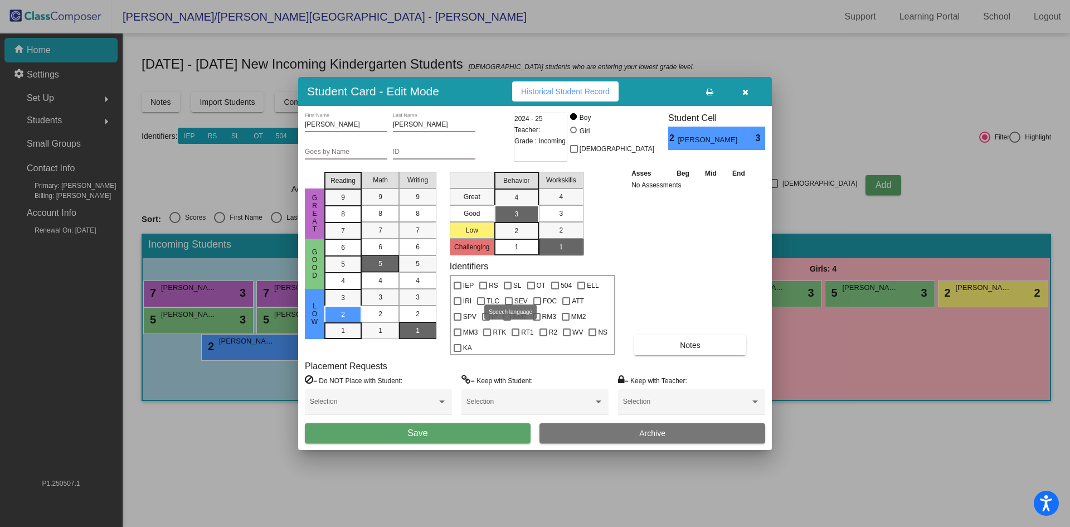
click at [504, 289] on div at bounding box center [508, 285] width 8 height 8
click at [507, 290] on input "SL" at bounding box center [507, 289] width 1 height 1
checkbox input "true"
click at [675, 337] on button "Notes" at bounding box center [690, 345] width 112 height 20
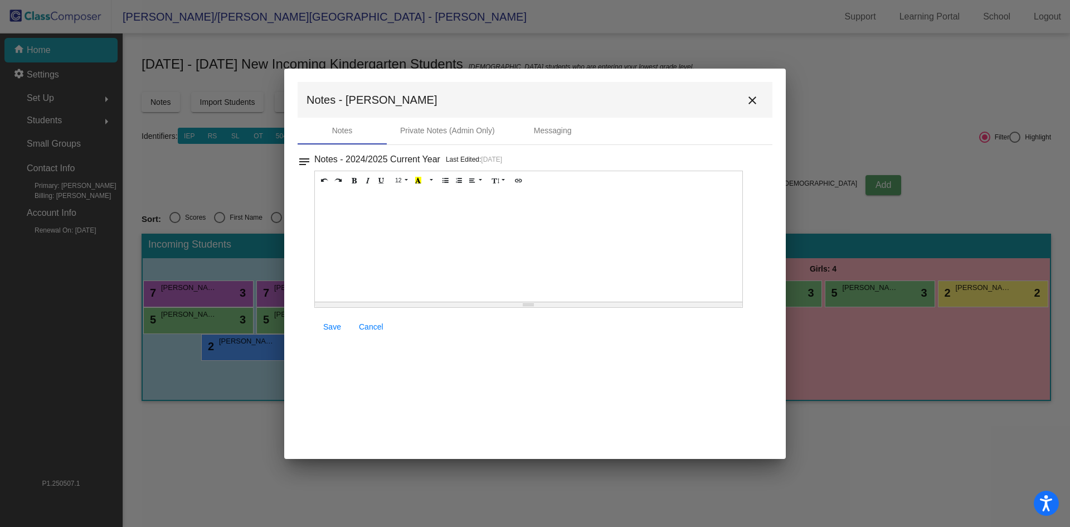
click at [362, 198] on div at bounding box center [529, 245] width 428 height 111
click at [333, 327] on span "Save" at bounding box center [332, 326] width 18 height 9
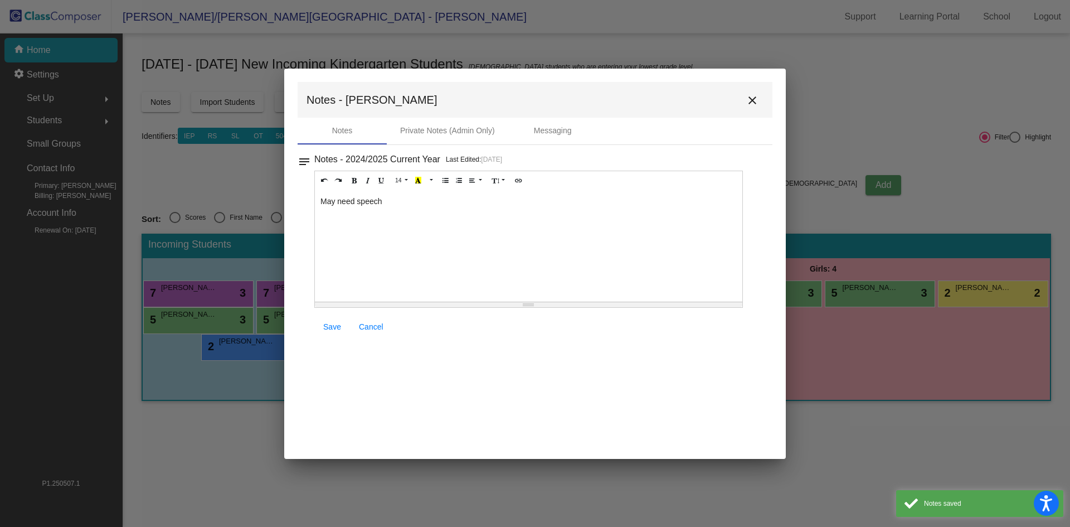
click at [760, 103] on button "close" at bounding box center [752, 100] width 22 height 22
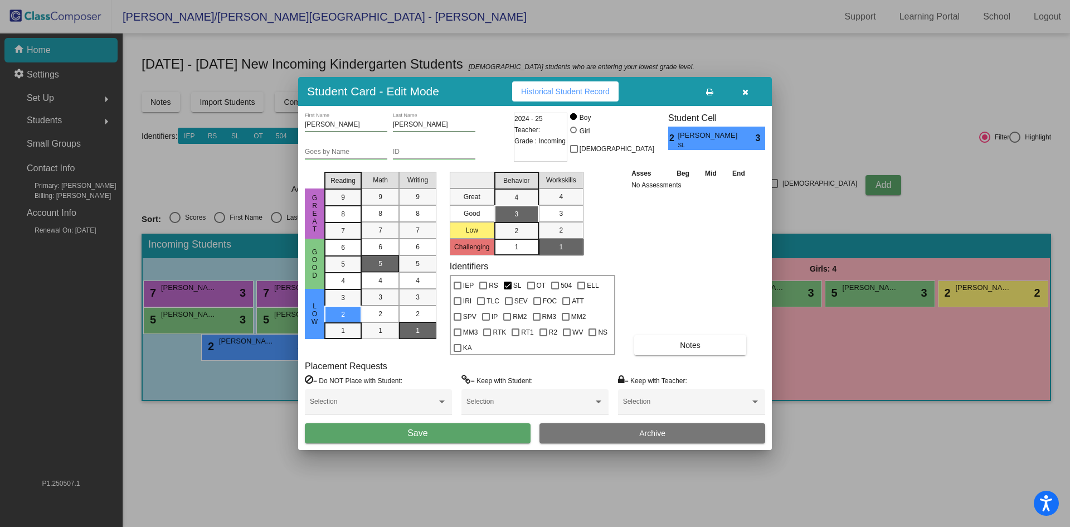
click at [474, 428] on button "Save" at bounding box center [418, 433] width 226 height 20
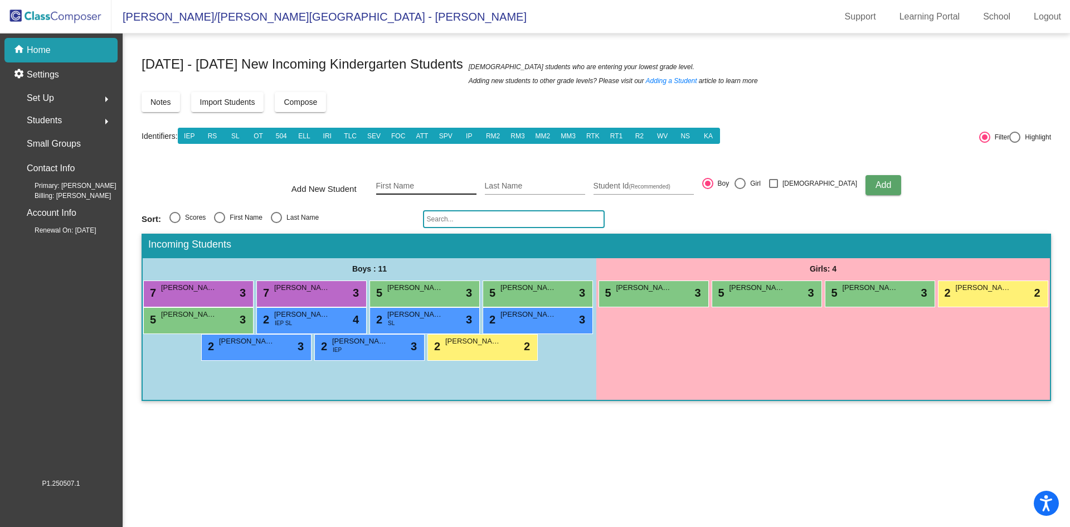
click at [431, 181] on div "First Name" at bounding box center [426, 183] width 100 height 23
type input "[PERSON_NAME]"
click at [876, 183] on span "Add" at bounding box center [884, 184] width 16 height 9
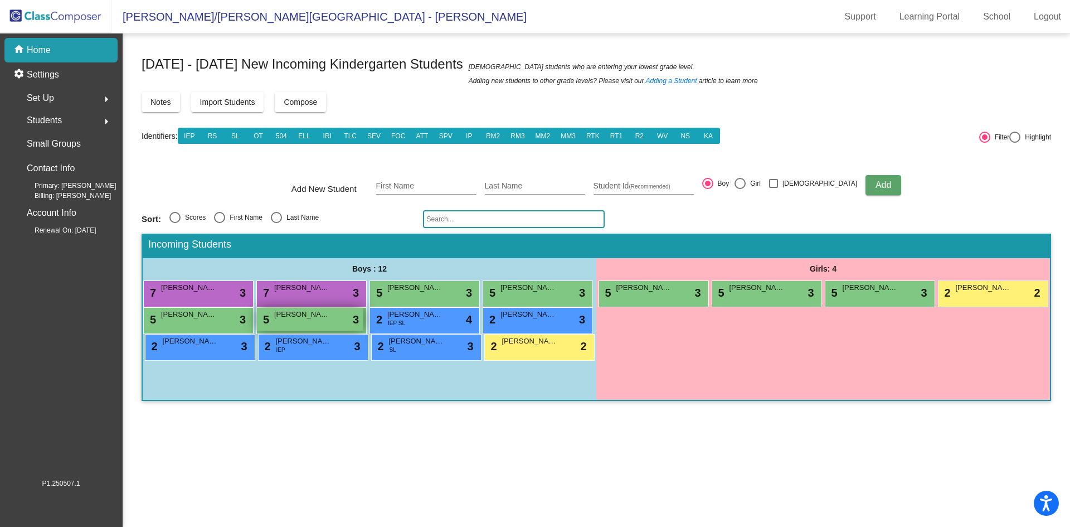
click at [306, 324] on div "5 [PERSON_NAME] lock do_not_disturb_alt 3" at bounding box center [310, 319] width 106 height 23
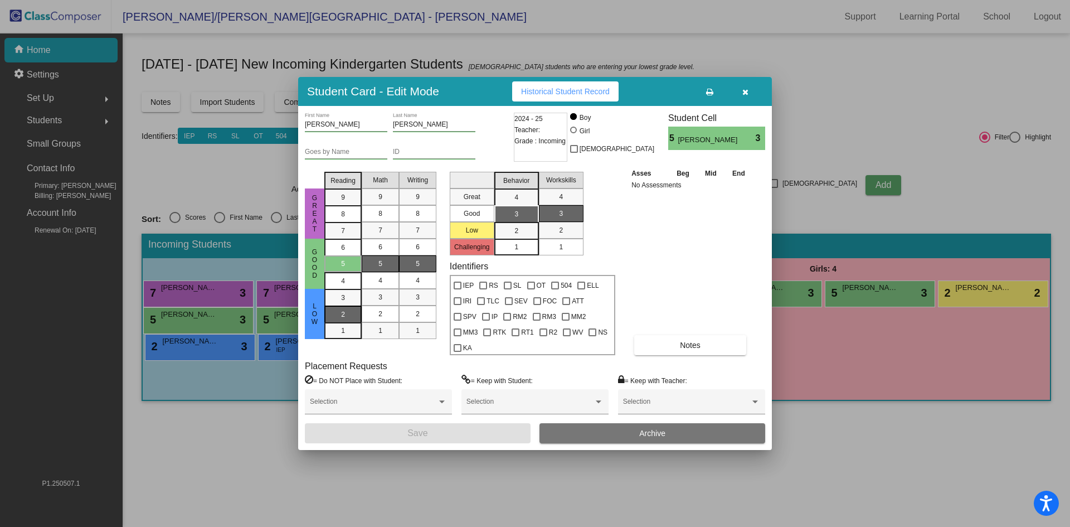
click at [351, 306] on div "2" at bounding box center [343, 297] width 22 height 17
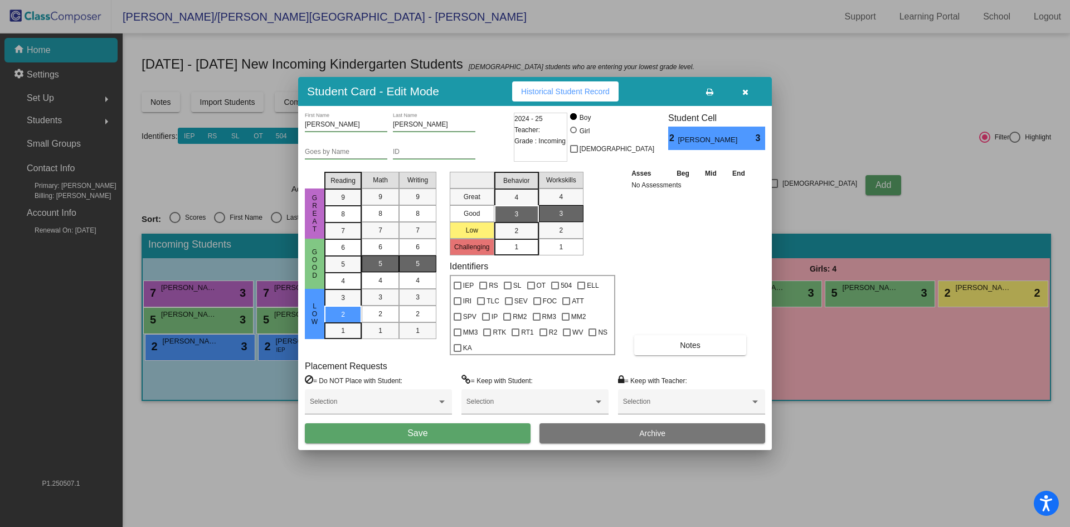
click at [378, 272] on div "5" at bounding box center [381, 263] width 22 height 17
click at [419, 269] on span "5" at bounding box center [418, 264] width 4 height 10
click at [507, 218] on div "3" at bounding box center [517, 214] width 22 height 17
click at [567, 255] on div "1" at bounding box center [561, 247] width 22 height 17
click at [443, 423] on button "Save" at bounding box center [418, 433] width 226 height 20
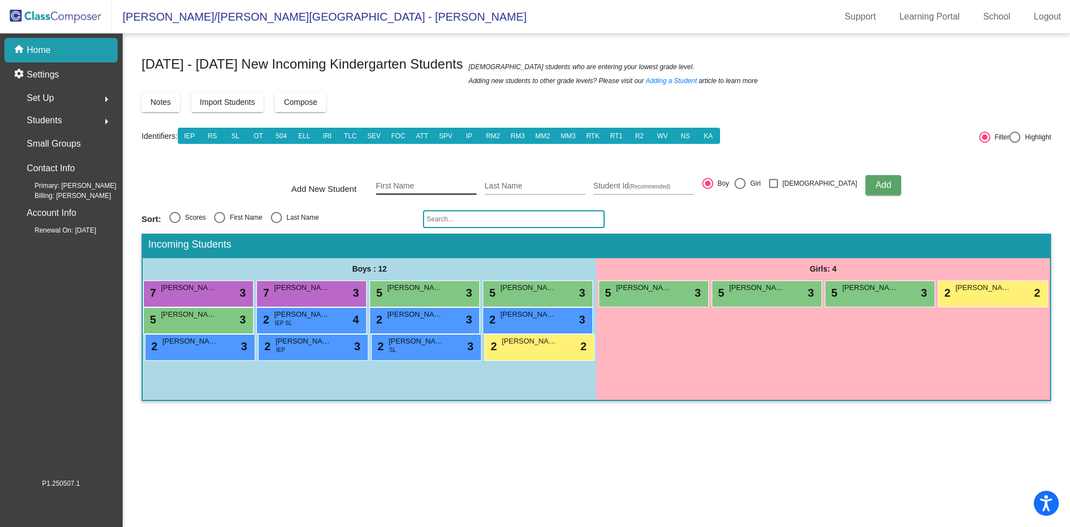
click at [448, 191] on div "First Name" at bounding box center [426, 183] width 100 height 23
type input "Hope"
type input "X"
type input "[PERSON_NAME]"
drag, startPoint x: 763, startPoint y: 183, endPoint x: 779, endPoint y: 183, distance: 15.6
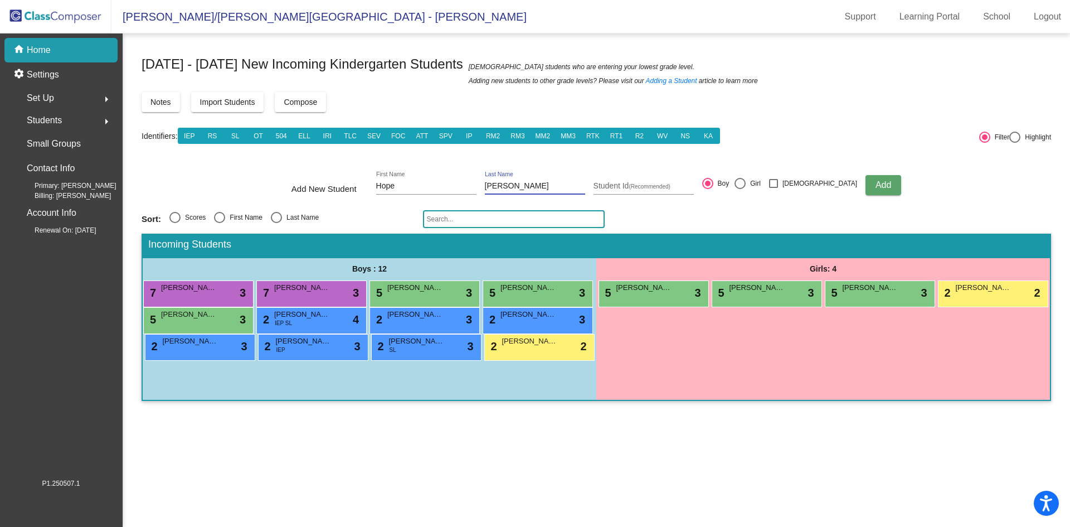
click at [746, 183] on div at bounding box center [740, 183] width 11 height 11
click at [740, 189] on input "Girl" at bounding box center [740, 189] width 1 height 1
radio input "true"
click at [876, 185] on span "Add" at bounding box center [884, 184] width 16 height 9
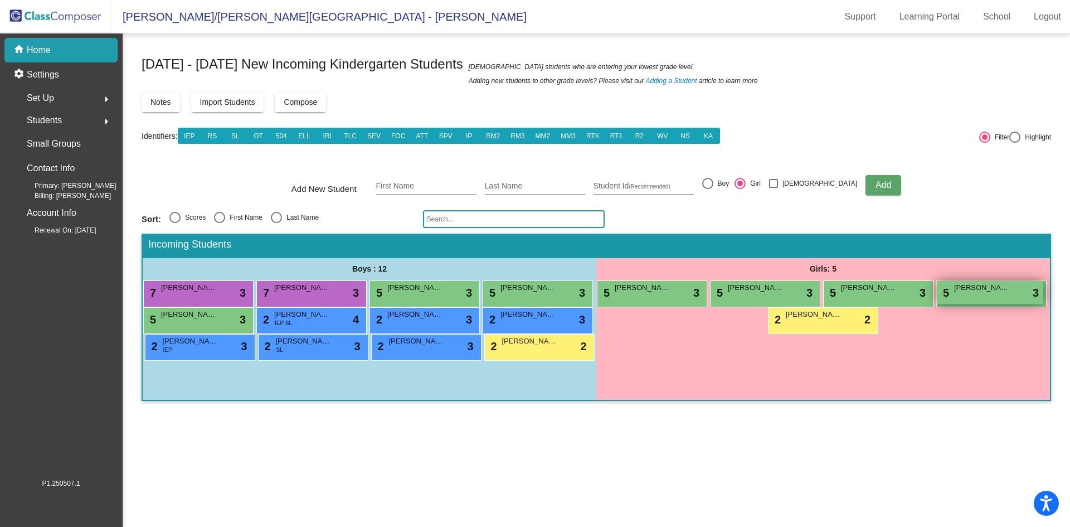
click at [974, 290] on span "[PERSON_NAME]" at bounding box center [982, 287] width 56 height 11
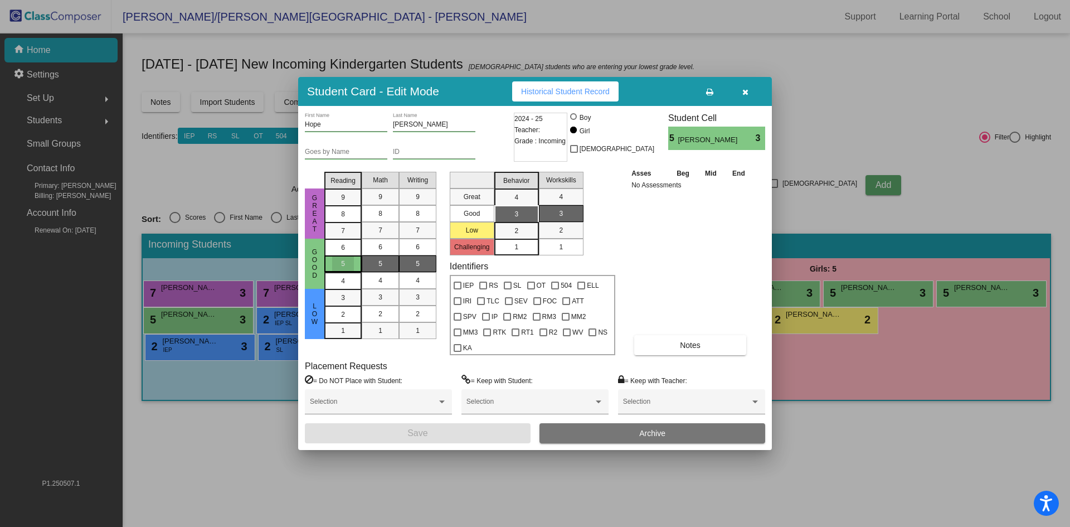
click at [342, 269] on span "5" at bounding box center [343, 264] width 4 height 10
click at [370, 234] on div "7" at bounding box center [381, 230] width 22 height 17
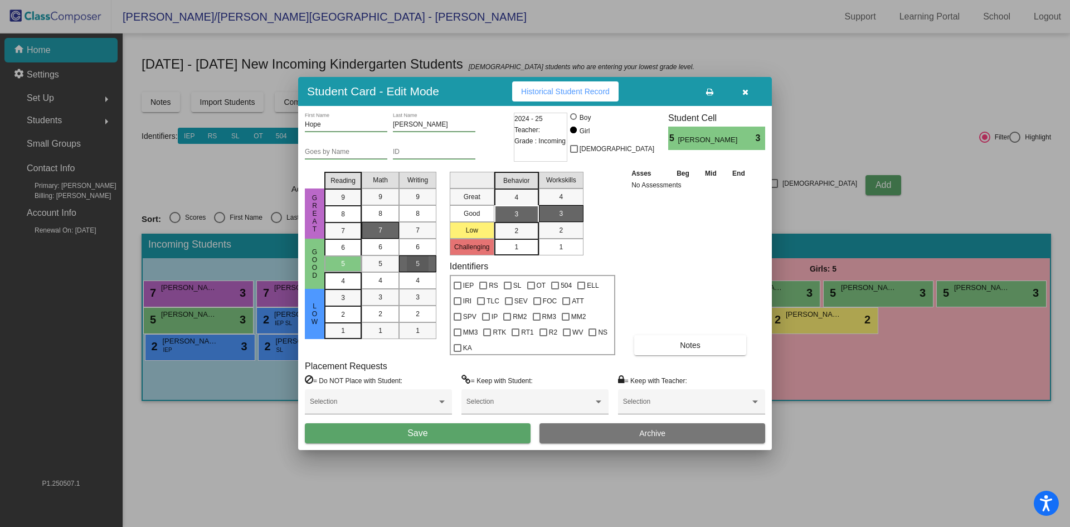
click at [414, 268] on div "5" at bounding box center [418, 263] width 22 height 17
click at [521, 216] on div "3" at bounding box center [517, 214] width 22 height 17
click at [568, 255] on div "1" at bounding box center [561, 247] width 22 height 17
click at [499, 423] on button "Save" at bounding box center [418, 433] width 226 height 20
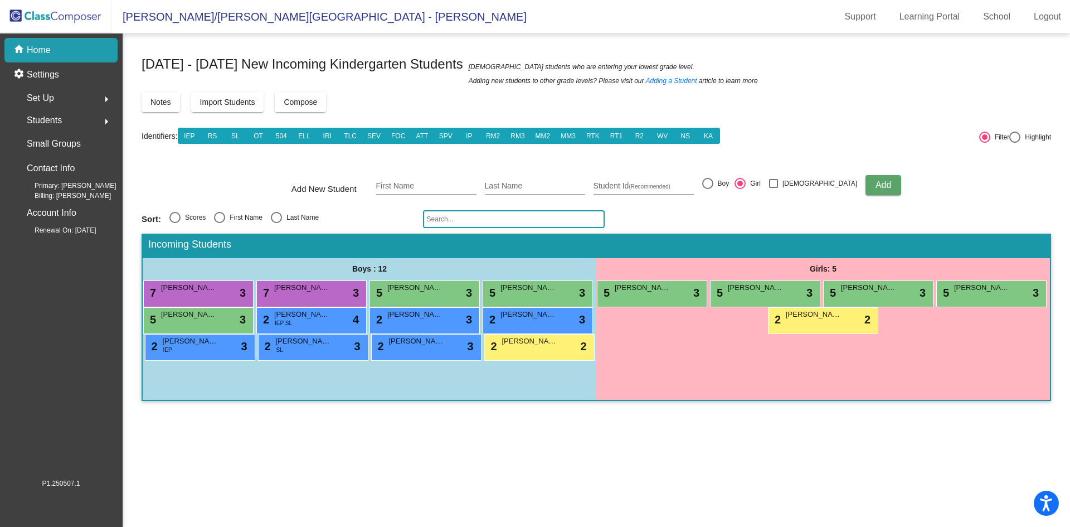
click at [509, 469] on mat-sidenav-content "[DATE] - [DATE] New Incoming Kindergarten Students New students who are enterin…" at bounding box center [597, 279] width 948 height 493
click at [457, 182] on input "First Name" at bounding box center [426, 186] width 100 height 9
type input "[PERSON_NAME]"
type input "Cancel"
click at [866, 180] on button "Add" at bounding box center [884, 185] width 36 height 20
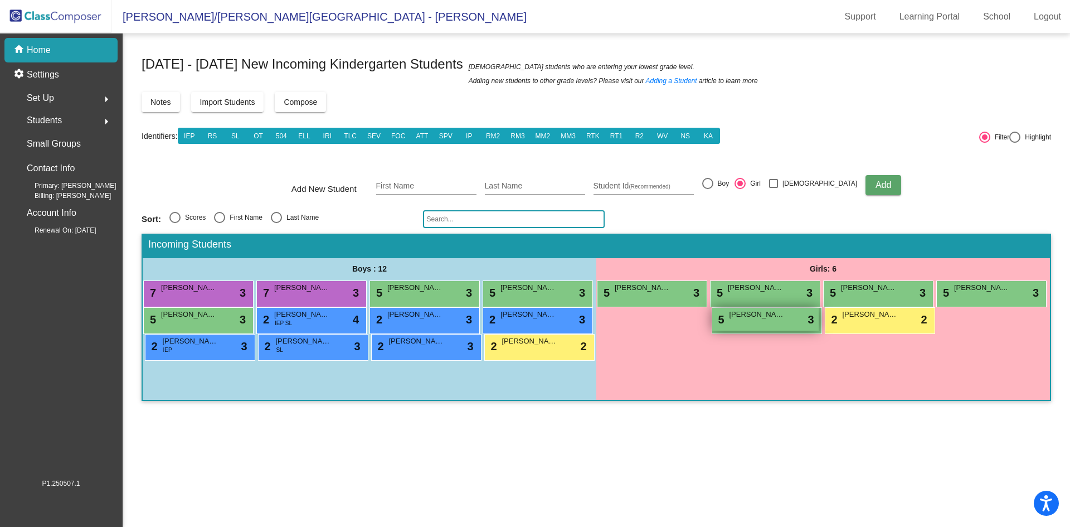
click at [761, 324] on div "5 [PERSON_NAME] lock do_not_disturb_alt 3" at bounding box center [765, 319] width 106 height 23
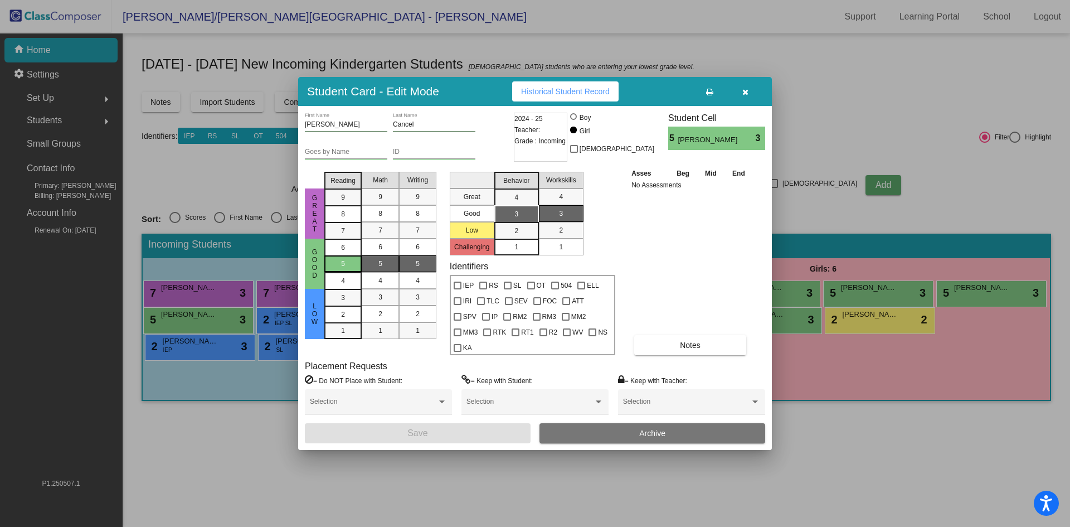
click at [352, 272] on div "5" at bounding box center [343, 263] width 22 height 17
click at [374, 269] on div "5" at bounding box center [381, 263] width 22 height 17
click at [410, 272] on div "5" at bounding box center [418, 263] width 22 height 17
click at [513, 220] on div "3" at bounding box center [517, 214] width 22 height 17
click at [566, 255] on div "1" at bounding box center [561, 247] width 22 height 17
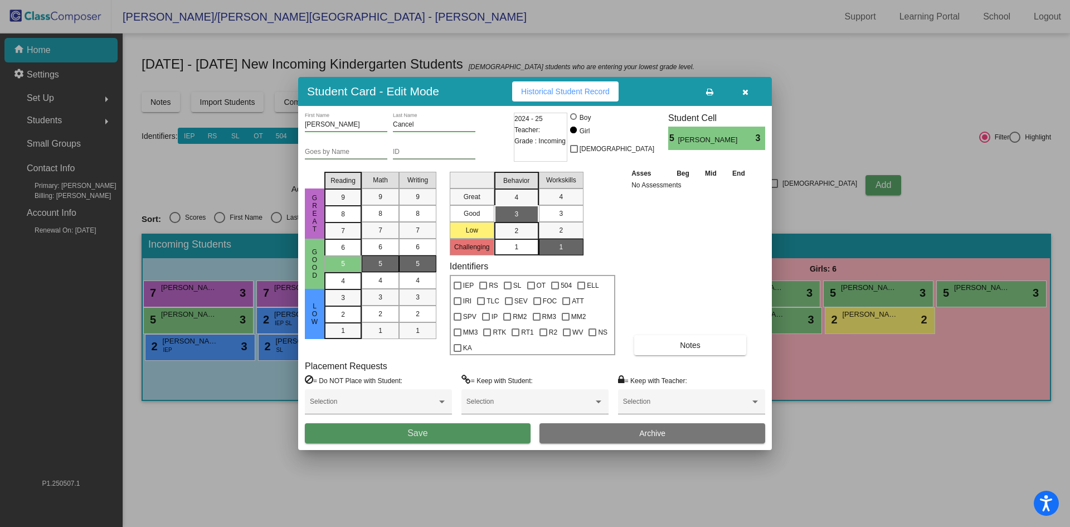
click at [488, 423] on button "Save" at bounding box center [418, 433] width 226 height 20
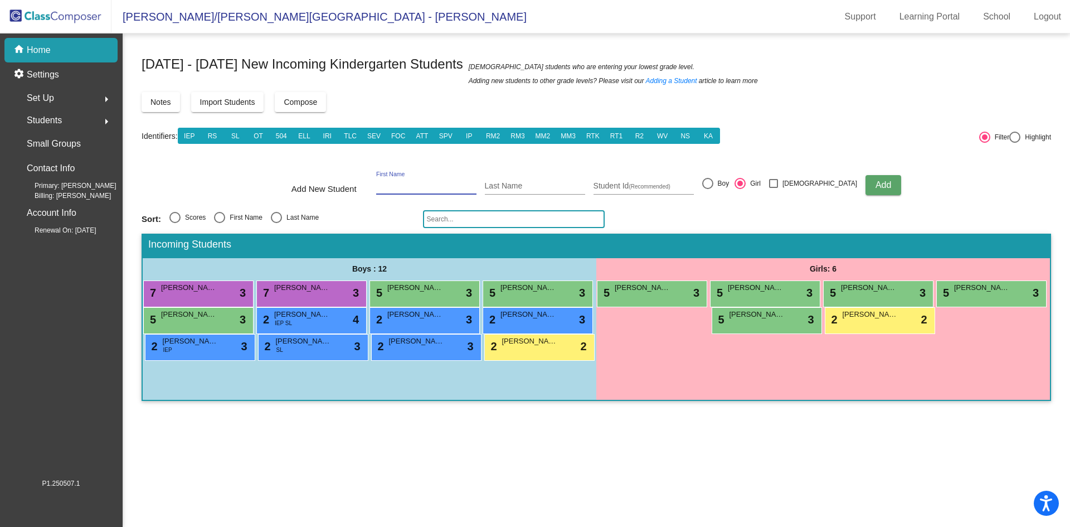
click at [453, 184] on input "First Name" at bounding box center [426, 186] width 100 height 9
type input "[PERSON_NAME]"
click at [735, 177] on div "Add New Student [PERSON_NAME] First Name [PERSON_NAME] Last Name Student Id (Re…" at bounding box center [597, 185] width 610 height 39
click at [713, 188] on div at bounding box center [707, 183] width 11 height 11
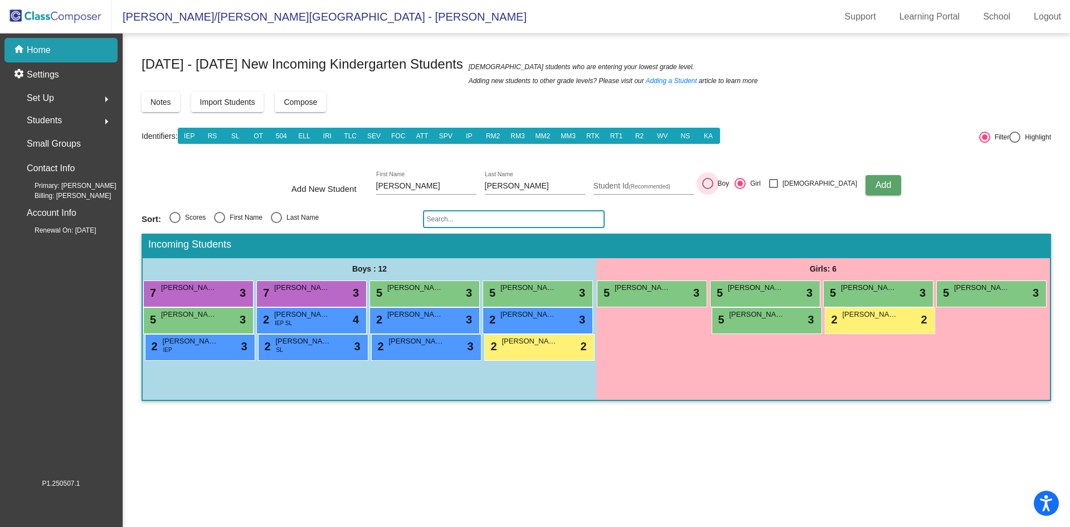
click at [708, 189] on input "Boy" at bounding box center [707, 189] width 1 height 1
radio input "true"
click at [876, 180] on span "Add" at bounding box center [884, 184] width 16 height 9
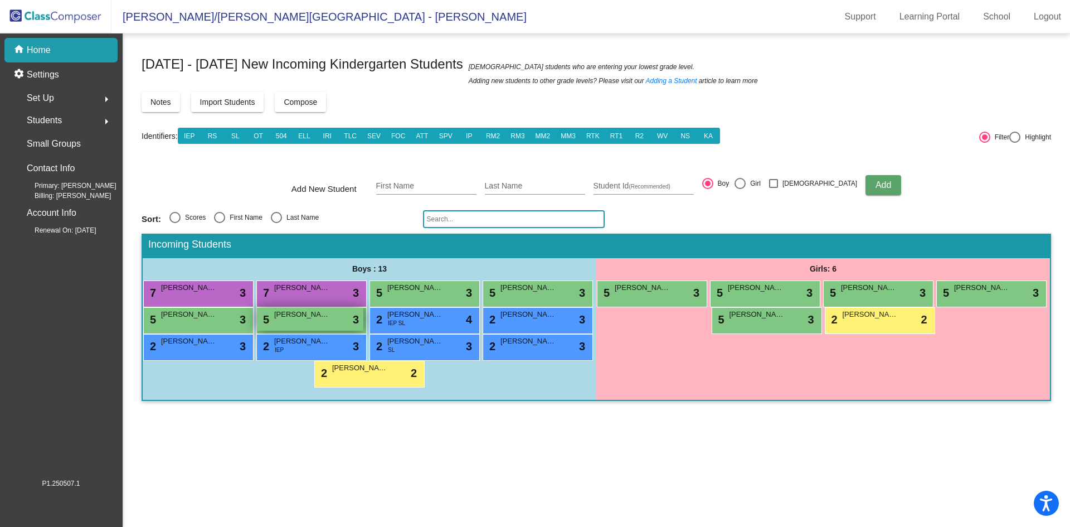
click at [299, 324] on div "5 [PERSON_NAME] lock do_not_disturb_alt 3" at bounding box center [310, 319] width 106 height 23
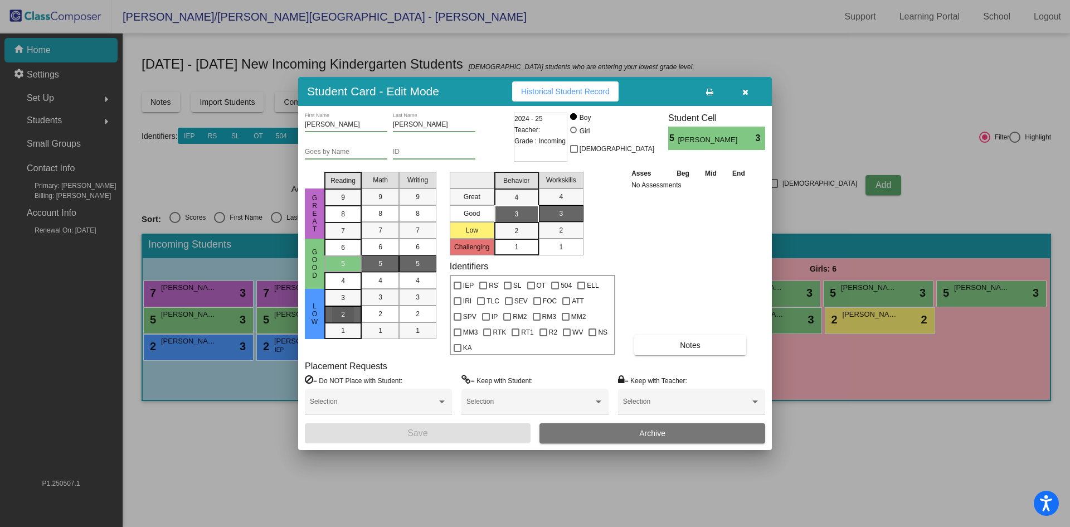
click at [348, 306] on div "2" at bounding box center [343, 297] width 22 height 17
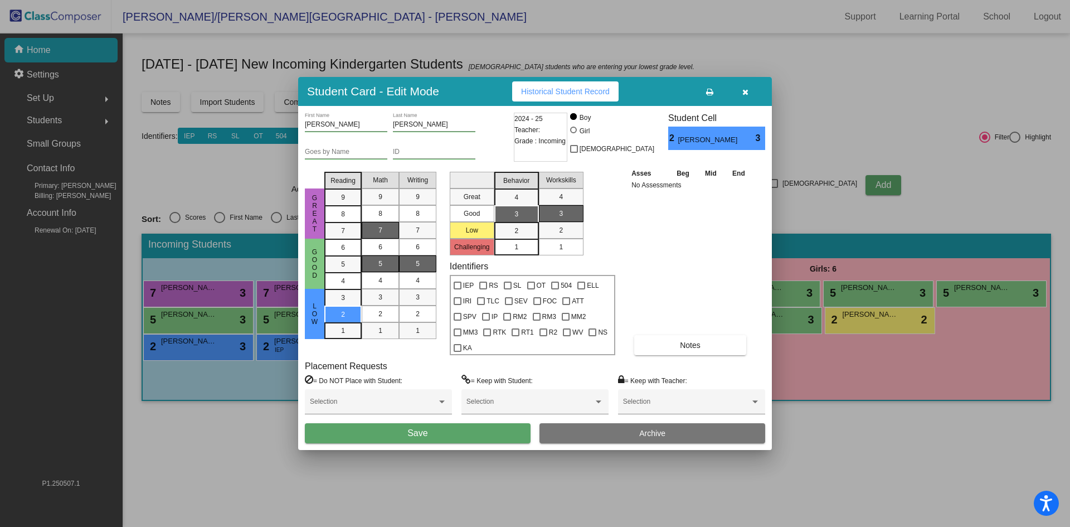
click at [380, 235] on span "7" at bounding box center [380, 230] width 4 height 10
click at [422, 271] on div "5" at bounding box center [418, 263] width 22 height 17
click at [513, 222] on div "3" at bounding box center [517, 214] width 22 height 17
click at [559, 254] on div "1" at bounding box center [561, 247] width 22 height 17
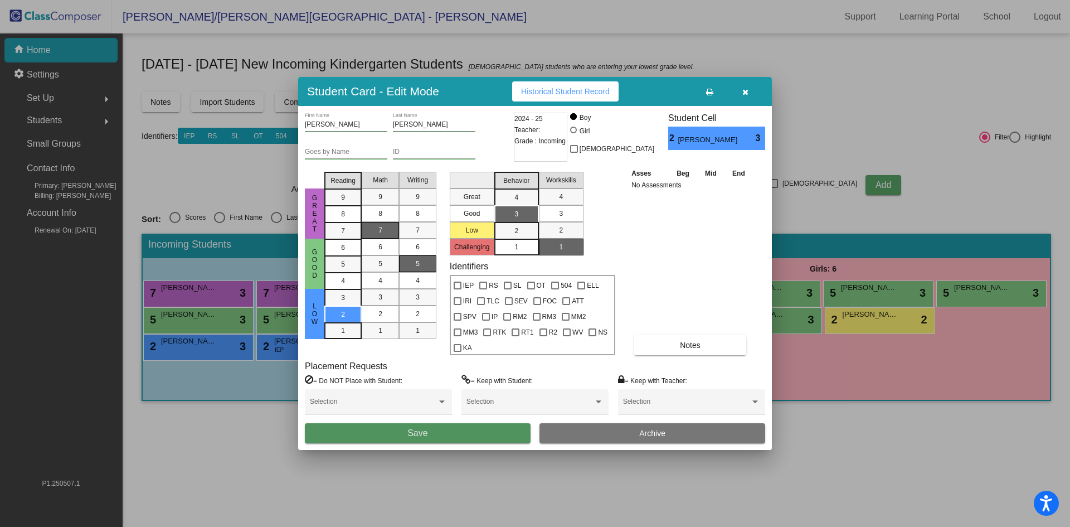
click at [487, 428] on button "Save" at bounding box center [418, 433] width 226 height 20
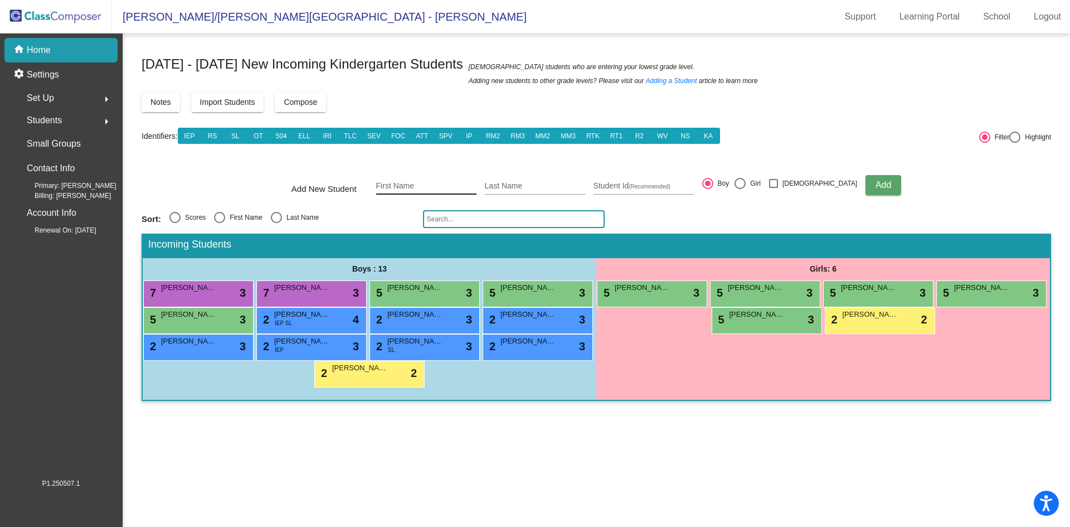
click at [424, 189] on input "First Name" at bounding box center [426, 186] width 100 height 9
type input "B"
type input "[PERSON_NAME]"
click at [876, 188] on span "Add" at bounding box center [884, 184] width 16 height 9
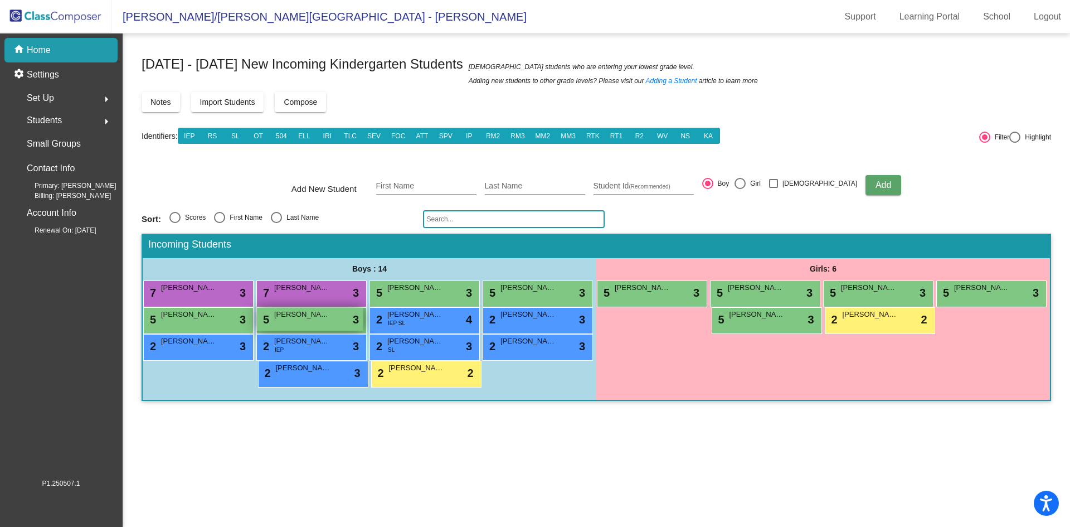
click at [320, 324] on div "5 [PERSON_NAME] lock do_not_disturb_alt 3" at bounding box center [310, 319] width 106 height 23
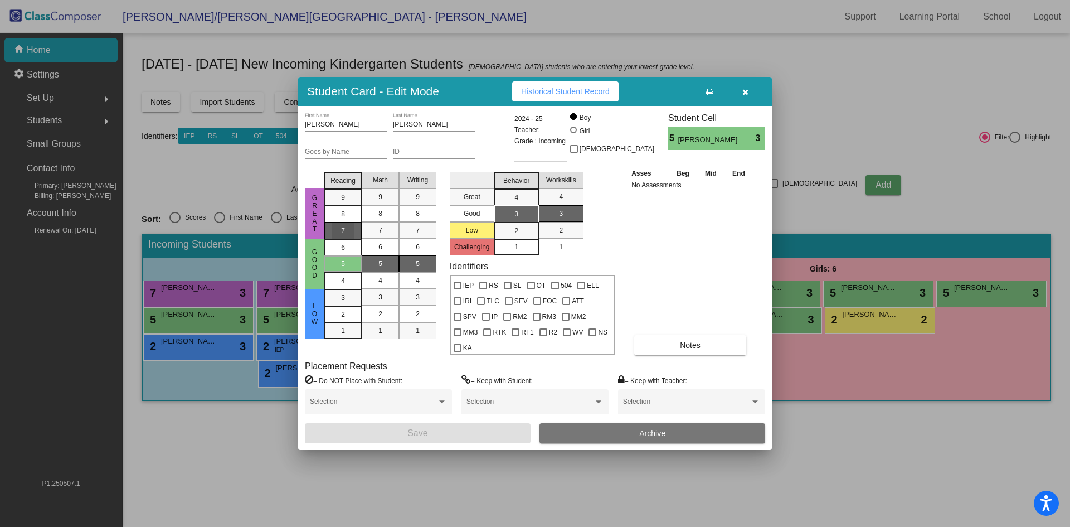
click at [328, 239] on mat-list-option "7" at bounding box center [342, 230] width 37 height 17
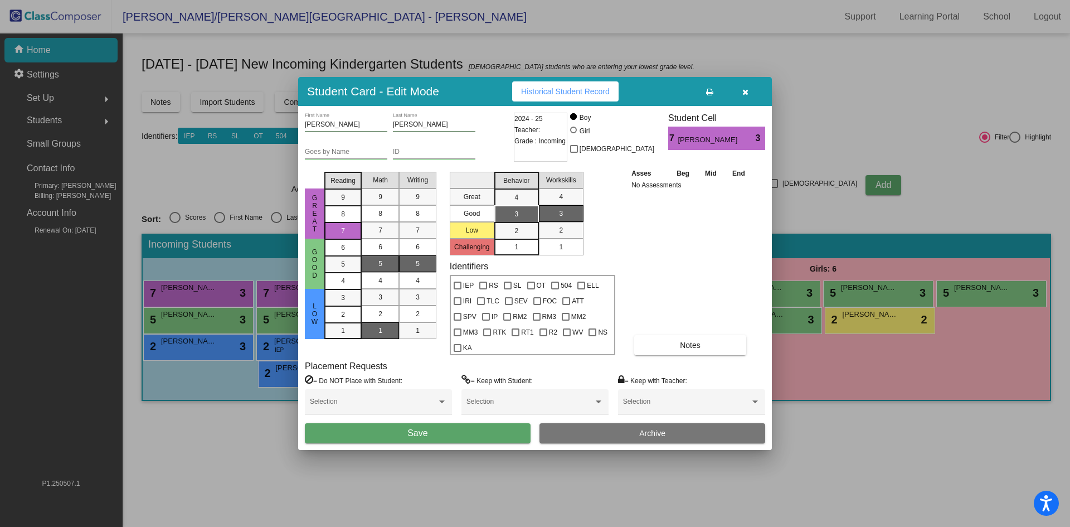
click at [387, 338] on div "1" at bounding box center [381, 330] width 22 height 17
click at [407, 272] on div "5" at bounding box center [418, 263] width 22 height 17
click at [523, 222] on div "3" at bounding box center [517, 214] width 22 height 17
click at [560, 250] on span "1" at bounding box center [561, 247] width 4 height 10
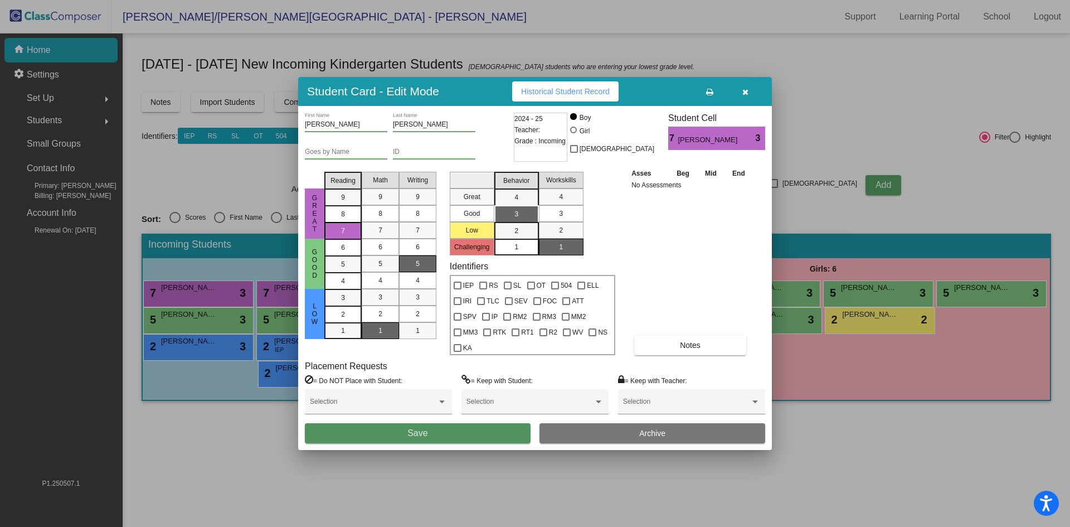
click at [516, 429] on button "Save" at bounding box center [418, 433] width 226 height 20
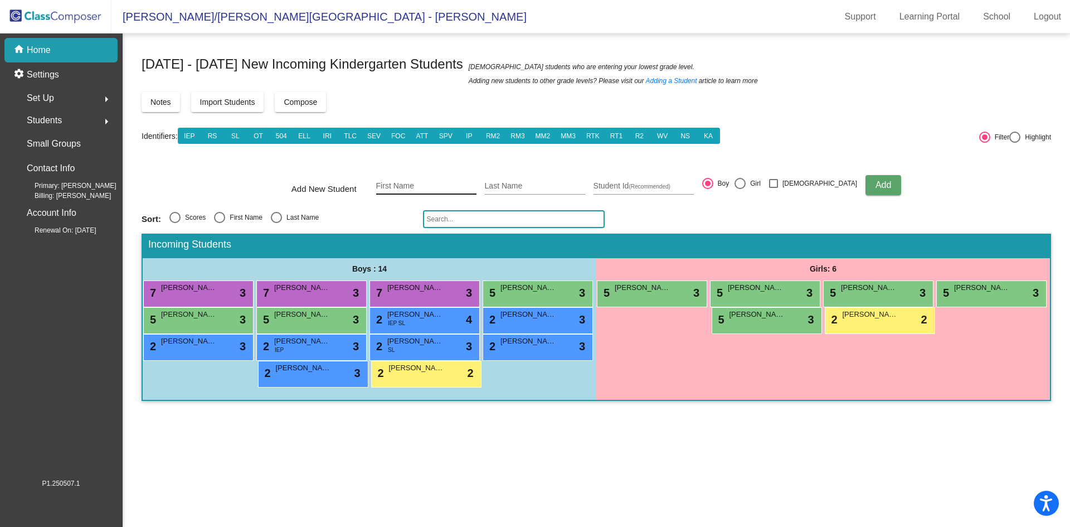
click at [446, 177] on div "First Name" at bounding box center [426, 183] width 100 height 23
type input "[PERSON_NAME]"
click at [746, 186] on div at bounding box center [740, 183] width 11 height 11
click at [740, 189] on input "Girl" at bounding box center [740, 189] width 1 height 1
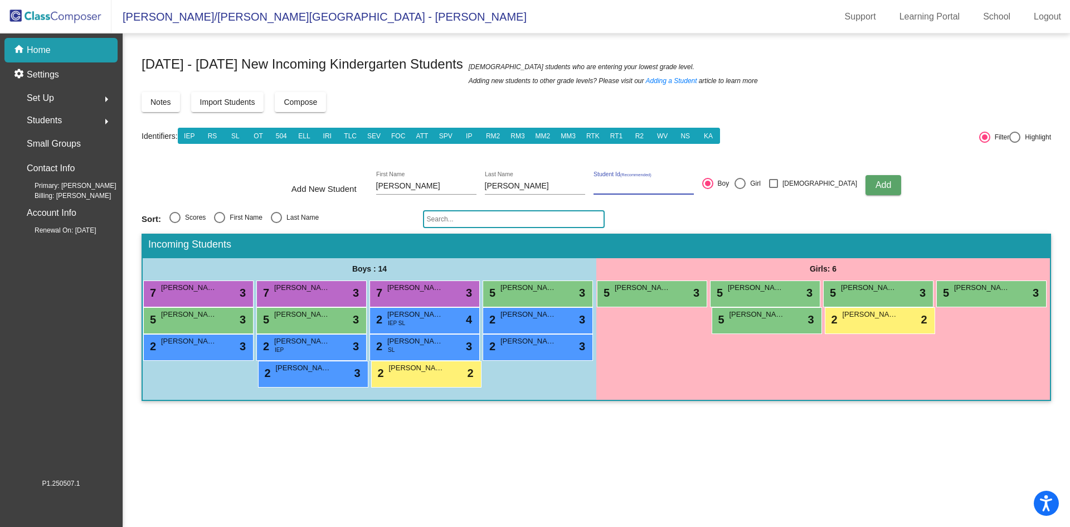
radio input "true"
click at [872, 184] on button "Add" at bounding box center [884, 185] width 36 height 20
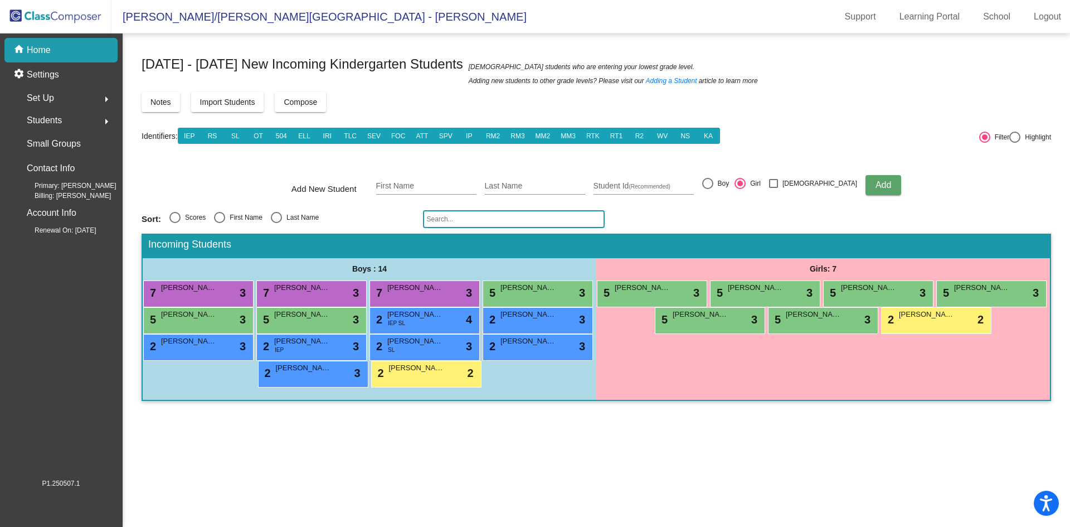
click at [806, 326] on div "5 [PERSON_NAME] lock do_not_disturb_alt 3" at bounding box center [822, 319] width 106 height 23
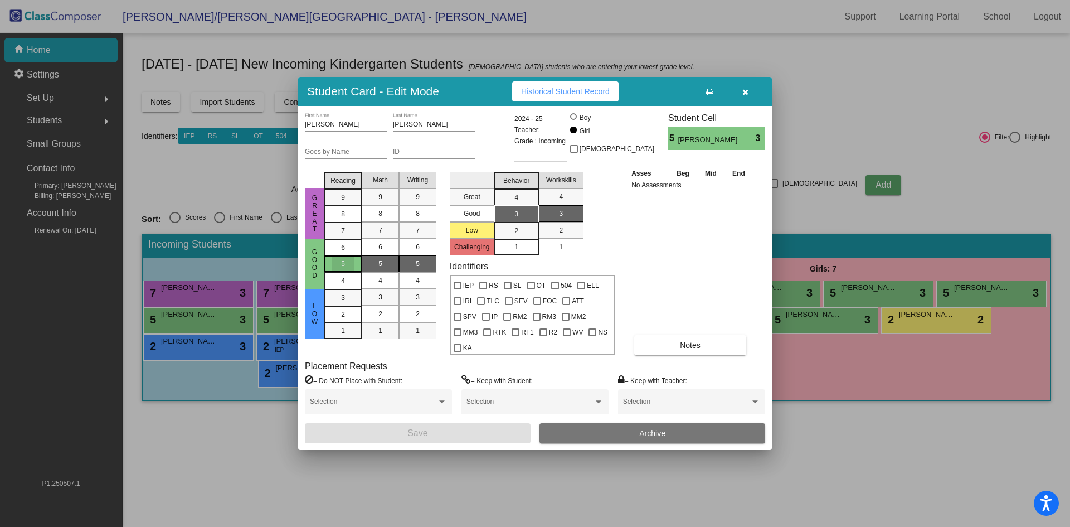
click at [344, 269] on span "5" at bounding box center [343, 264] width 4 height 10
click at [378, 272] on div "5" at bounding box center [381, 263] width 22 height 17
click at [412, 271] on div "5" at bounding box center [418, 263] width 22 height 17
click at [519, 221] on div "3" at bounding box center [517, 214] width 22 height 17
click at [571, 253] on div "1" at bounding box center [561, 247] width 22 height 17
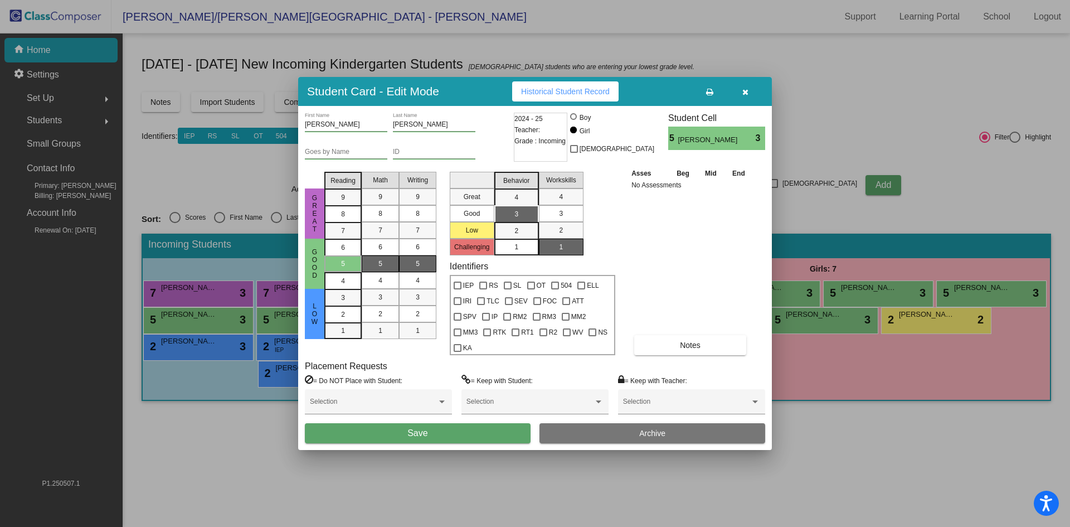
click at [505, 428] on button "Save" at bounding box center [418, 433] width 226 height 20
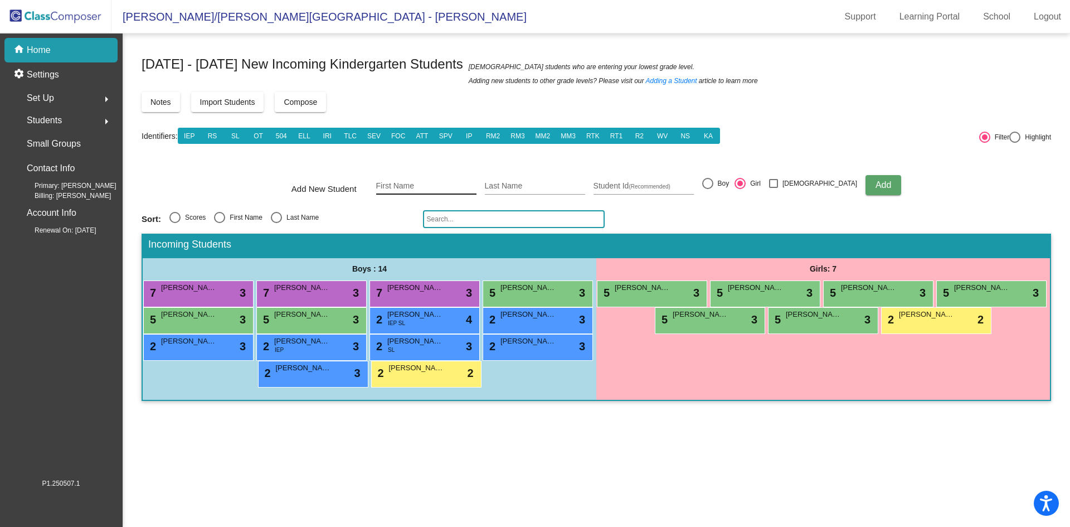
click at [414, 187] on input "First Name" at bounding box center [426, 186] width 100 height 9
type input "[PERSON_NAME]"
click at [713, 183] on div at bounding box center [707, 183] width 11 height 11
click at [708, 189] on input "Boy" at bounding box center [707, 189] width 1 height 1
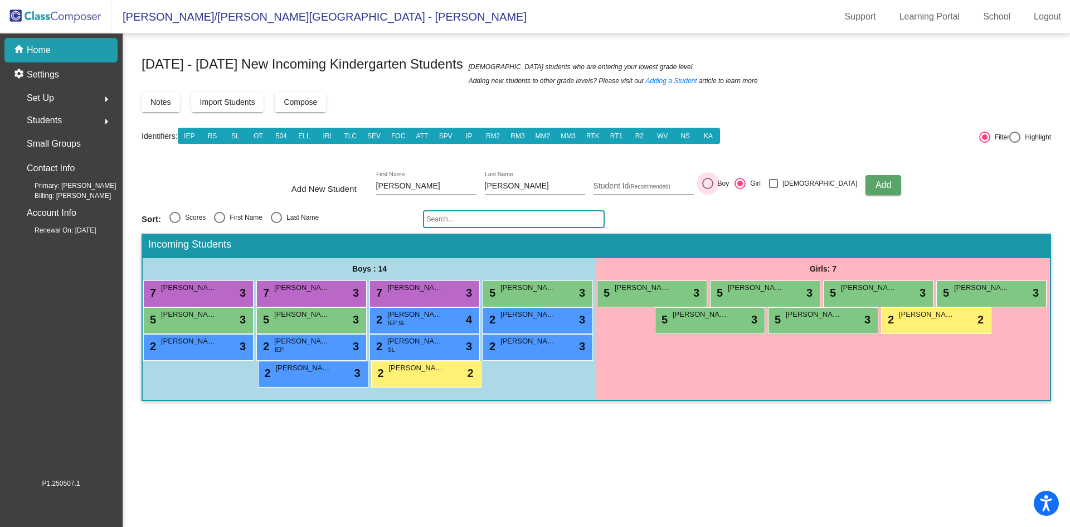
radio input "true"
click at [876, 186] on span "Add" at bounding box center [884, 184] width 16 height 9
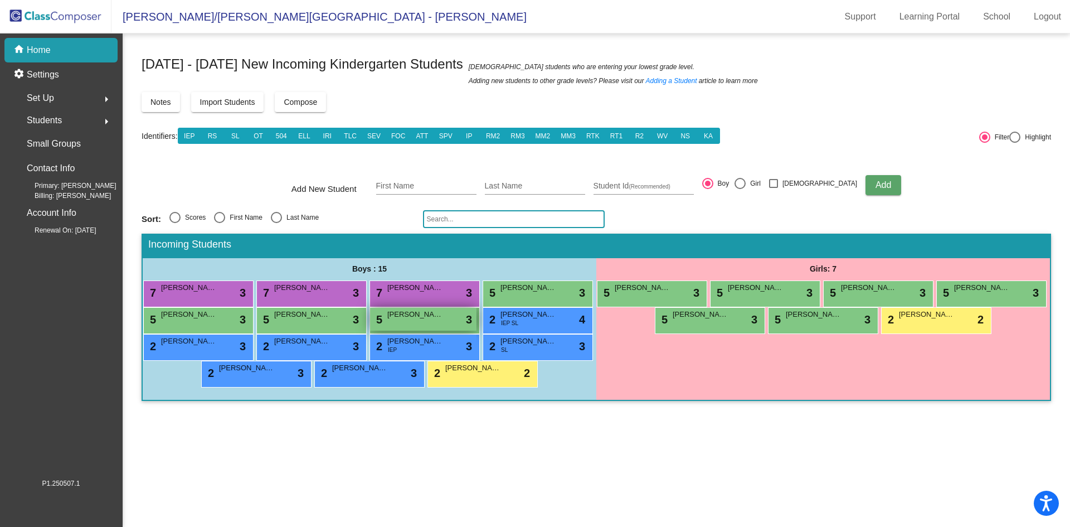
click at [411, 323] on div "5 [PERSON_NAME] lock do_not_disturb_alt 3" at bounding box center [423, 319] width 106 height 23
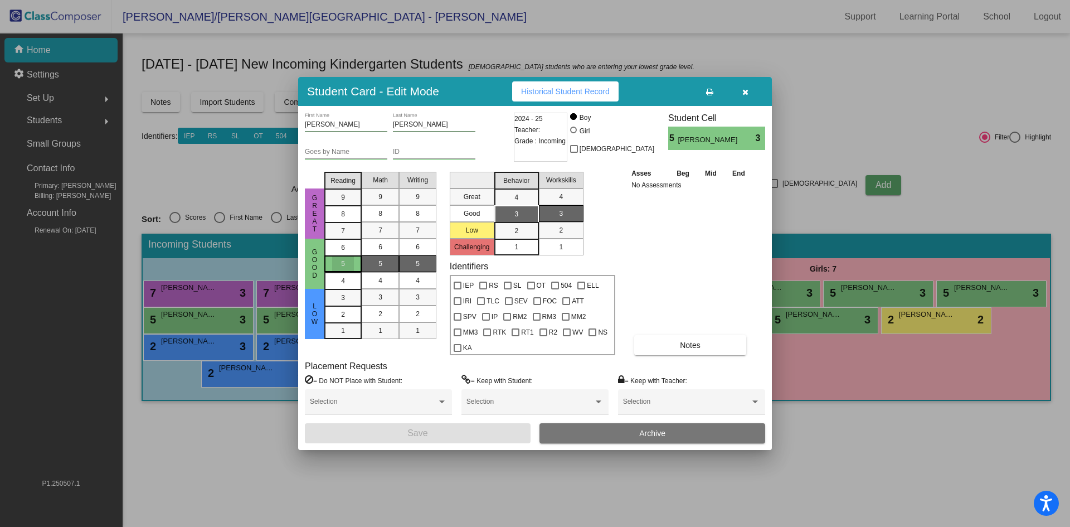
click at [333, 268] on div "5" at bounding box center [343, 263] width 22 height 17
click at [385, 270] on div "5" at bounding box center [381, 263] width 22 height 17
click at [412, 271] on div "5" at bounding box center [418, 263] width 22 height 17
click at [513, 220] on div "3" at bounding box center [517, 214] width 22 height 17
click at [570, 254] on div "1" at bounding box center [561, 247] width 22 height 17
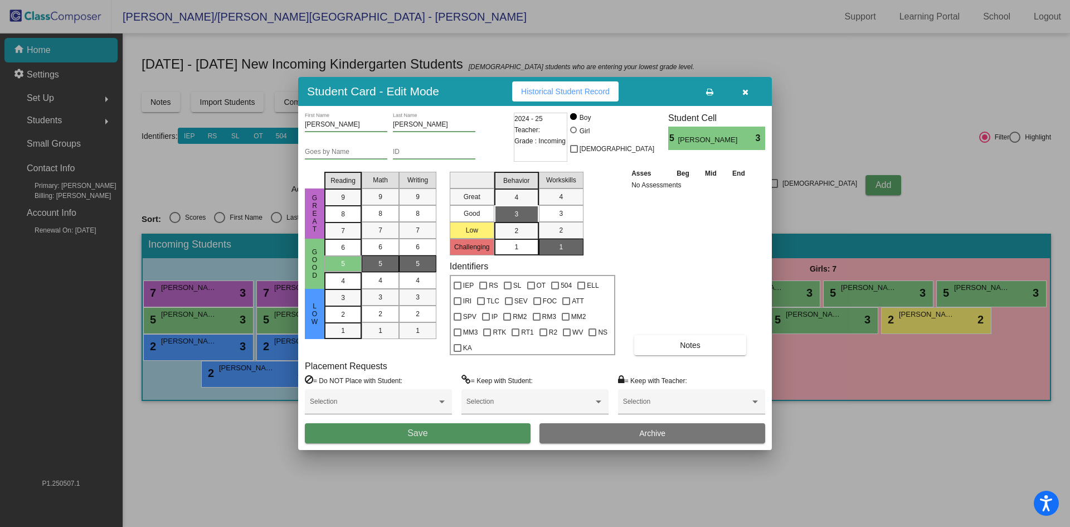
click at [499, 425] on button "Save" at bounding box center [418, 433] width 226 height 20
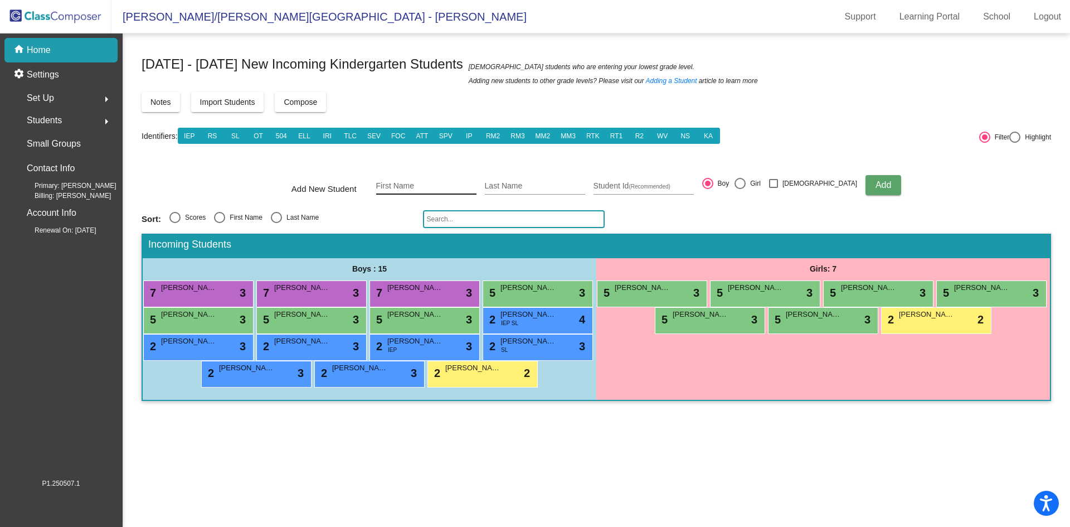
click at [428, 176] on div "First Name" at bounding box center [426, 183] width 100 height 23
type input "Lane"
type input "[PERSON_NAME]"
click at [876, 184] on span "Add" at bounding box center [884, 184] width 16 height 9
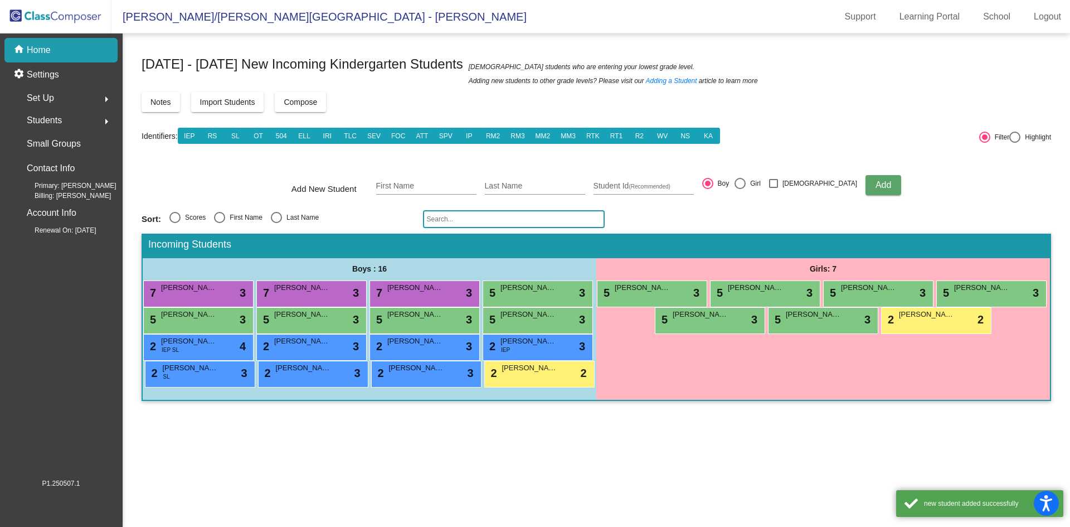
click at [541, 323] on div "5 [PERSON_NAME] lock do_not_disturb_alt 3" at bounding box center [536, 319] width 106 height 23
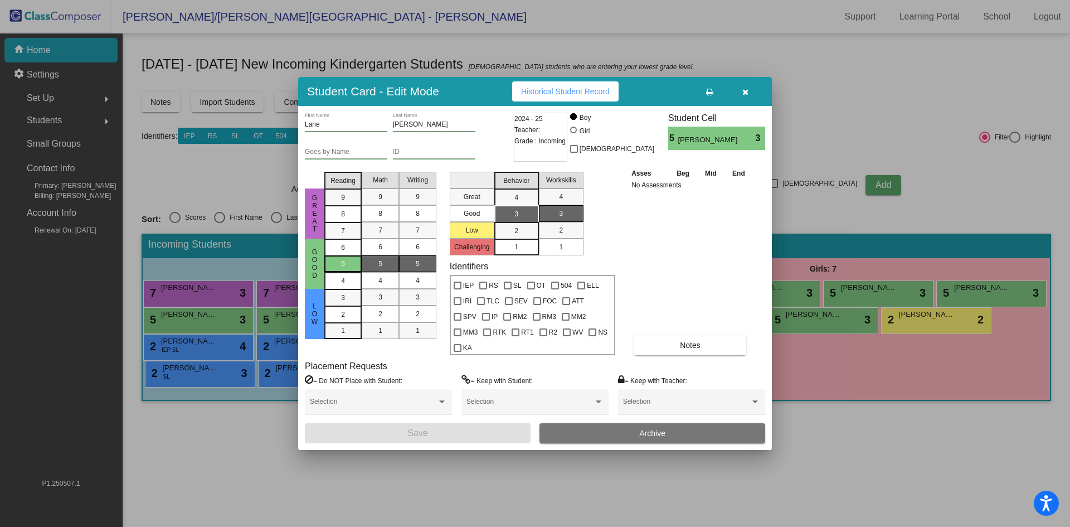
click at [340, 272] on div "5" at bounding box center [343, 263] width 22 height 17
click at [377, 268] on div "5" at bounding box center [381, 263] width 22 height 17
click at [415, 268] on div "5" at bounding box center [418, 263] width 22 height 17
click at [516, 215] on div "3" at bounding box center [517, 214] width 22 height 17
click at [564, 252] on div "1" at bounding box center [561, 247] width 22 height 17
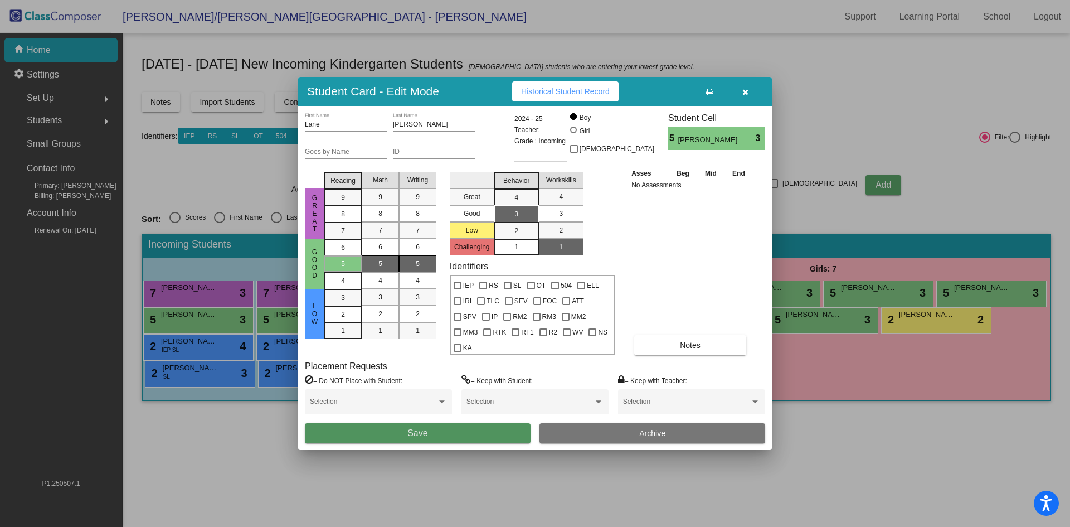
click at [487, 426] on button "Save" at bounding box center [418, 433] width 226 height 20
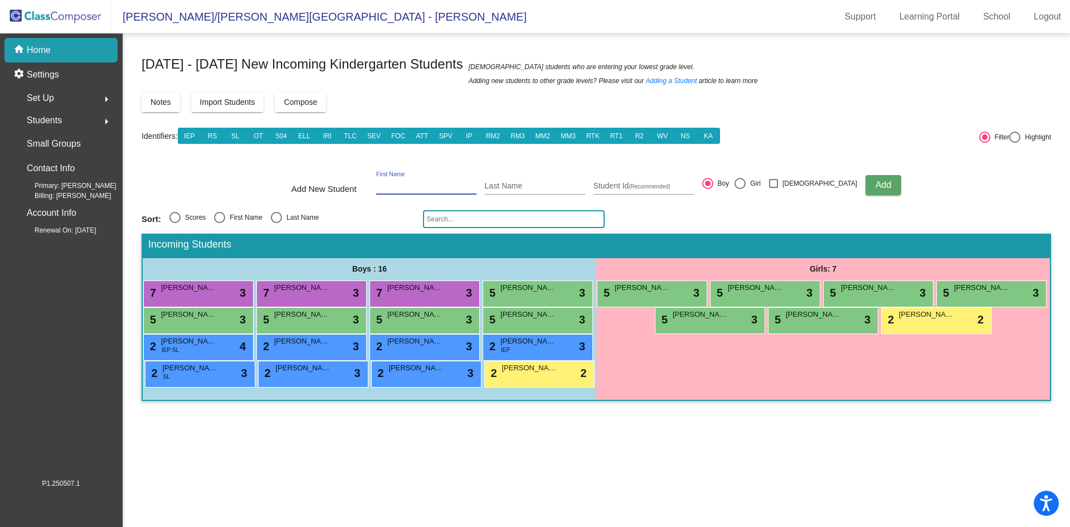
click at [409, 188] on input "First Name" at bounding box center [426, 186] width 100 height 9
type input "[PERSON_NAME]"
type input "Read"
click at [746, 187] on div at bounding box center [740, 183] width 11 height 11
click at [740, 189] on input "Girl" at bounding box center [740, 189] width 1 height 1
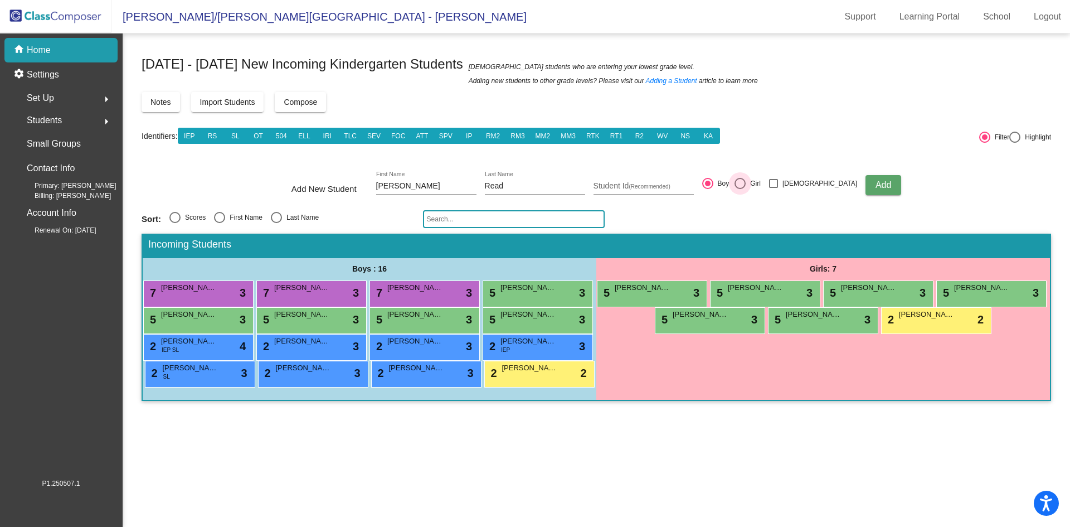
radio input "true"
click at [866, 191] on button "Add" at bounding box center [884, 185] width 36 height 20
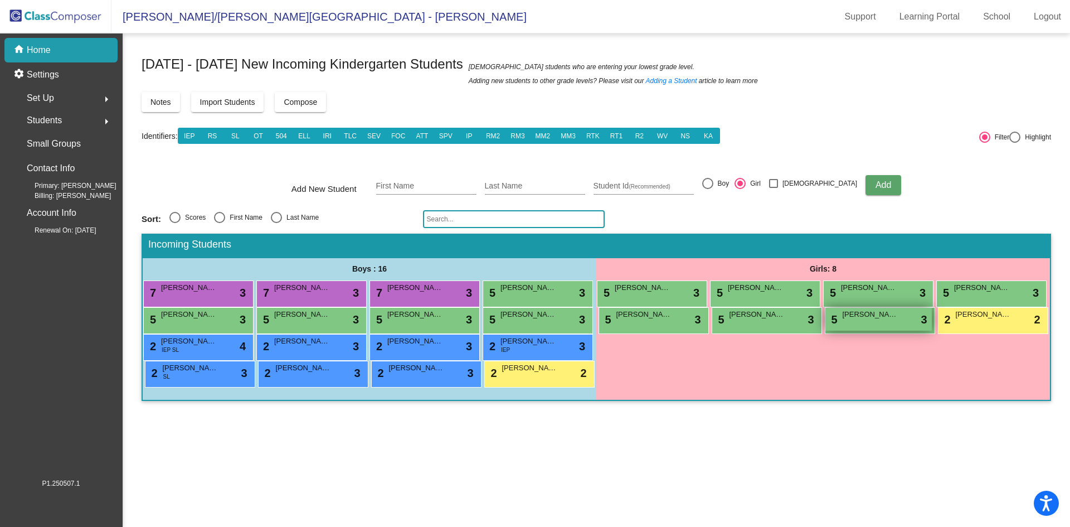
click at [874, 319] on span "[PERSON_NAME]" at bounding box center [871, 314] width 56 height 11
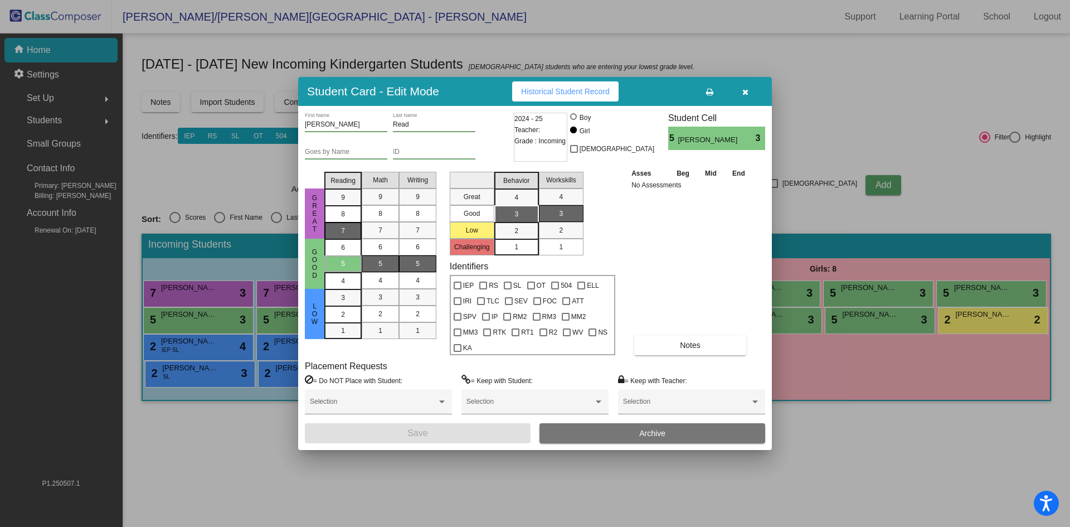
click at [341, 206] on div "7" at bounding box center [343, 197] width 22 height 17
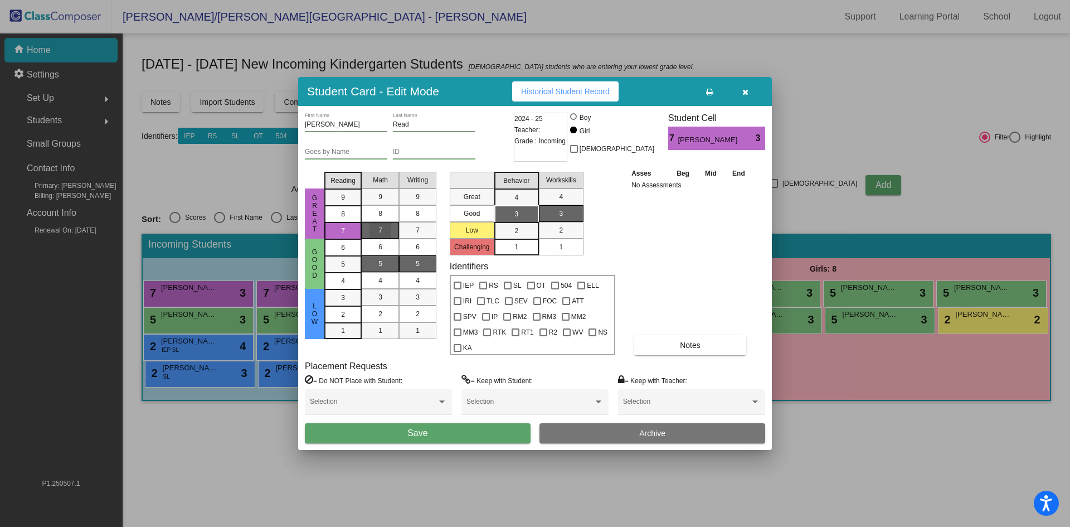
click at [381, 235] on span "7" at bounding box center [380, 230] width 4 height 10
click at [415, 267] on div "5" at bounding box center [418, 263] width 22 height 17
click at [521, 236] on div "2" at bounding box center [517, 230] width 22 height 17
click at [553, 254] on div "1" at bounding box center [561, 247] width 22 height 17
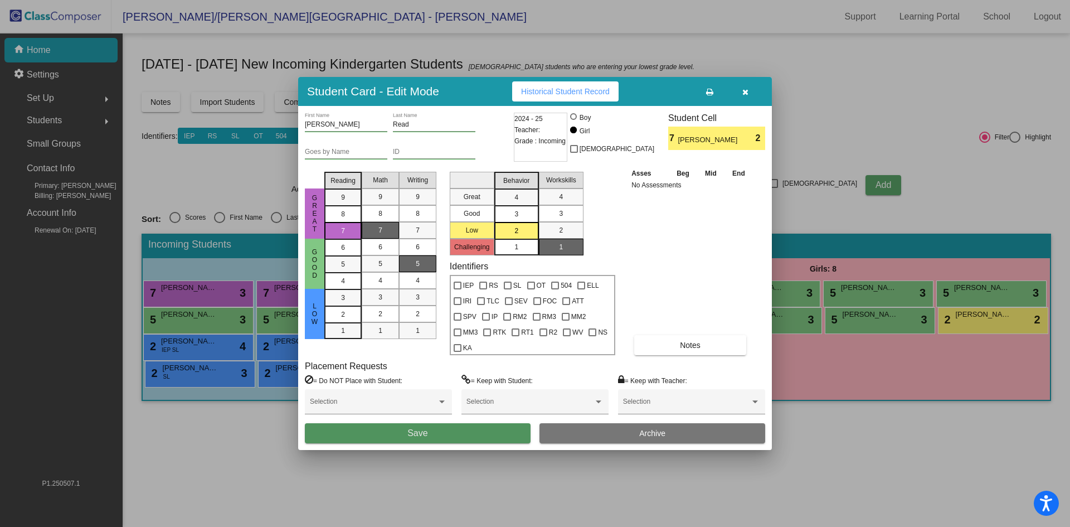
click at [493, 428] on button "Save" at bounding box center [418, 433] width 226 height 20
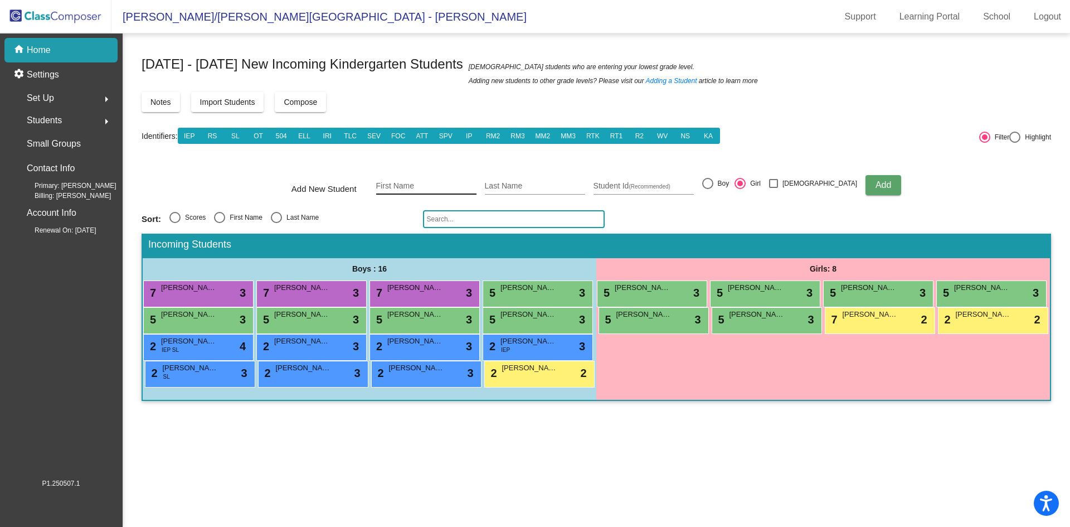
click at [454, 184] on input "First Name" at bounding box center [426, 186] width 100 height 9
type input "W"
type input "Elanora"
type input "Gilroy"
click at [876, 181] on span "Add" at bounding box center [884, 184] width 16 height 9
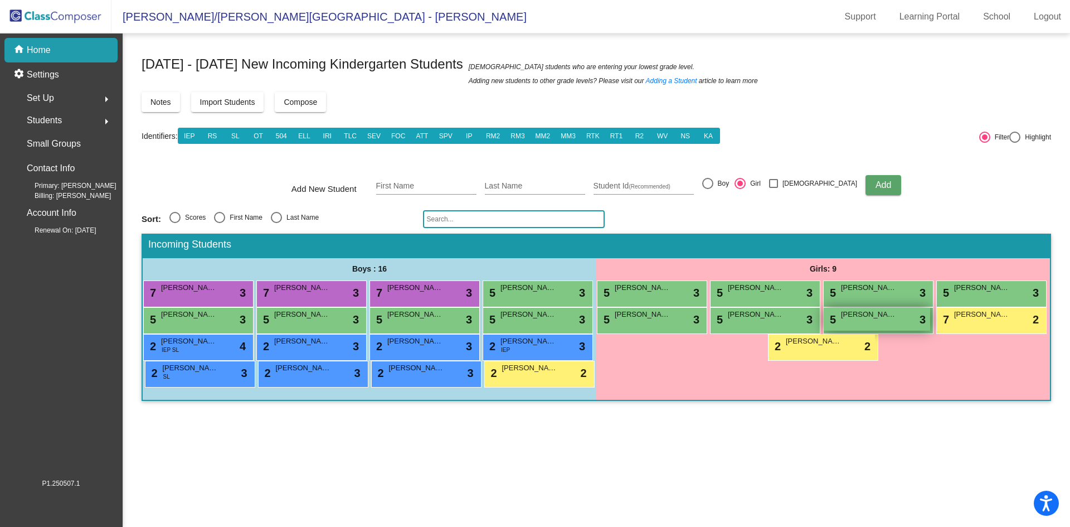
click at [881, 322] on div "5 [PERSON_NAME] lock do_not_disturb_alt 3" at bounding box center [877, 319] width 106 height 23
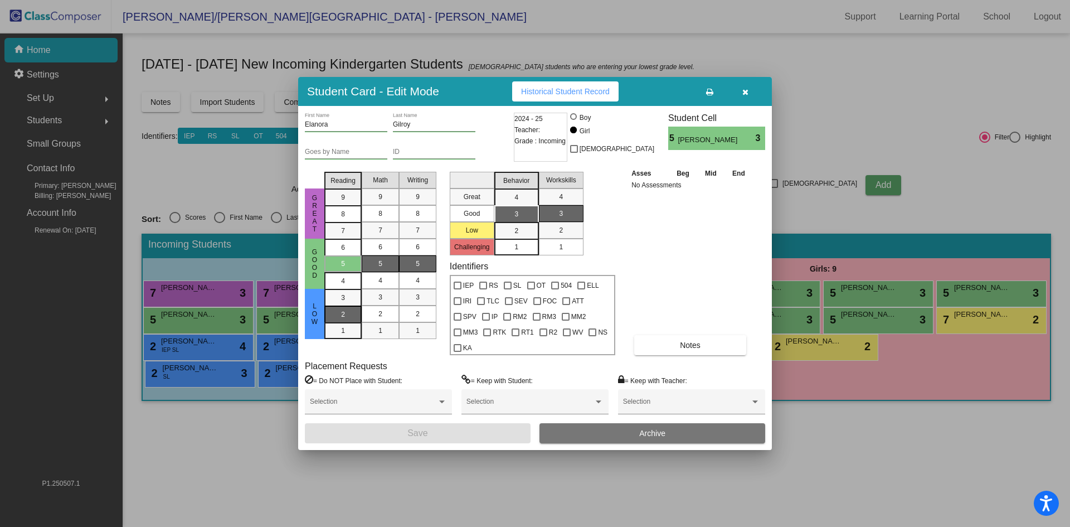
click at [356, 322] on mat-list-option "2" at bounding box center [342, 313] width 37 height 17
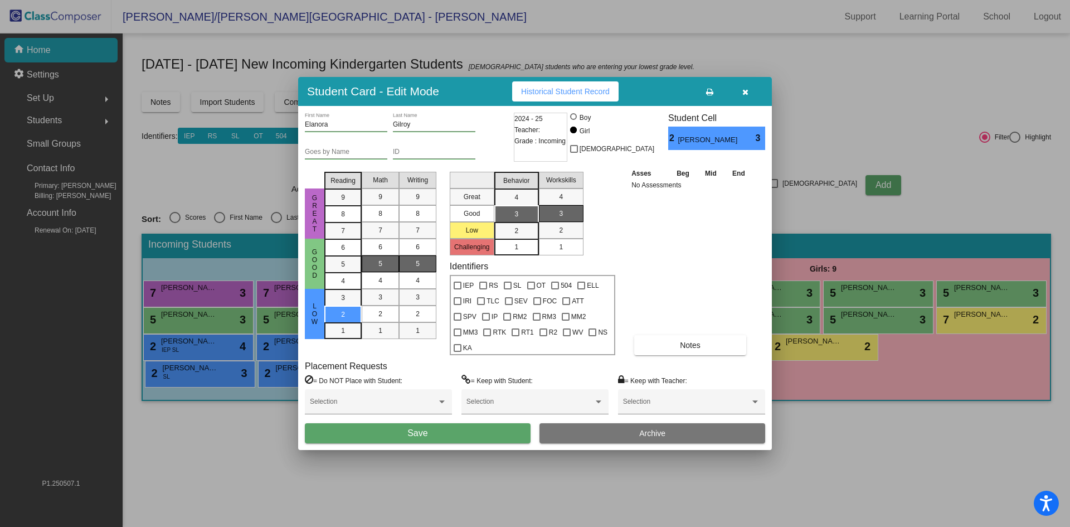
click at [382, 272] on div "5" at bounding box center [381, 263] width 22 height 17
click at [415, 271] on div "5" at bounding box center [418, 263] width 22 height 17
click at [518, 220] on div "3" at bounding box center [517, 214] width 22 height 17
click at [559, 252] on span "1" at bounding box center [561, 247] width 4 height 10
click at [485, 424] on button "Save" at bounding box center [418, 433] width 226 height 20
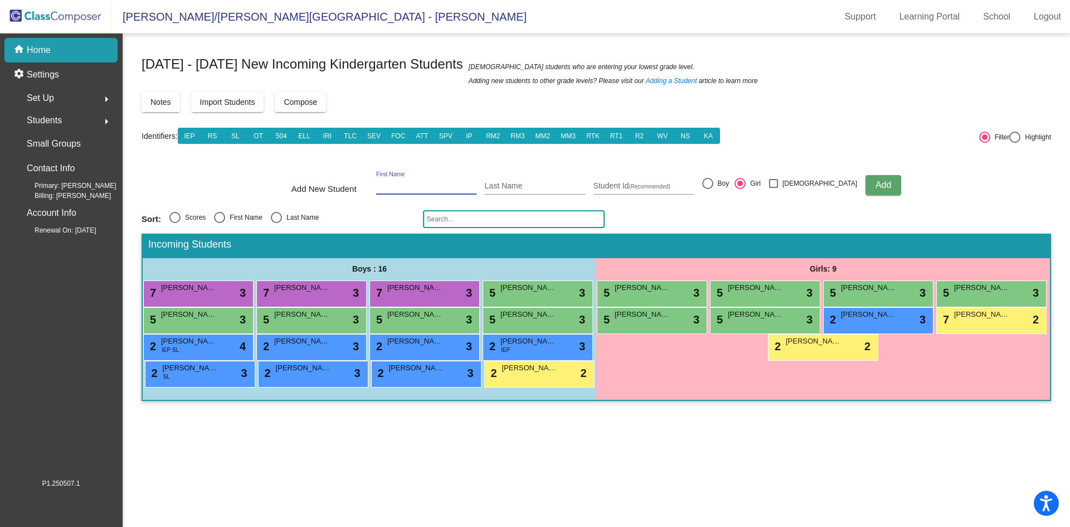
click at [413, 182] on input "First Name" at bounding box center [426, 186] width 100 height 9
type input "[PERSON_NAME]"
click at [876, 185] on span "Add" at bounding box center [884, 184] width 16 height 9
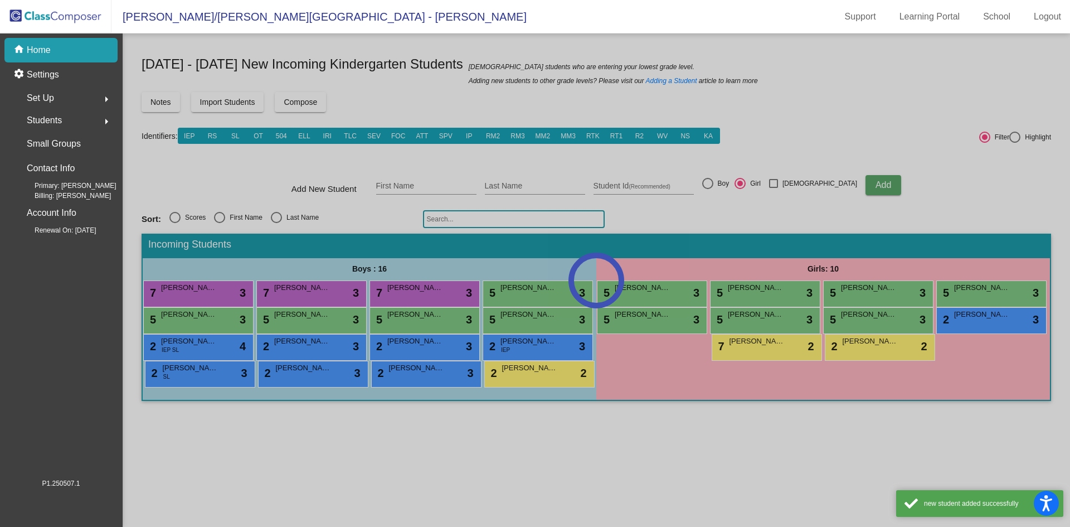
click at [894, 319] on div at bounding box center [597, 279] width 948 height 493
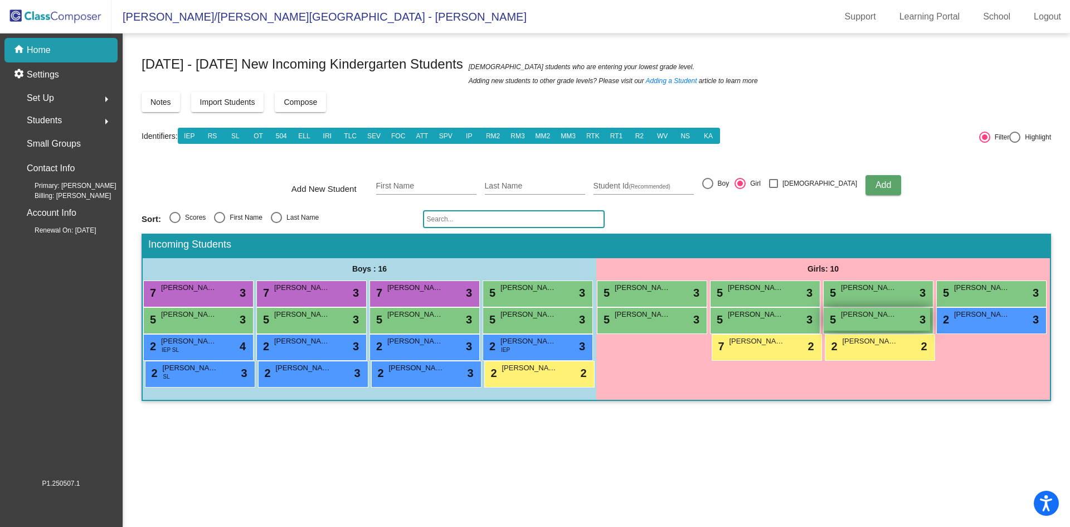
click at [891, 310] on span "[PERSON_NAME]" at bounding box center [869, 314] width 56 height 11
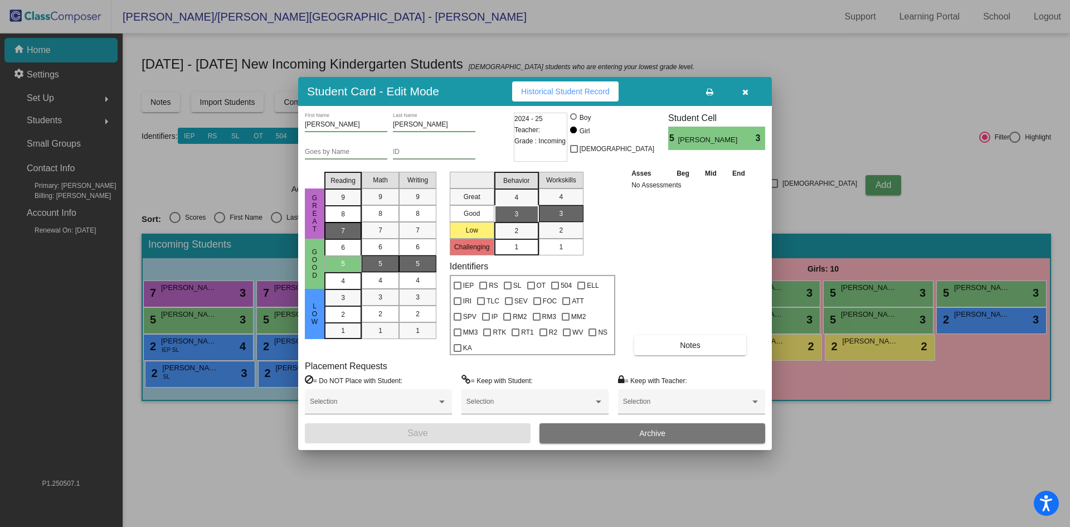
click at [348, 206] on div "7" at bounding box center [343, 197] width 22 height 17
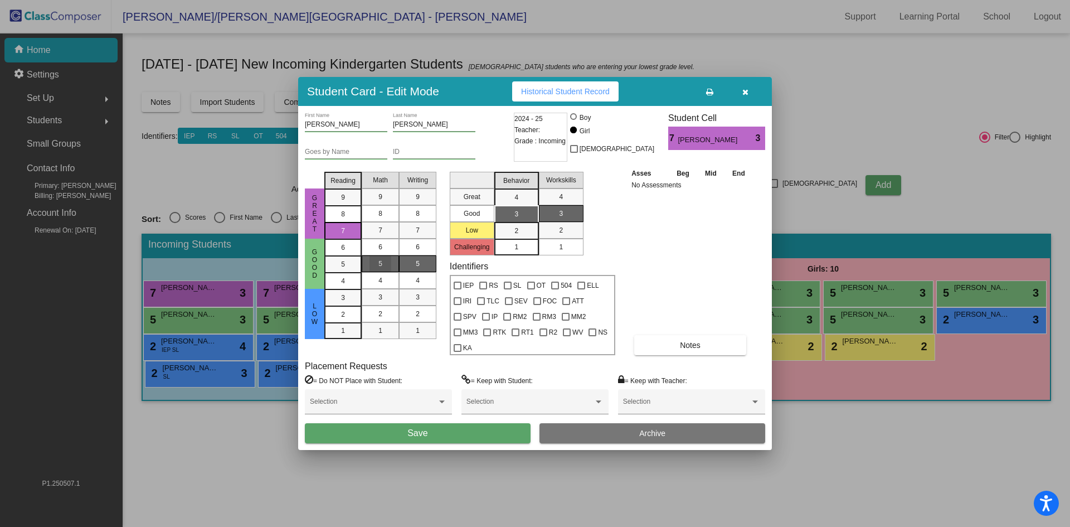
click at [390, 272] on div "5" at bounding box center [381, 263] width 22 height 17
click at [414, 272] on div "5" at bounding box center [418, 263] width 22 height 17
click at [516, 219] on span "3" at bounding box center [516, 214] width 4 height 10
click at [559, 252] on span "1" at bounding box center [561, 247] width 4 height 10
drag, startPoint x: 342, startPoint y: 134, endPoint x: 273, endPoint y: 147, distance: 70.8
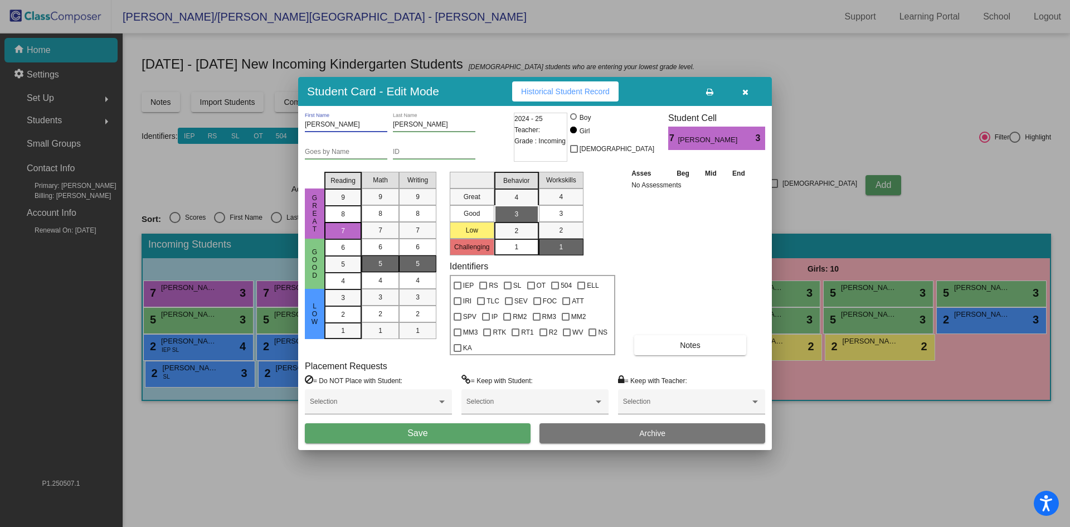
click at [273, 147] on div "Student Card - Edit Mode Historical Student Record [PERSON_NAME] First Name [PE…" at bounding box center [535, 263] width 1070 height 527
type input "[PERSON_NAME]"
click at [449, 428] on button "Save" at bounding box center [418, 433] width 226 height 20
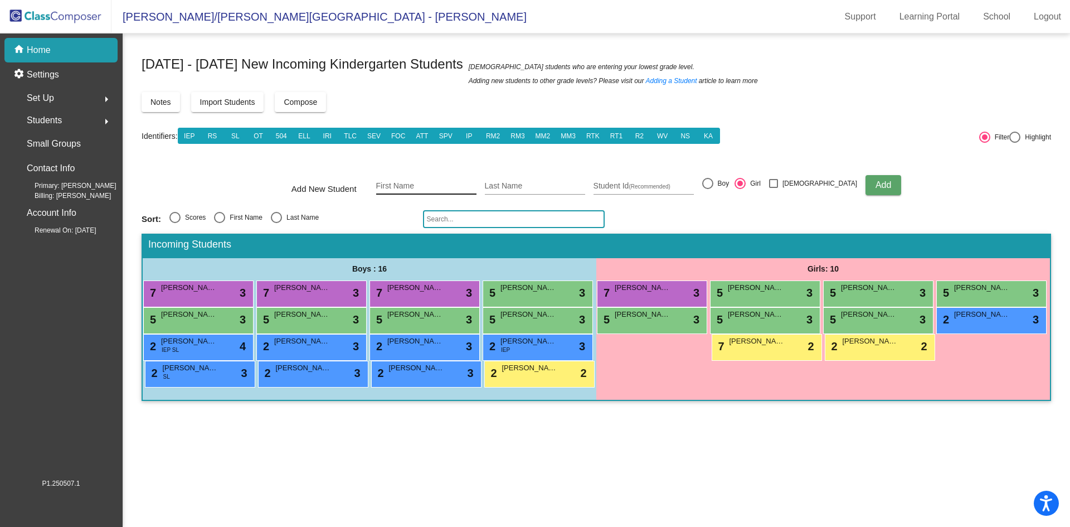
click at [477, 175] on div "First Name" at bounding box center [426, 183] width 100 height 23
type input "[PERSON_NAME]"
type input "h"
type input "[PERSON_NAME]"
click at [713, 184] on div at bounding box center [707, 183] width 11 height 11
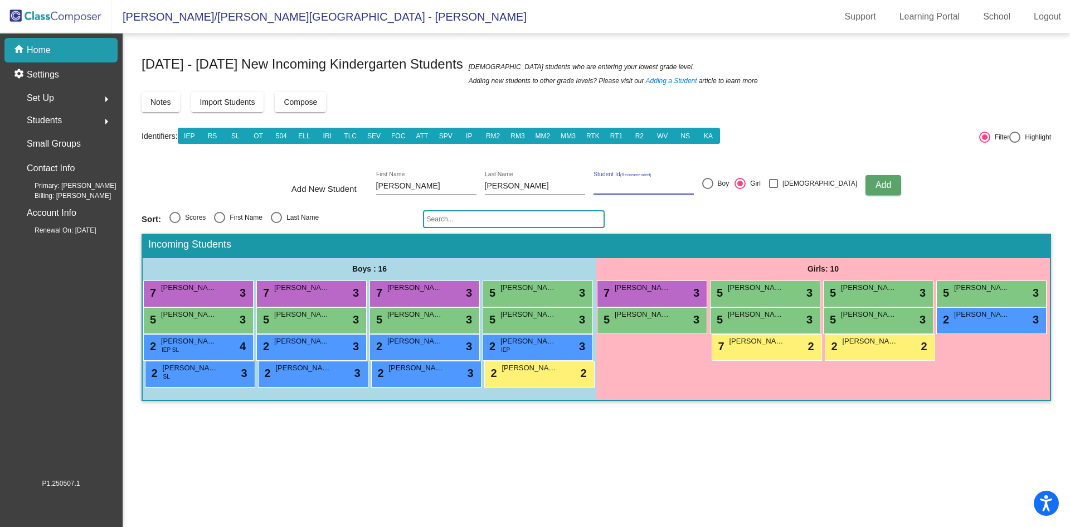
click at [708, 189] on input "Boy" at bounding box center [707, 189] width 1 height 1
radio input "true"
click at [876, 187] on span "Add" at bounding box center [884, 184] width 16 height 9
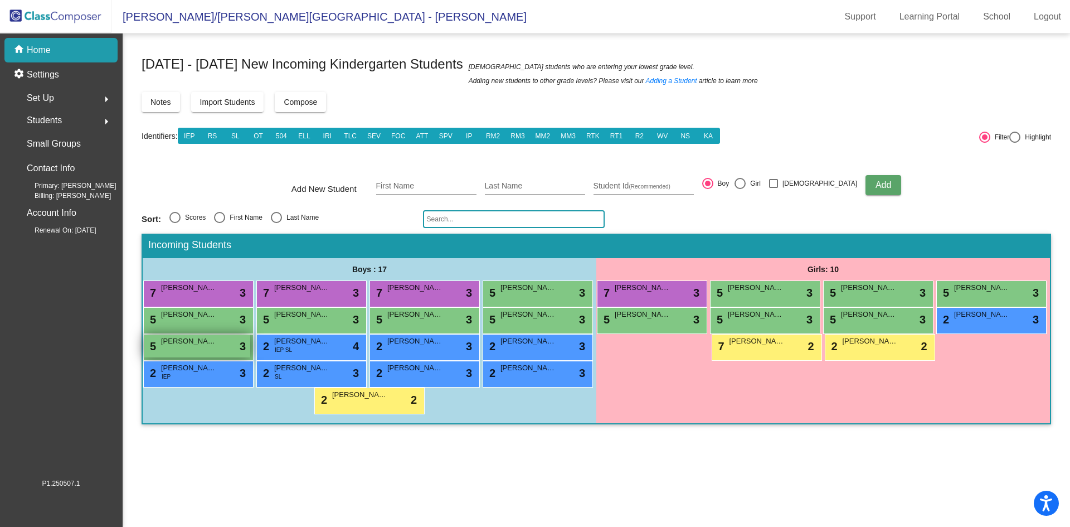
click at [210, 347] on div "5 [PERSON_NAME] lock do_not_disturb_alt 3" at bounding box center [197, 345] width 106 height 23
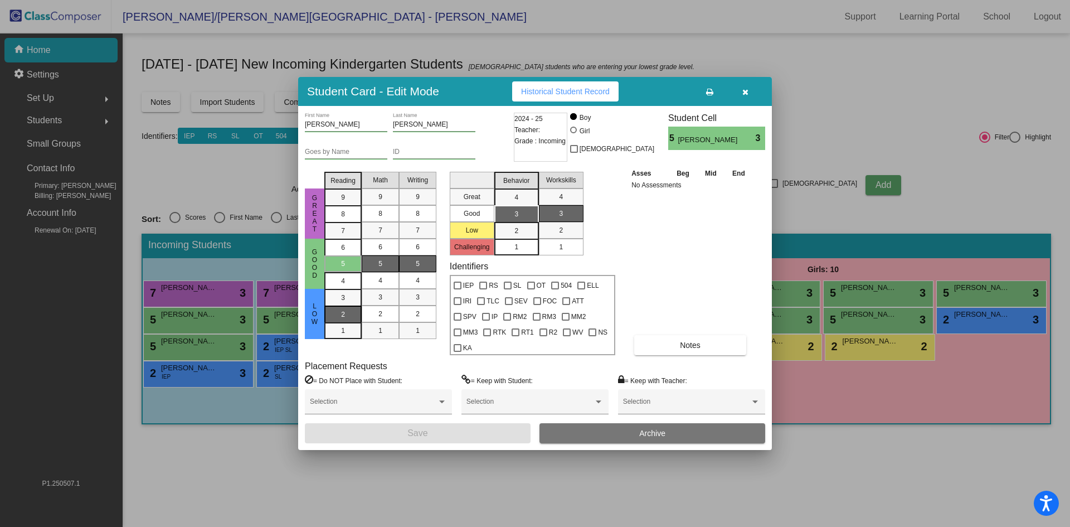
click at [344, 303] on span "2" at bounding box center [343, 298] width 4 height 10
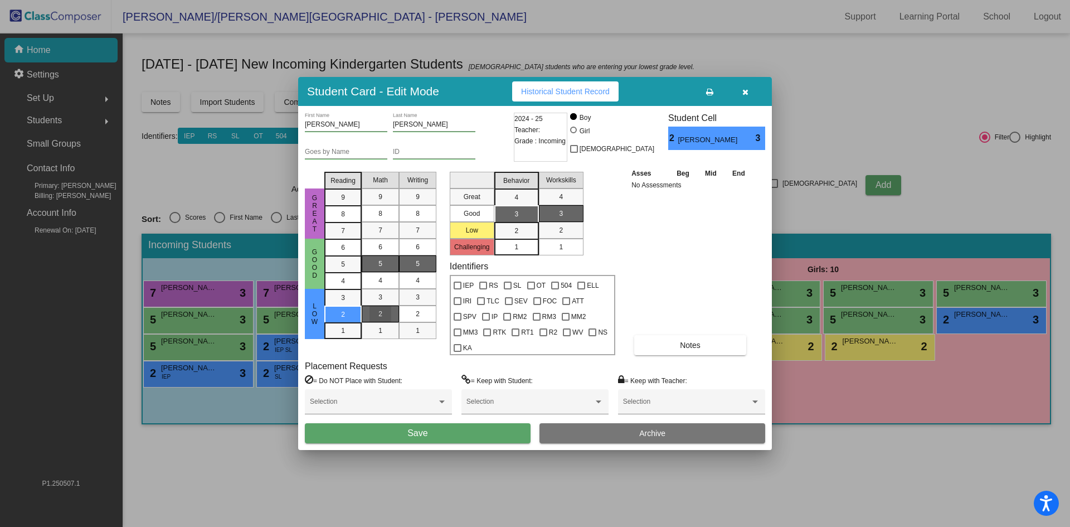
click at [373, 322] on div "2" at bounding box center [381, 313] width 22 height 17
click at [405, 322] on mat-list-option "2" at bounding box center [417, 313] width 37 height 17
click at [513, 221] on div "3" at bounding box center [517, 214] width 22 height 17
click at [562, 252] on span "1" at bounding box center [561, 247] width 4 height 10
click at [423, 428] on span "Save" at bounding box center [417, 432] width 20 height 9
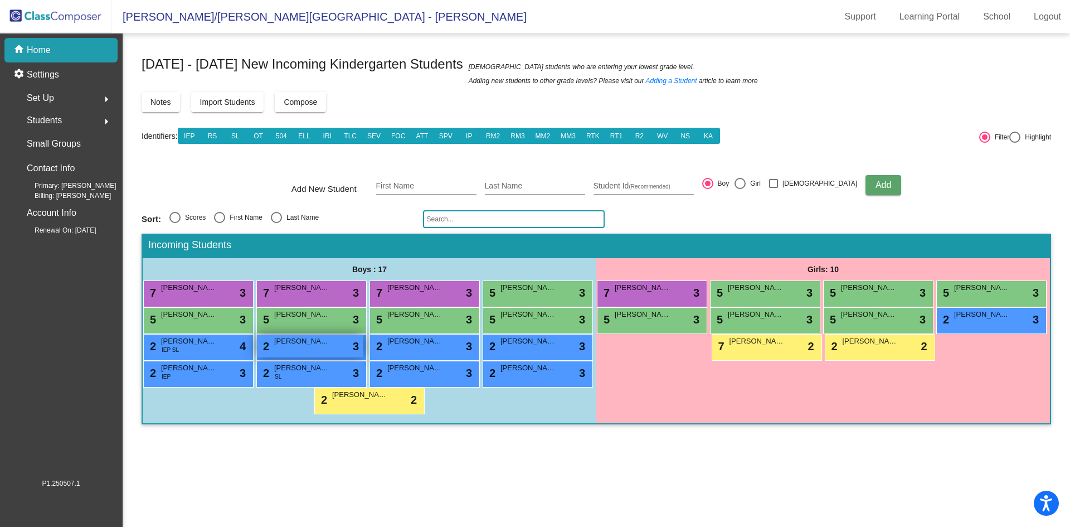
click at [336, 350] on div "2 [PERSON_NAME] lock do_not_disturb_alt 3" at bounding box center [310, 345] width 106 height 23
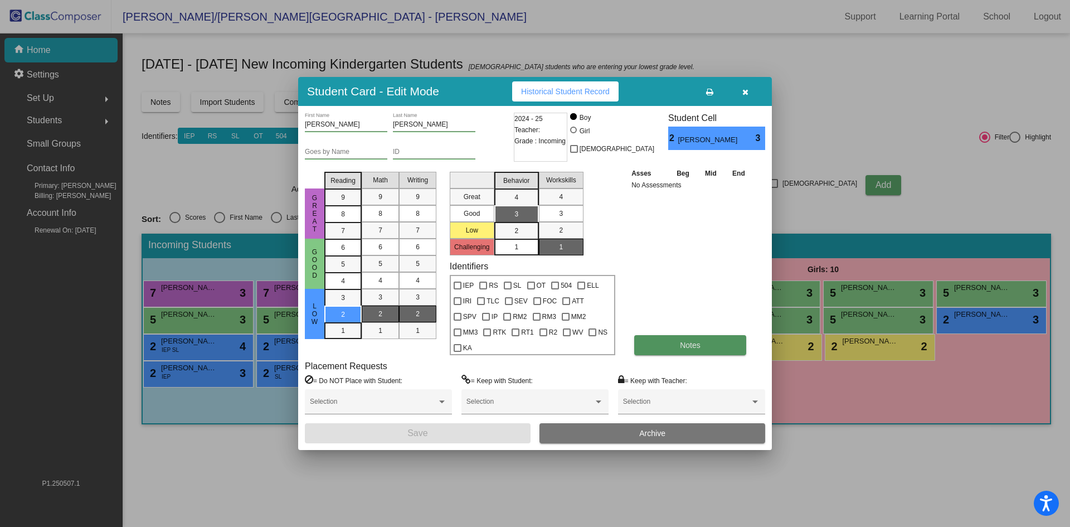
click at [702, 335] on button "Notes" at bounding box center [690, 345] width 112 height 20
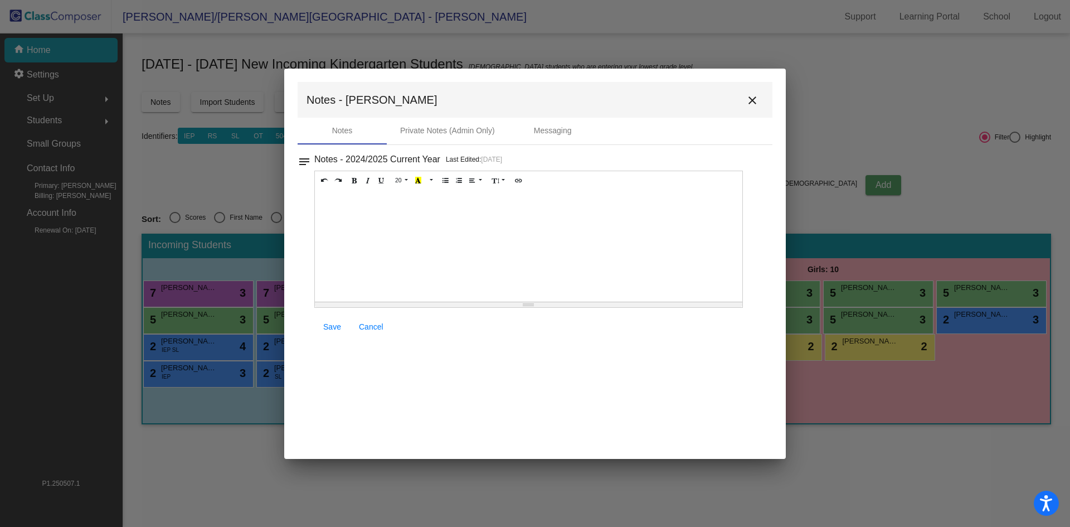
click at [347, 232] on div at bounding box center [529, 245] width 428 height 111
click at [753, 96] on mat-icon "close" at bounding box center [752, 100] width 13 height 13
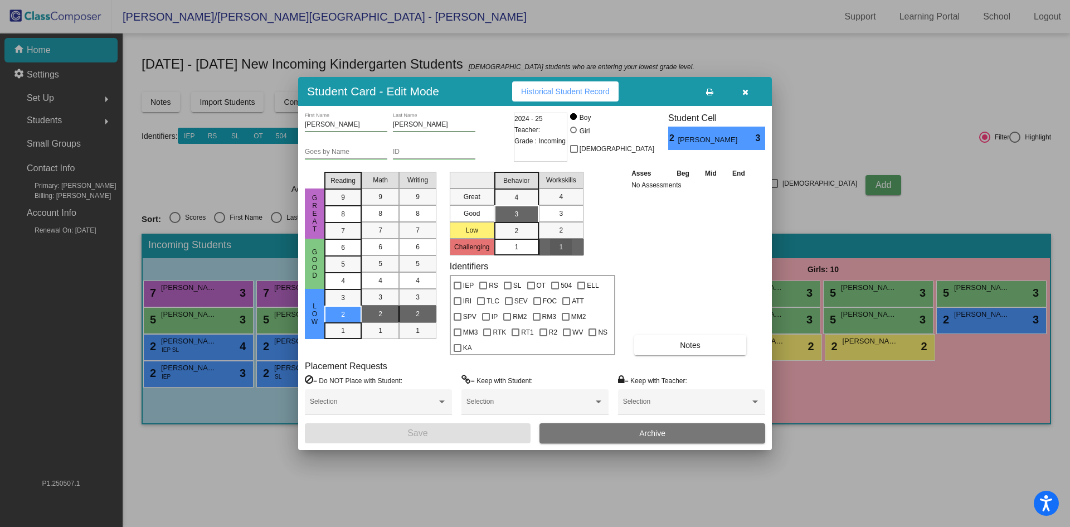
click at [564, 251] on div "1" at bounding box center [561, 247] width 22 height 17
click at [566, 236] on div "2" at bounding box center [561, 230] width 22 height 17
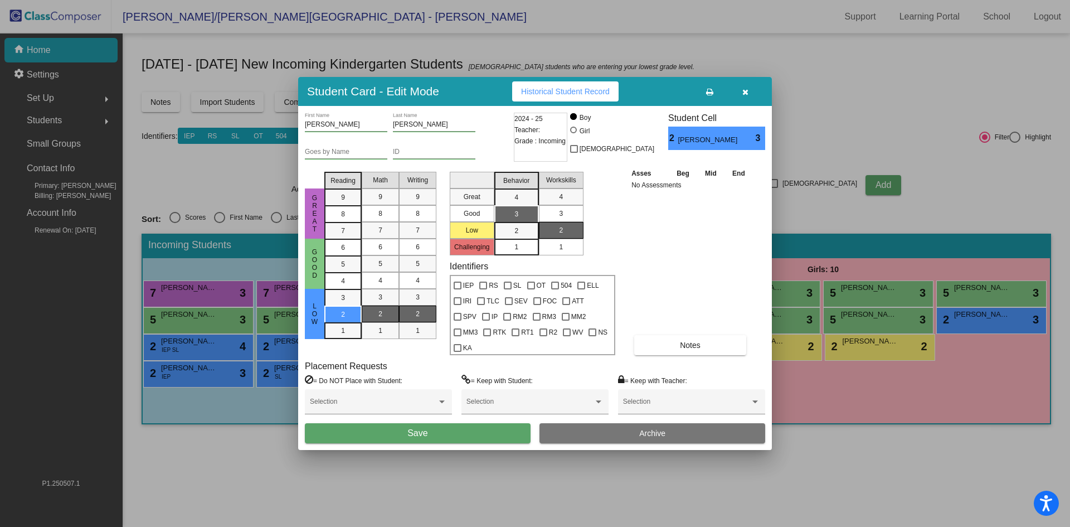
click at [565, 251] on div "1" at bounding box center [561, 247] width 22 height 17
click at [493, 433] on button "Save" at bounding box center [418, 433] width 226 height 20
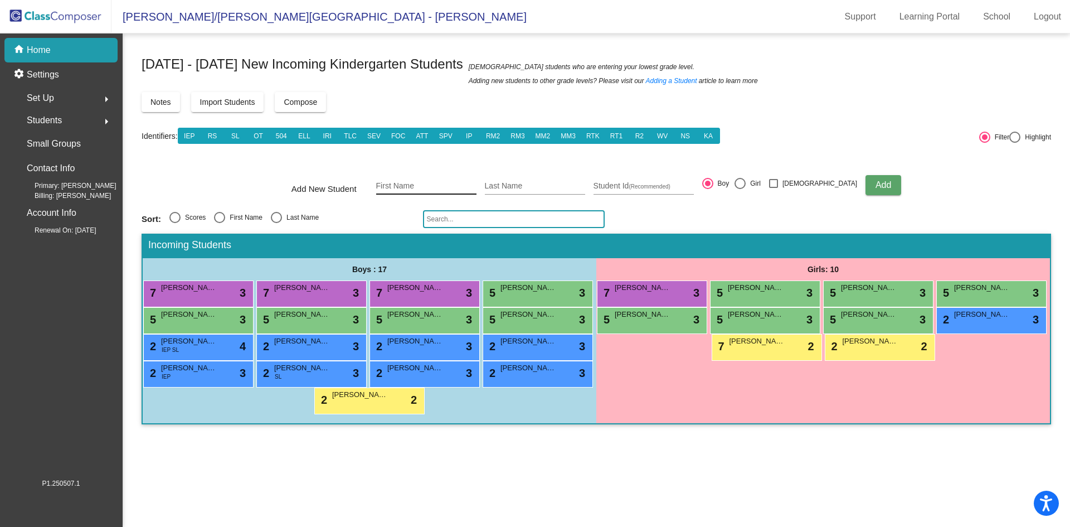
click at [402, 190] on input "First Name" at bounding box center [426, 186] width 100 height 9
type input "[PERSON_NAME]"
click at [876, 187] on span "Add" at bounding box center [884, 184] width 16 height 9
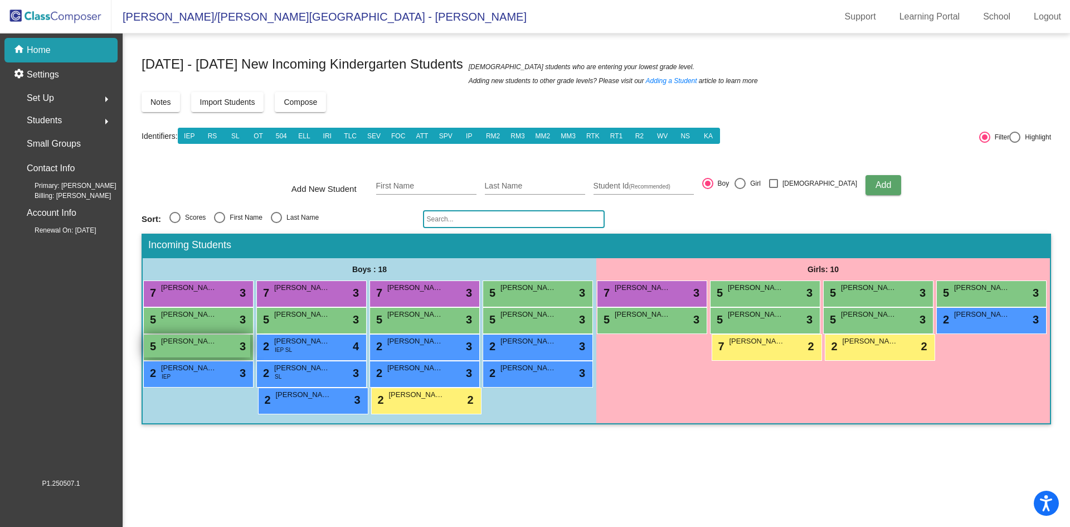
click at [210, 348] on div "5 [PERSON_NAME] lock do_not_disturb_alt 3" at bounding box center [197, 345] width 106 height 23
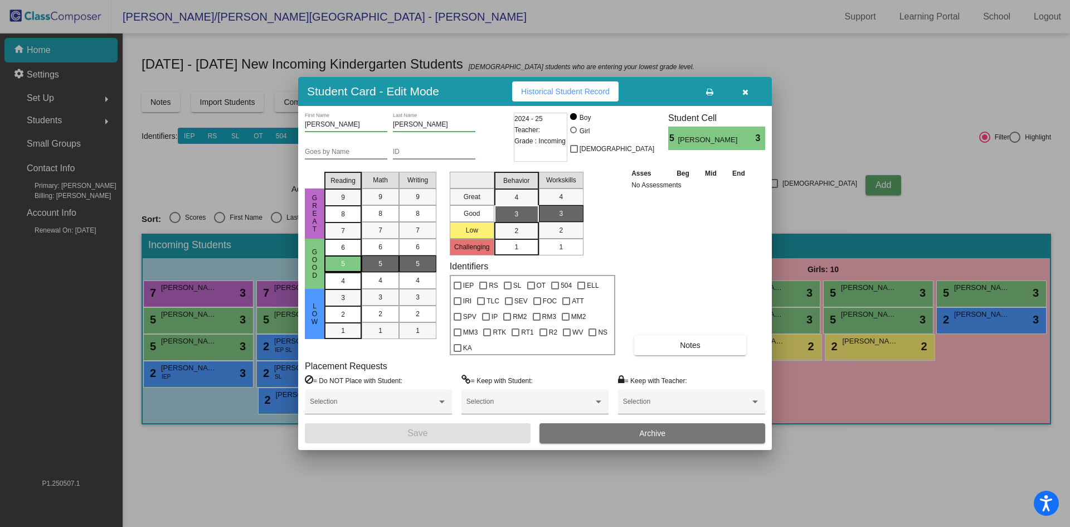
click at [346, 269] on div "5" at bounding box center [343, 263] width 22 height 17
click at [380, 235] on span "7" at bounding box center [380, 230] width 4 height 10
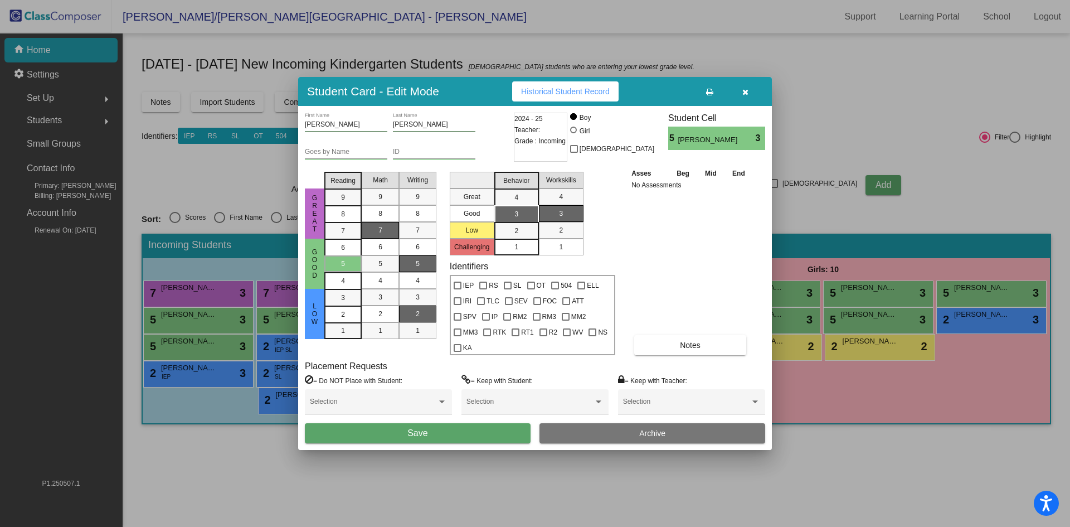
click at [415, 322] on div "2" at bounding box center [418, 313] width 22 height 17
click at [513, 222] on div "3" at bounding box center [517, 214] width 22 height 17
click at [460, 289] on div at bounding box center [458, 285] width 8 height 8
click at [458, 290] on input "IEP" at bounding box center [457, 289] width 1 height 1
checkbox input "true"
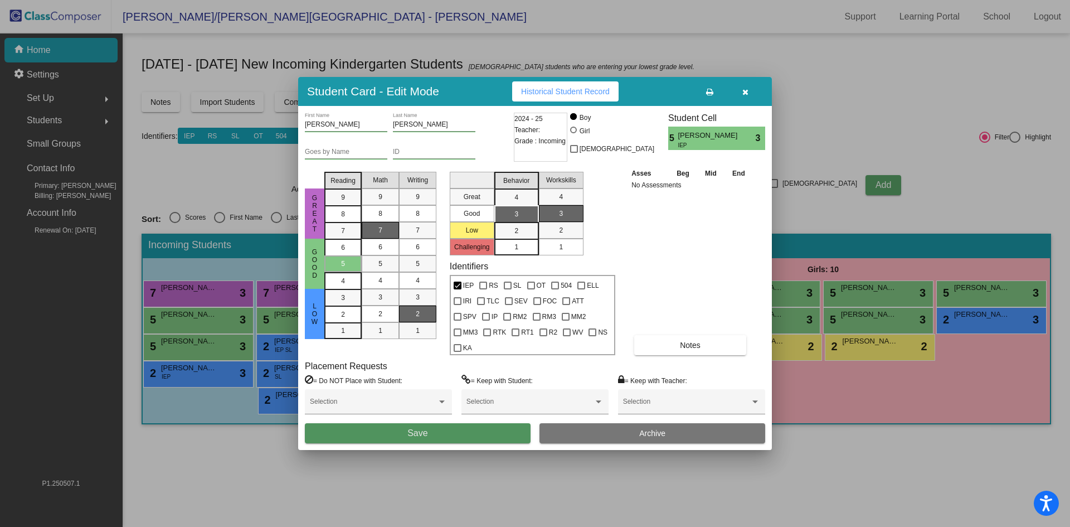
click at [487, 429] on button "Save" at bounding box center [418, 433] width 226 height 20
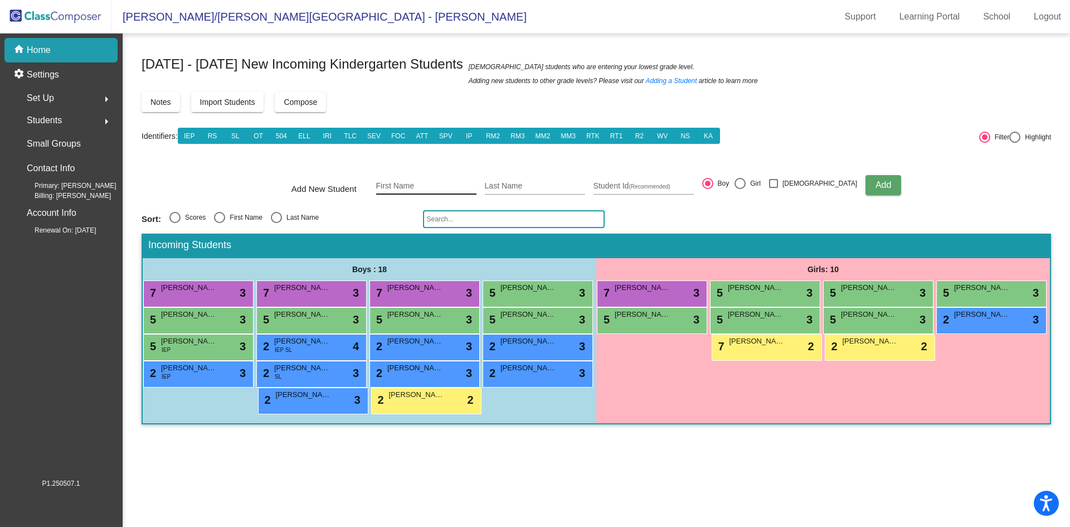
click at [409, 187] on input "First Name" at bounding box center [426, 186] width 100 height 9
type input "[PERSON_NAME]"
click at [746, 182] on div at bounding box center [740, 183] width 11 height 11
click at [740, 189] on input "Girl" at bounding box center [740, 189] width 1 height 1
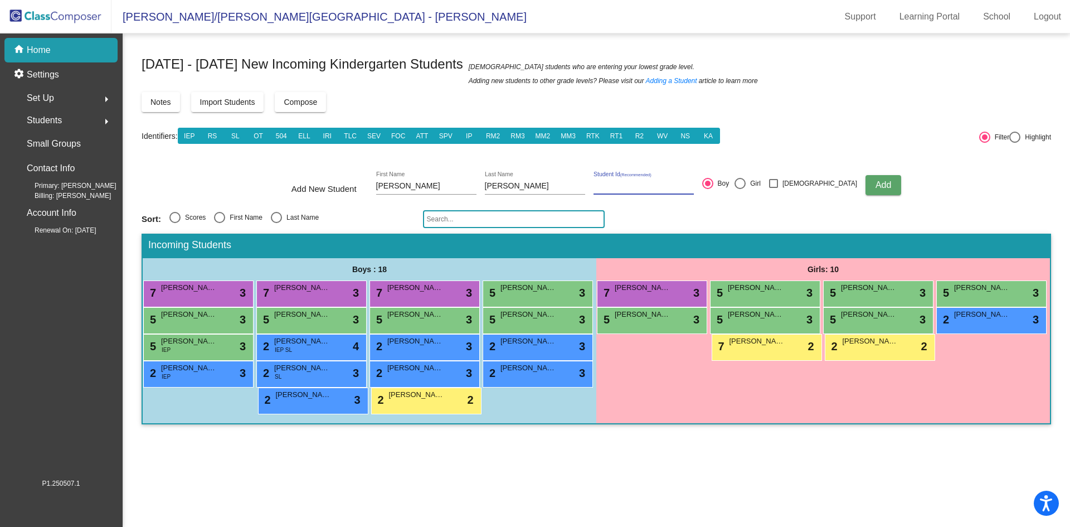
radio input "true"
click at [866, 182] on button "Add" at bounding box center [884, 185] width 36 height 20
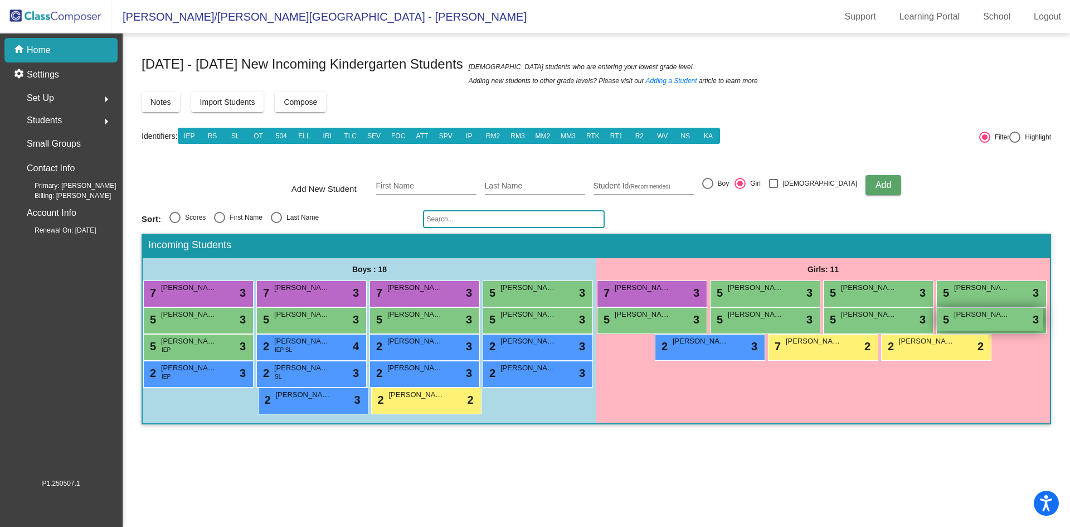
click at [993, 321] on div "5 [PERSON_NAME] lock do_not_disturb_alt 3" at bounding box center [990, 319] width 106 height 23
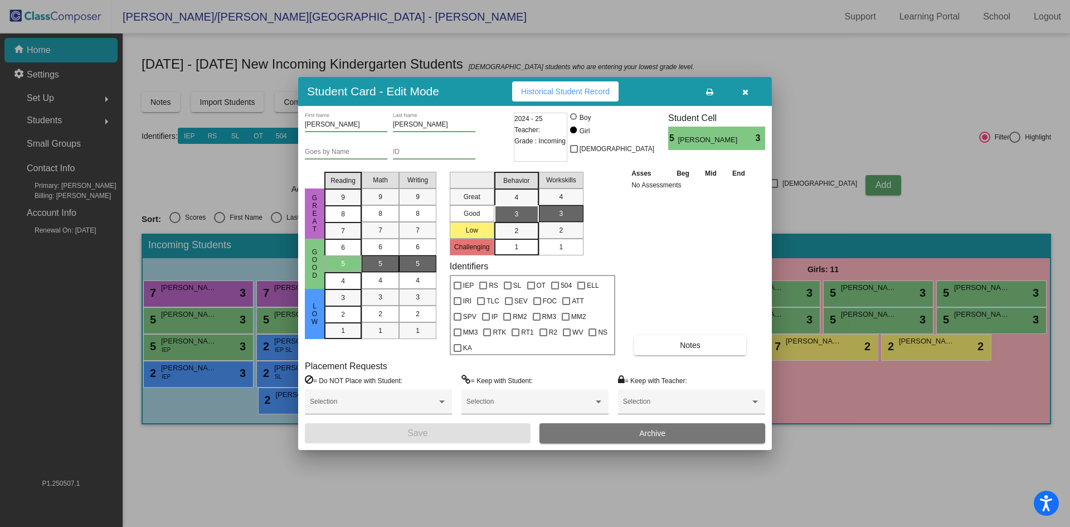
click at [336, 156] on input "Goes by Name" at bounding box center [346, 152] width 82 height 8
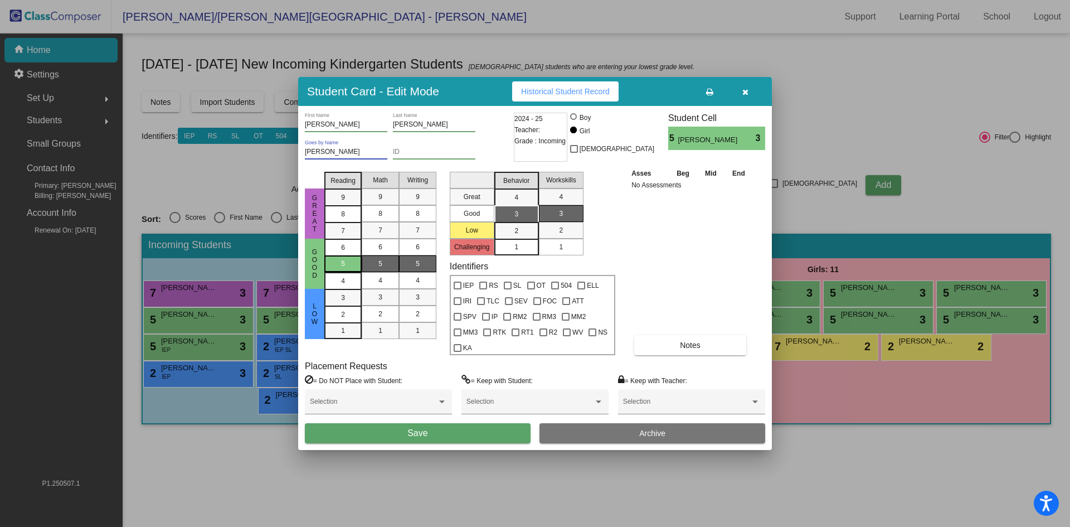
type input "[PERSON_NAME]"
click at [341, 269] on span "5" at bounding box center [343, 264] width 4 height 10
click at [375, 266] on div "5" at bounding box center [381, 263] width 22 height 17
click at [407, 271] on div "5" at bounding box center [418, 263] width 22 height 17
click at [513, 221] on div "3" at bounding box center [517, 214] width 22 height 17
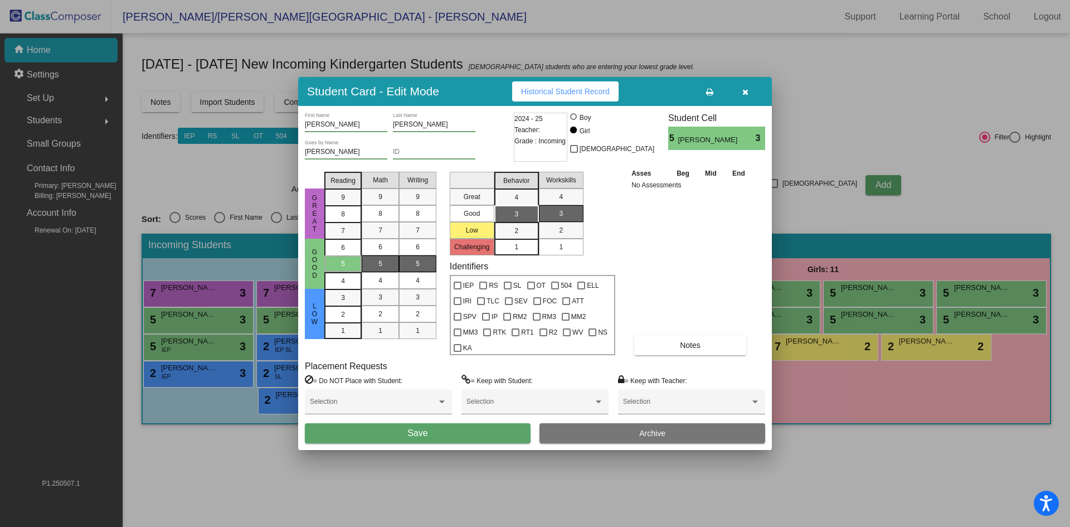
click at [561, 252] on span "1" at bounding box center [561, 247] width 4 height 10
click at [445, 425] on button "Save" at bounding box center [418, 433] width 226 height 20
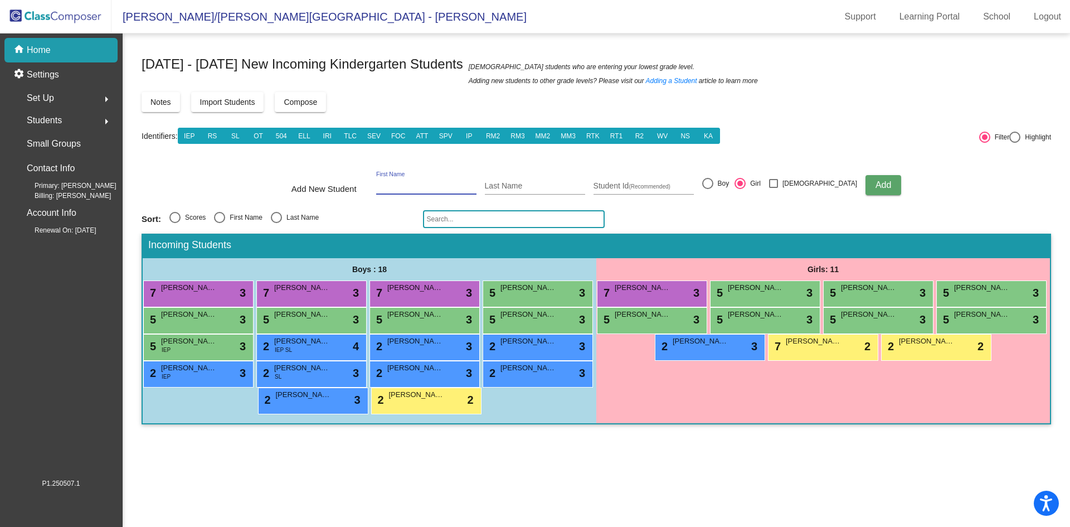
click at [406, 184] on input "First Name" at bounding box center [426, 186] width 100 height 9
type input "m"
type input "Levi"
type input "[PERSON_NAME]"
click at [713, 183] on div at bounding box center [707, 183] width 11 height 11
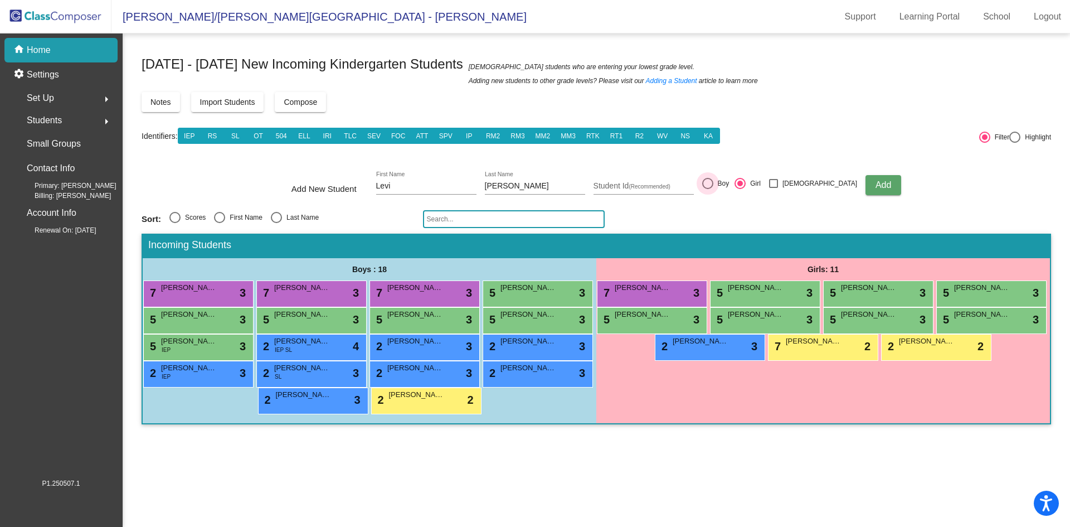
click at [708, 189] on input "Boy" at bounding box center [707, 189] width 1 height 1
radio input "true"
click at [876, 183] on span "Add" at bounding box center [884, 184] width 16 height 9
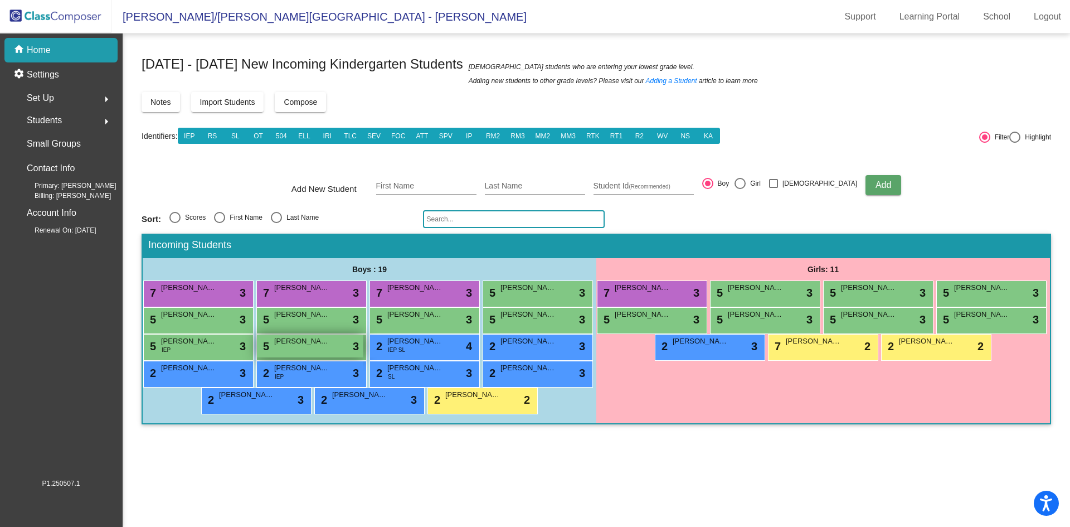
click at [326, 345] on span "[PERSON_NAME]" at bounding box center [302, 341] width 56 height 11
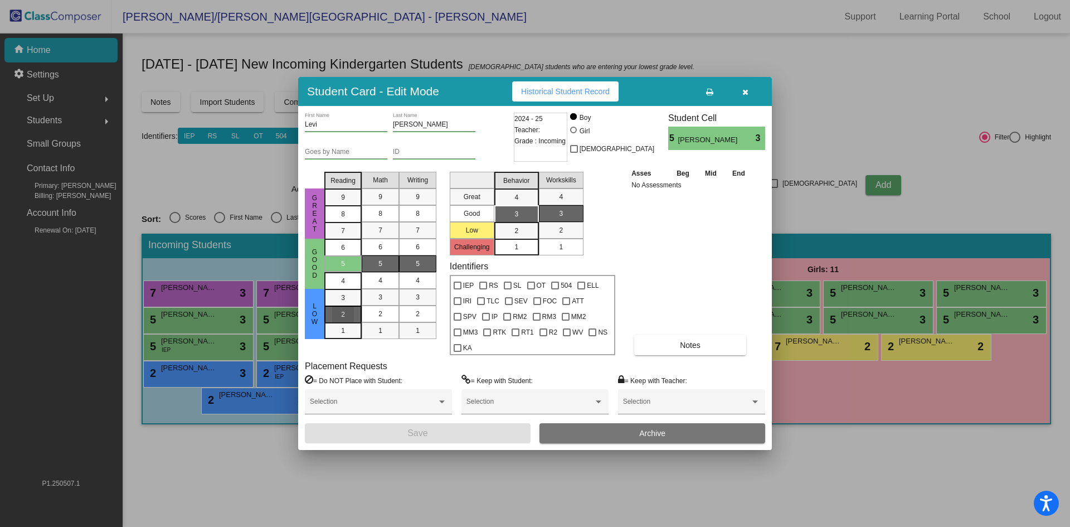
click at [352, 306] on div "2" at bounding box center [343, 297] width 22 height 17
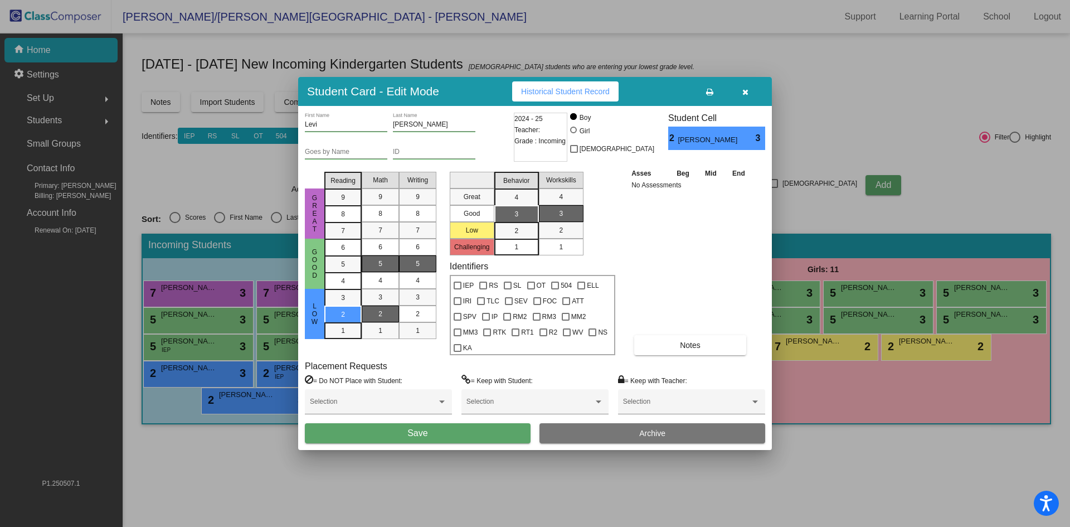
click at [385, 321] on div "2" at bounding box center [381, 313] width 22 height 17
click at [407, 322] on div "2" at bounding box center [418, 313] width 22 height 17
click at [521, 222] on div "3" at bounding box center [517, 214] width 22 height 17
click at [570, 251] on div "1" at bounding box center [561, 247] width 22 height 17
click at [498, 423] on button "Save" at bounding box center [418, 433] width 226 height 20
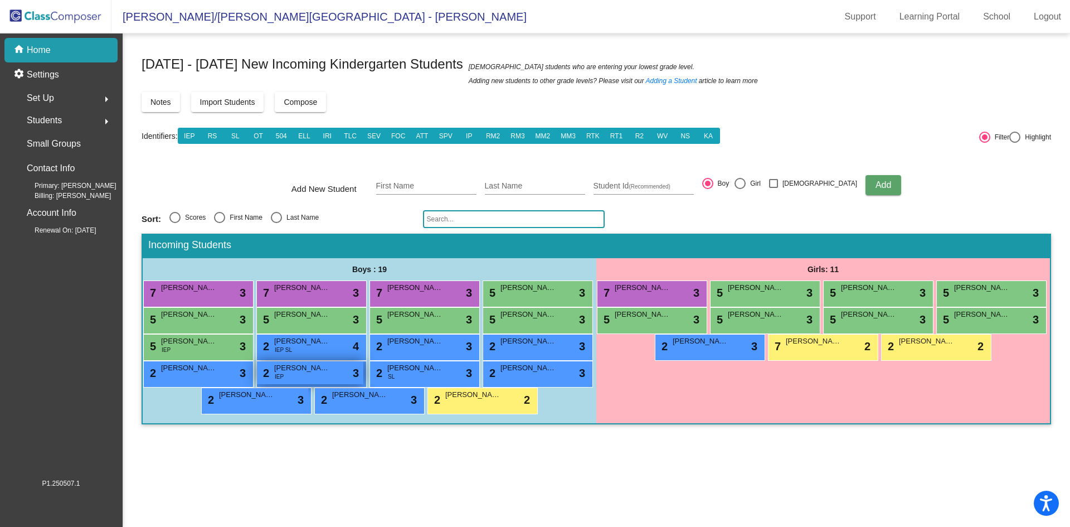
click at [307, 374] on div "2 [PERSON_NAME] IEP lock do_not_disturb_alt 3" at bounding box center [310, 372] width 106 height 23
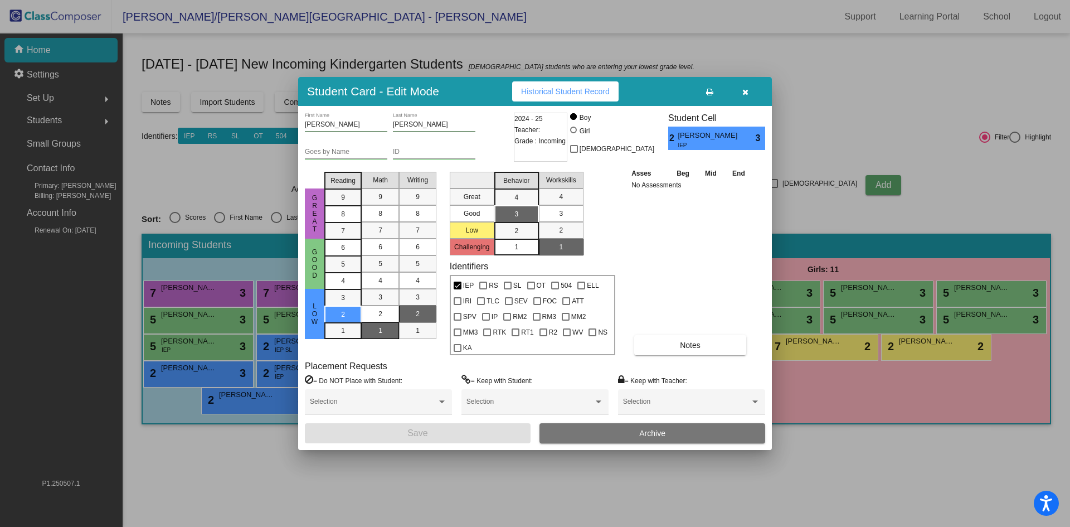
click at [336, 156] on input "Goes by Name" at bounding box center [346, 152] width 82 height 8
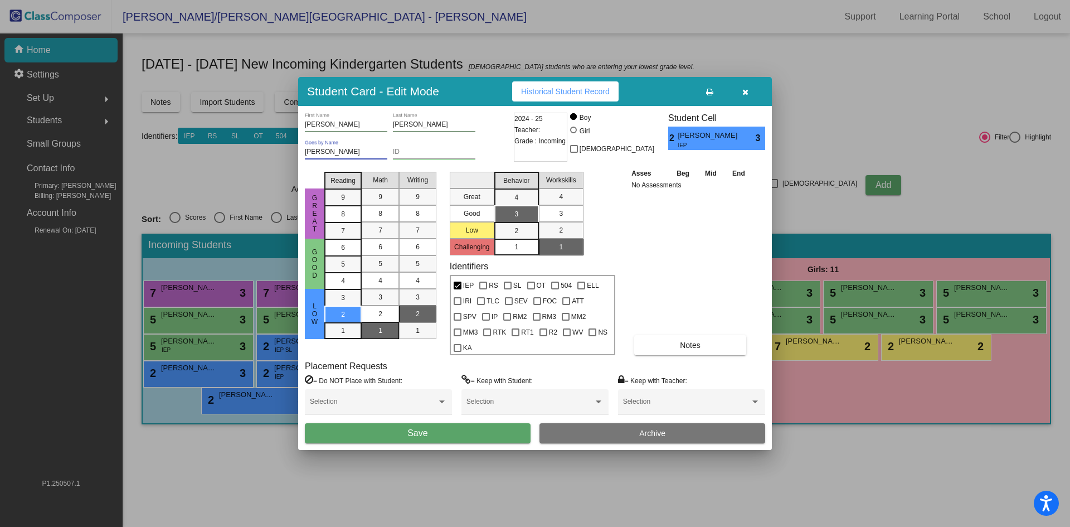
type input "[PERSON_NAME]"
click at [460, 428] on button "Save" at bounding box center [418, 433] width 226 height 20
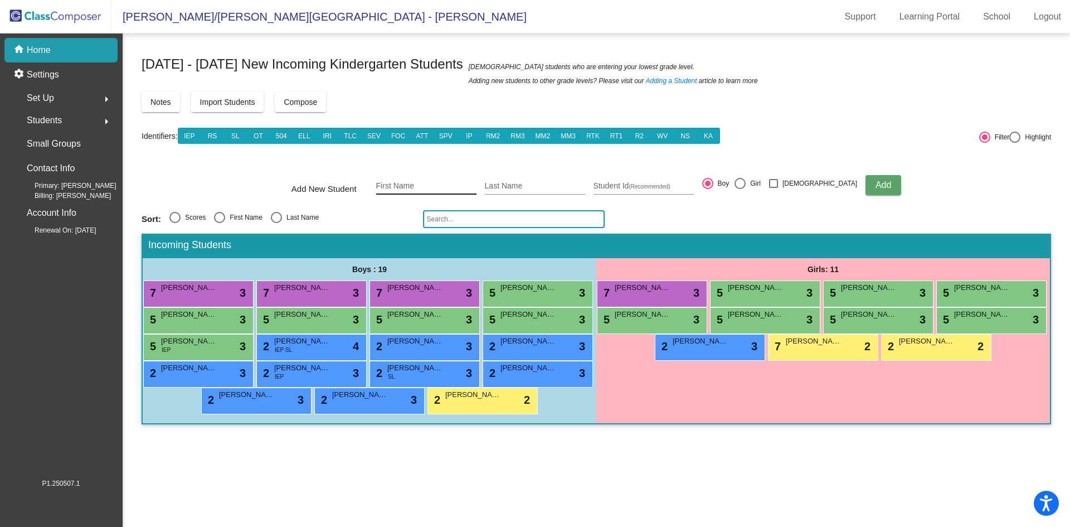
click at [453, 191] on div "First Name" at bounding box center [426, 183] width 100 height 23
type input "[PERSON_NAME]"
click at [746, 181] on div at bounding box center [740, 183] width 11 height 11
click at [740, 189] on input "Girl" at bounding box center [740, 189] width 1 height 1
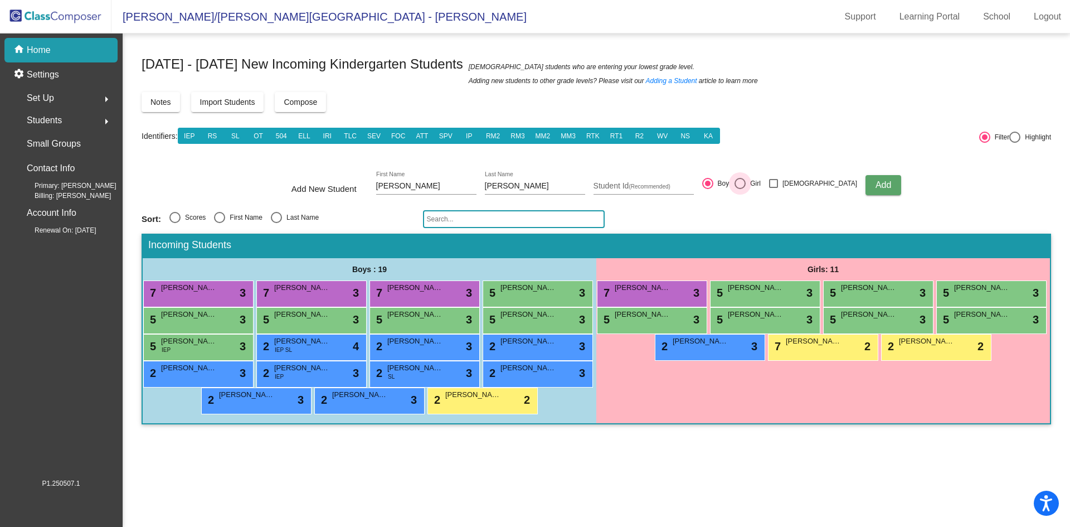
radio input "true"
click at [876, 180] on span "Add" at bounding box center [884, 184] width 16 height 9
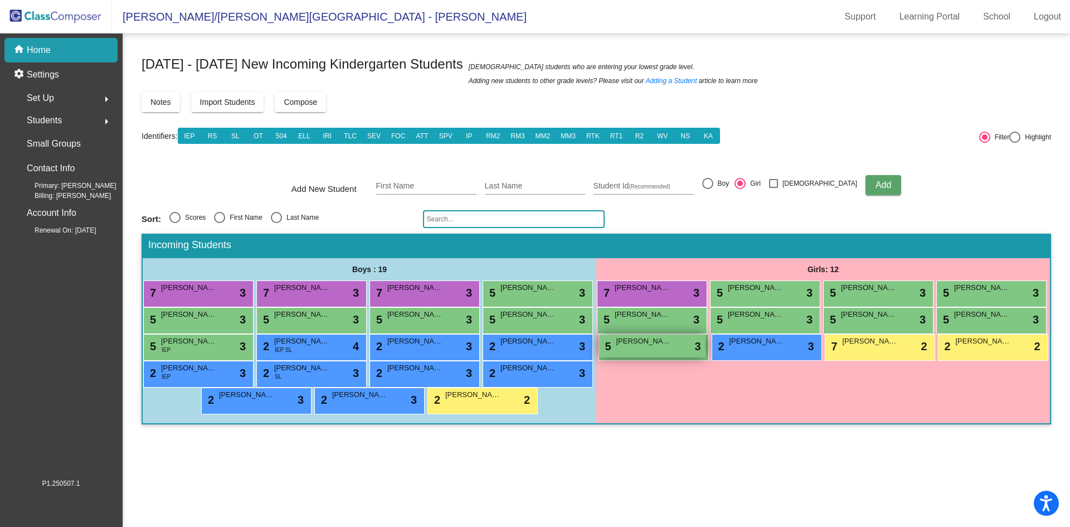
click at [650, 353] on div "5 [PERSON_NAME] lock do_not_disturb_alt 3" at bounding box center [652, 345] width 106 height 23
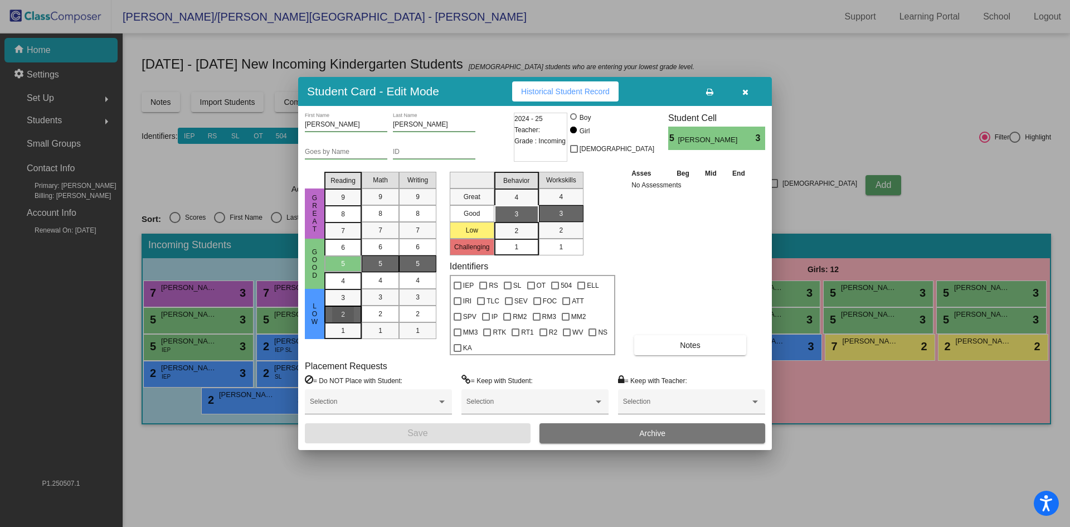
click at [343, 303] on span "2" at bounding box center [343, 298] width 4 height 10
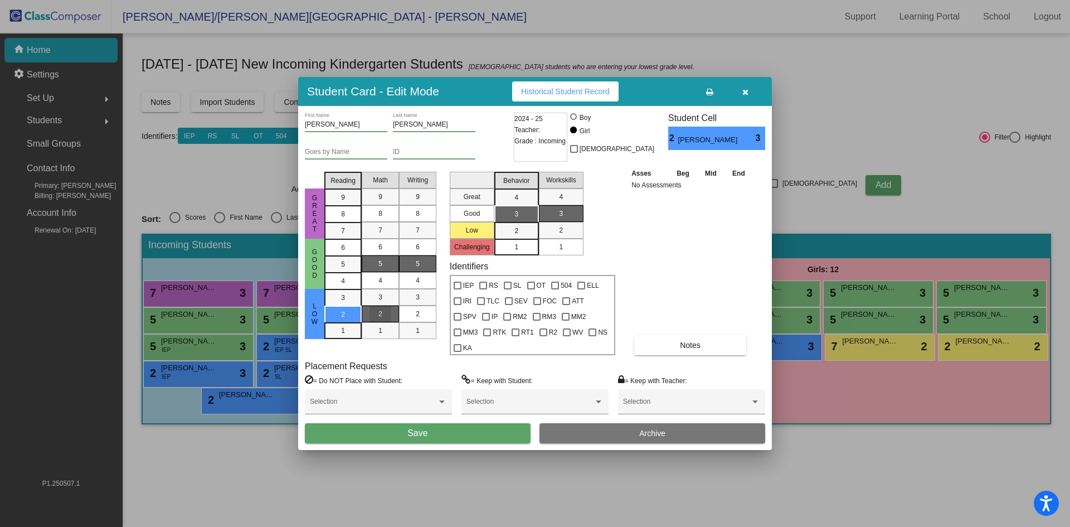
click at [375, 319] on div "2" at bounding box center [381, 313] width 22 height 17
click at [416, 319] on div "2" at bounding box center [418, 313] width 22 height 17
click at [521, 222] on div "3" at bounding box center [517, 214] width 22 height 17
click at [567, 255] on div "1" at bounding box center [561, 247] width 22 height 17
click at [491, 424] on button "Save" at bounding box center [418, 433] width 226 height 20
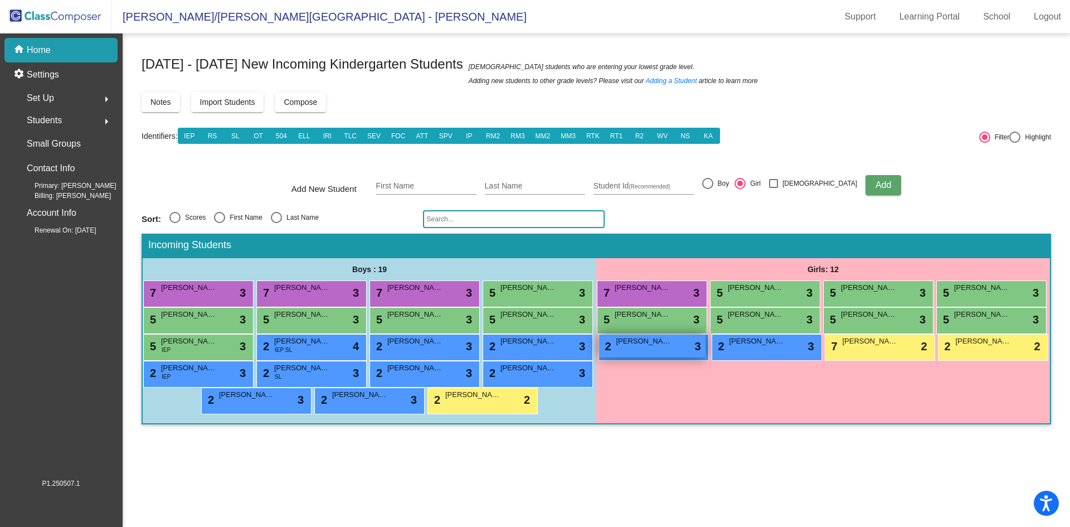
click at [667, 347] on div "2 [PERSON_NAME] lock do_not_disturb_alt 3" at bounding box center [652, 345] width 106 height 23
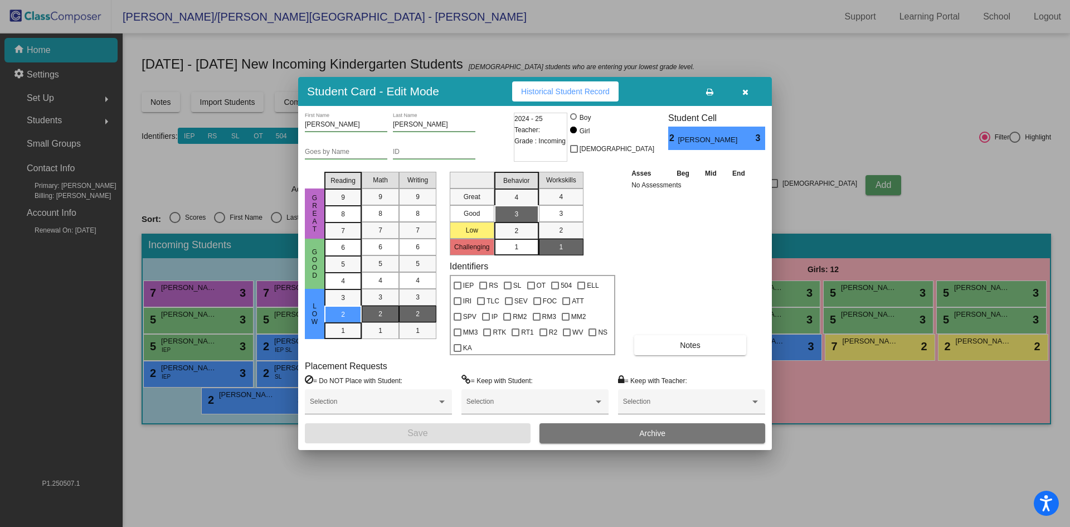
drag, startPoint x: 746, startPoint y: 93, endPoint x: 747, endPoint y: 100, distance: 7.3
click at [746, 94] on button "button" at bounding box center [745, 91] width 36 height 20
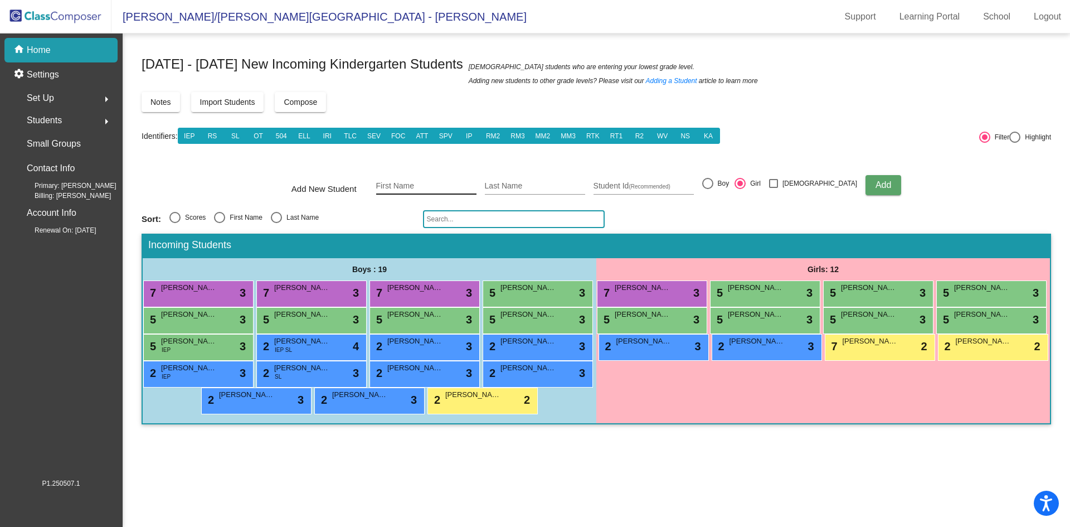
click at [434, 187] on input "First Name" at bounding box center [426, 186] width 100 height 9
type input "[PERSON_NAME]"
click at [713, 185] on div at bounding box center [707, 183] width 11 height 11
click at [708, 189] on input "Boy" at bounding box center [707, 189] width 1 height 1
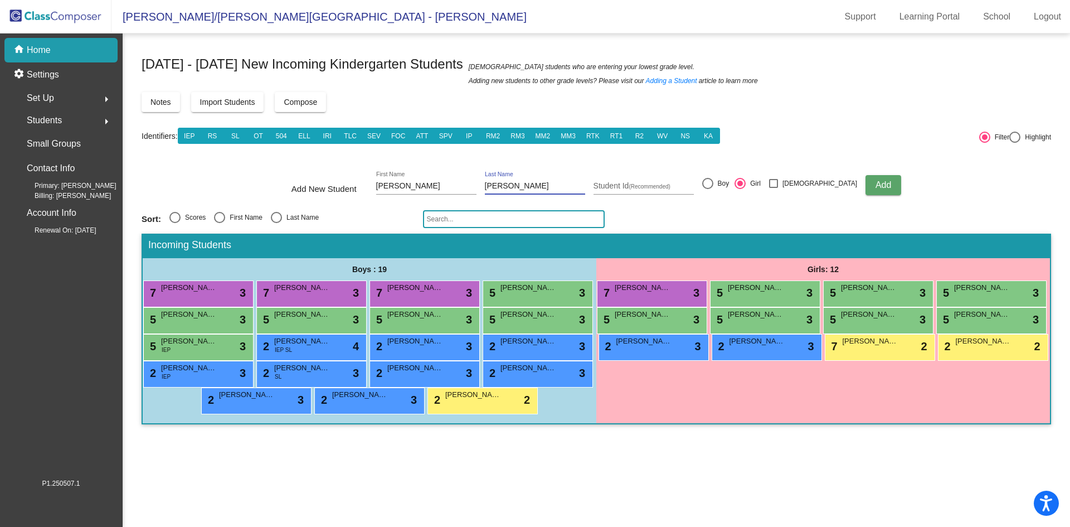
radio input "true"
click at [876, 186] on span "Add" at bounding box center [884, 184] width 16 height 9
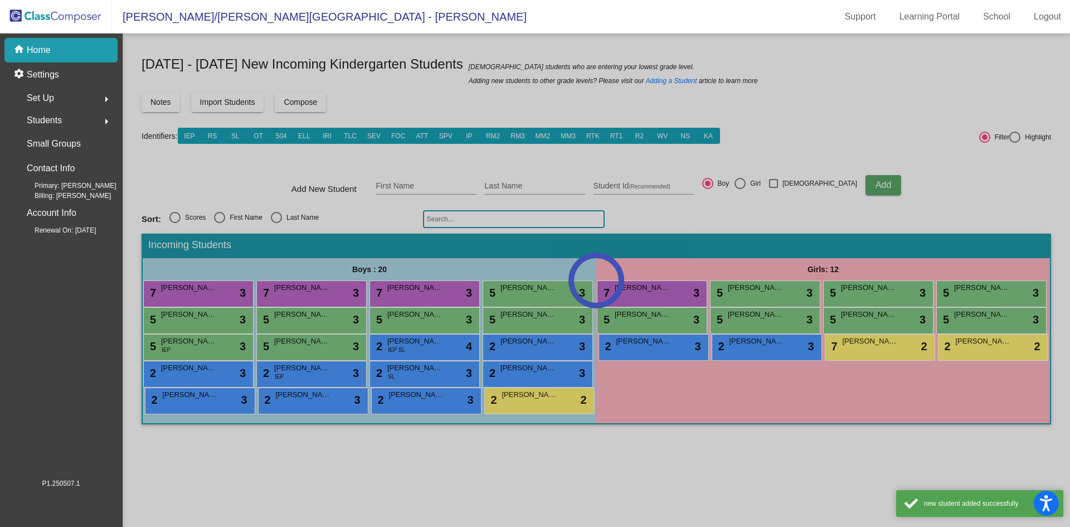
click at [334, 349] on div at bounding box center [597, 279] width 948 height 493
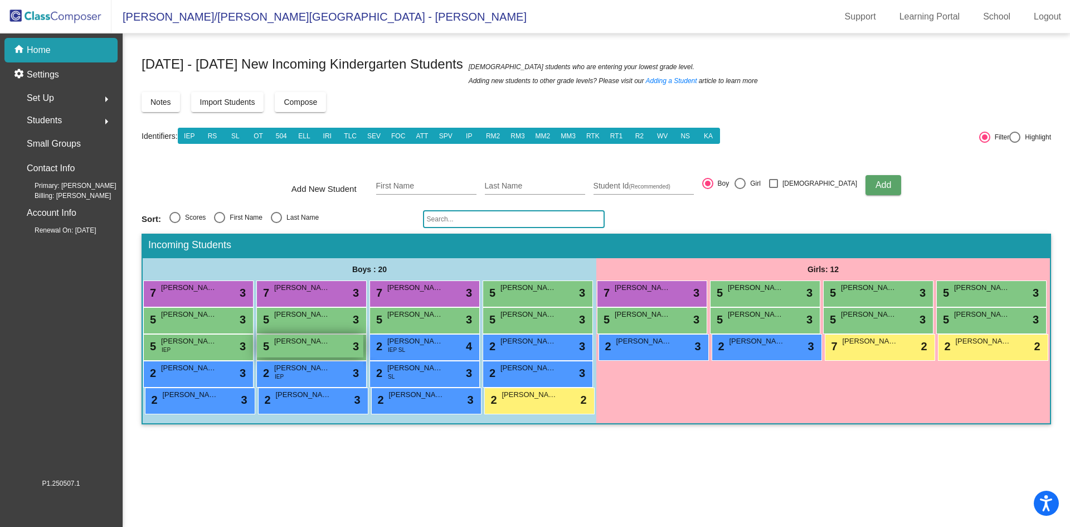
click at [328, 346] on span "[PERSON_NAME]" at bounding box center [302, 341] width 56 height 11
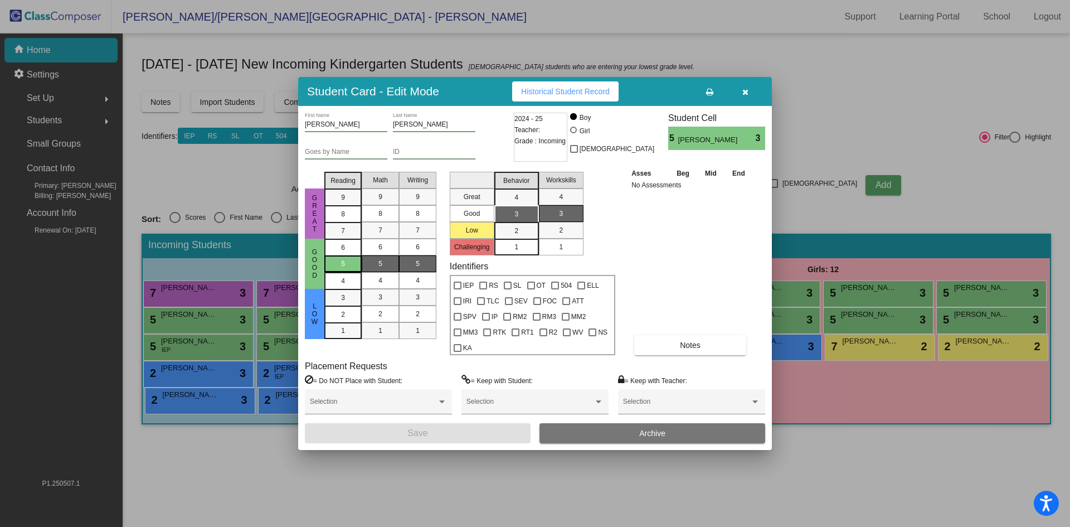
click at [339, 272] on div "5" at bounding box center [343, 263] width 22 height 17
click at [391, 233] on mat-list-option "7" at bounding box center [380, 230] width 37 height 17
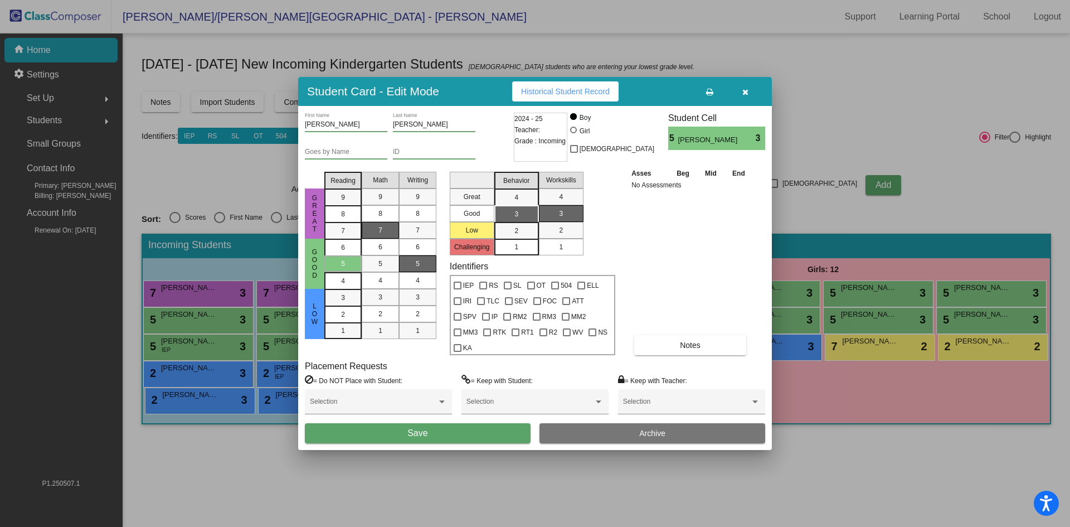
click at [412, 272] on div "5" at bounding box center [418, 263] width 22 height 17
click at [513, 237] on div "2" at bounding box center [517, 230] width 22 height 17
click at [559, 255] on div "1" at bounding box center [561, 247] width 22 height 17
click at [456, 426] on button "Save" at bounding box center [418, 433] width 226 height 20
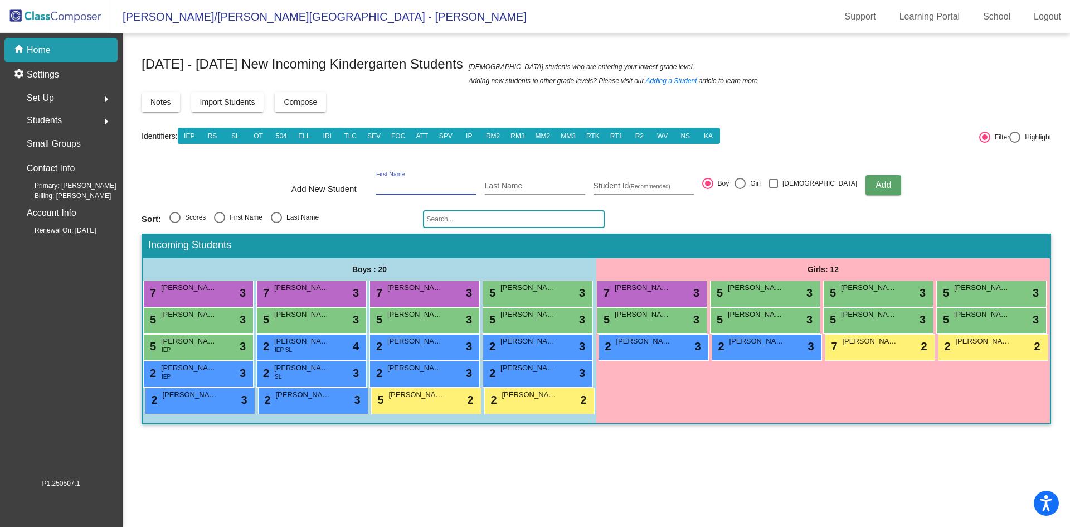
click at [426, 183] on input "First Name" at bounding box center [426, 186] width 100 height 9
type input "Lincoln"
type input "[PERSON_NAME]"
click at [431, 193] on div "[PERSON_NAME] First Name" at bounding box center [426, 183] width 100 height 23
click at [428, 183] on input "Lincoln" at bounding box center [426, 186] width 100 height 9
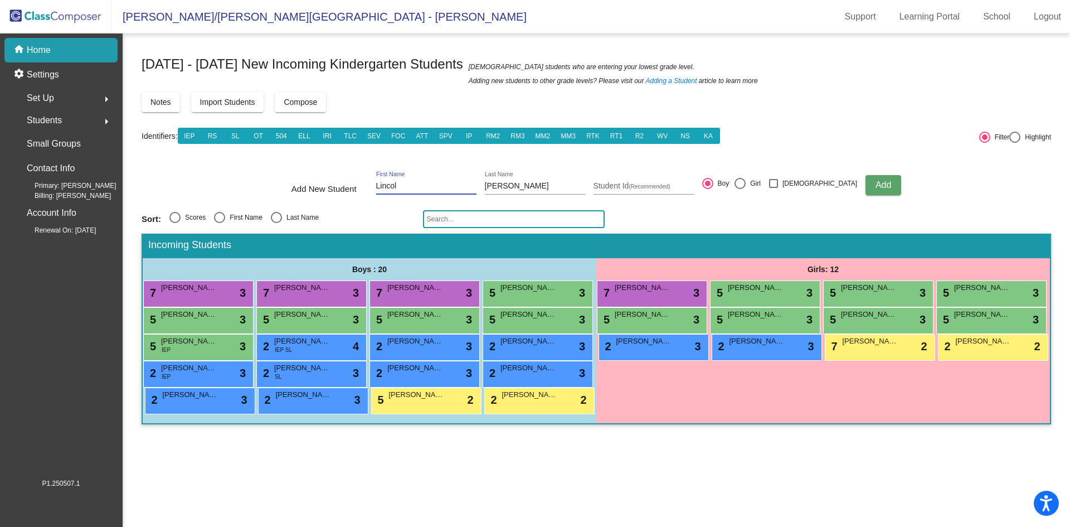
type input "Lincoln"
click at [711, 185] on div at bounding box center [708, 184] width 6 height 6
click at [708, 189] on input "Boy" at bounding box center [707, 189] width 1 height 1
click at [876, 186] on span "Add" at bounding box center [884, 184] width 16 height 9
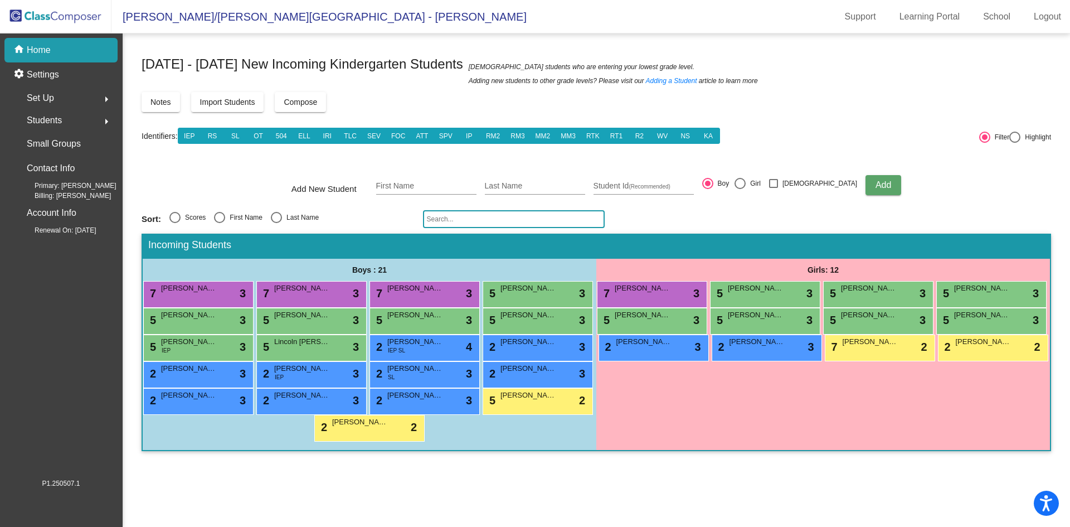
click at [298, 350] on div "5 Lincoln [PERSON_NAME] lock do_not_disturb_alt 3" at bounding box center [310, 346] width 106 height 23
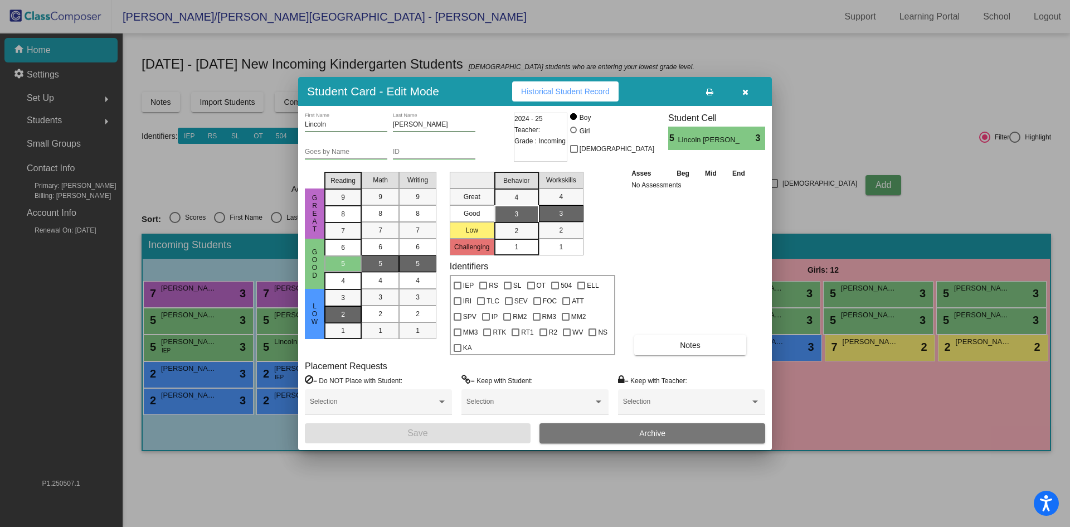
click at [352, 306] on div "2" at bounding box center [343, 297] width 22 height 17
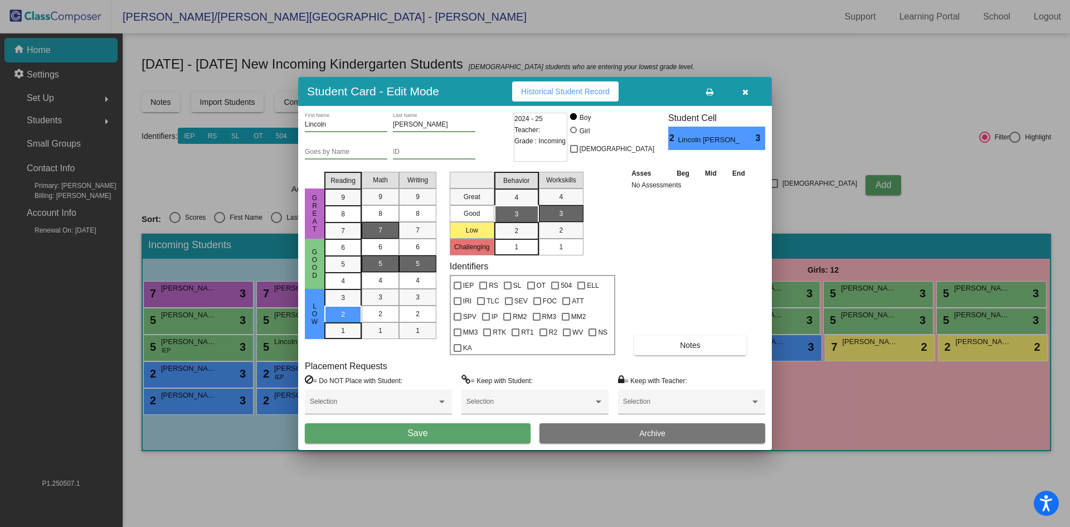
click at [380, 235] on span "7" at bounding box center [380, 230] width 4 height 10
click at [420, 270] on div "5" at bounding box center [418, 263] width 22 height 17
click at [508, 254] on div "1" at bounding box center [517, 247] width 22 height 17
click at [559, 255] on div "1" at bounding box center [561, 247] width 22 height 17
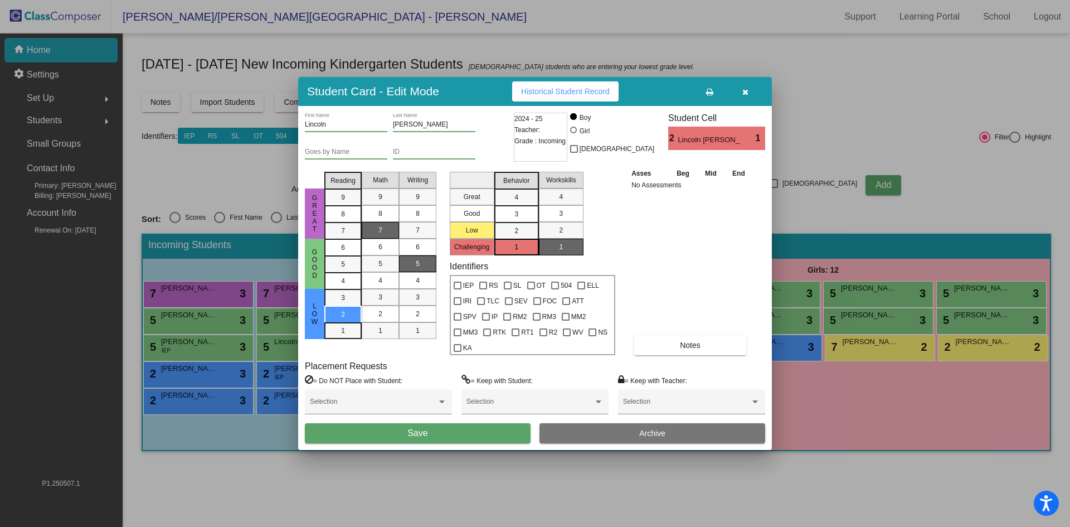
click at [464, 423] on button "Save" at bounding box center [418, 433] width 226 height 20
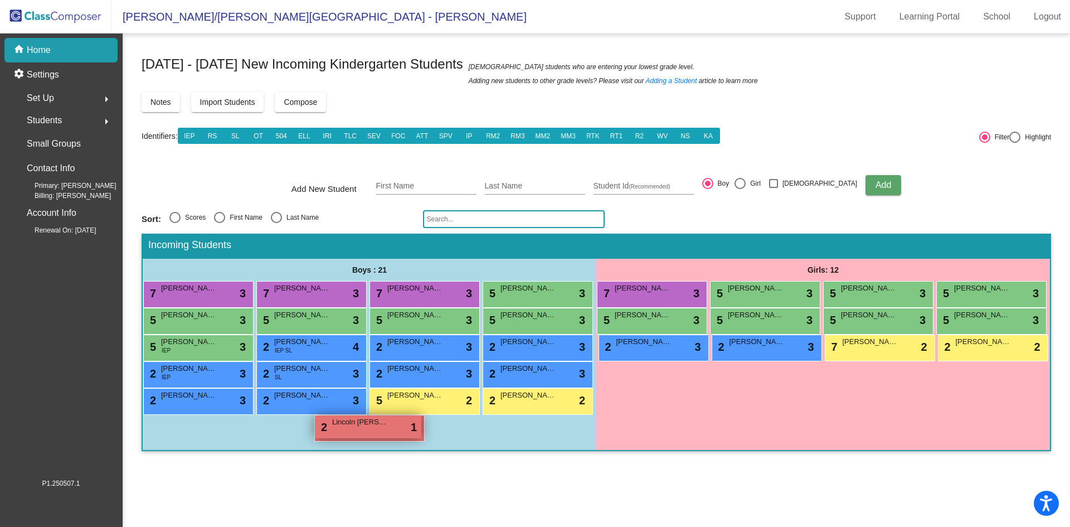
click at [385, 433] on div "2 Lincoln [PERSON_NAME] lock do_not_disturb_alt 1" at bounding box center [368, 426] width 106 height 23
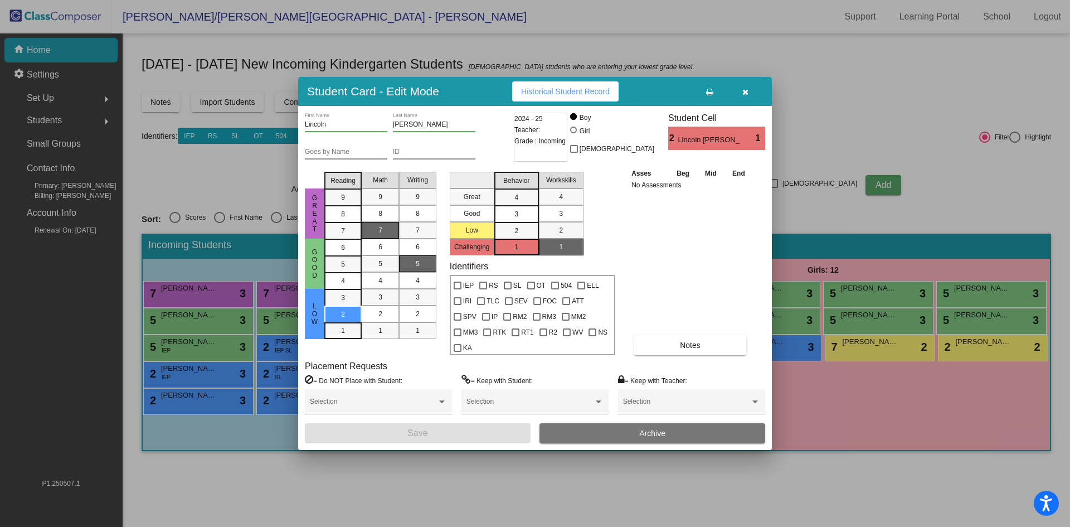
click at [519, 206] on div "3" at bounding box center [517, 197] width 22 height 17
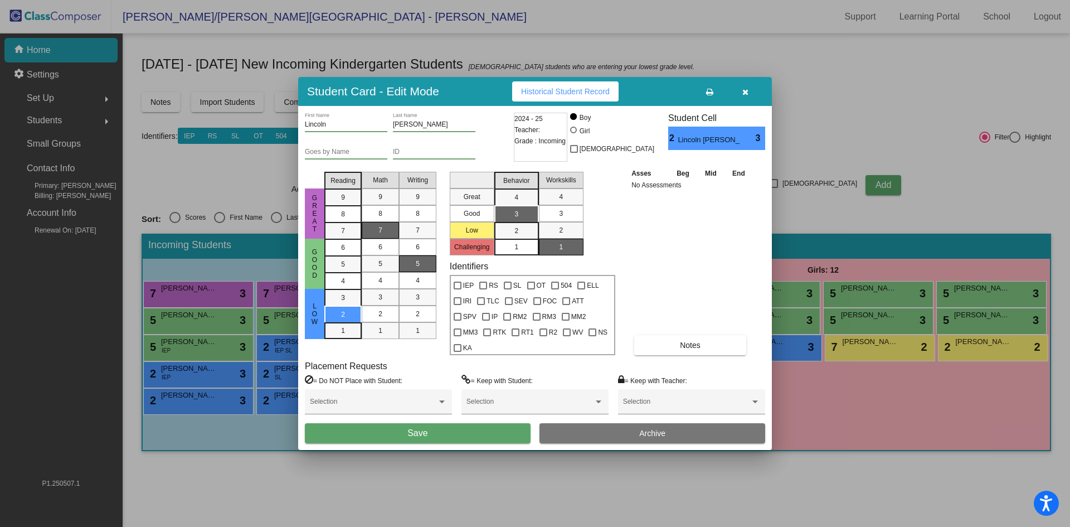
click at [461, 427] on button "Save" at bounding box center [418, 433] width 226 height 20
